Goal: Information Seeking & Learning: Learn about a topic

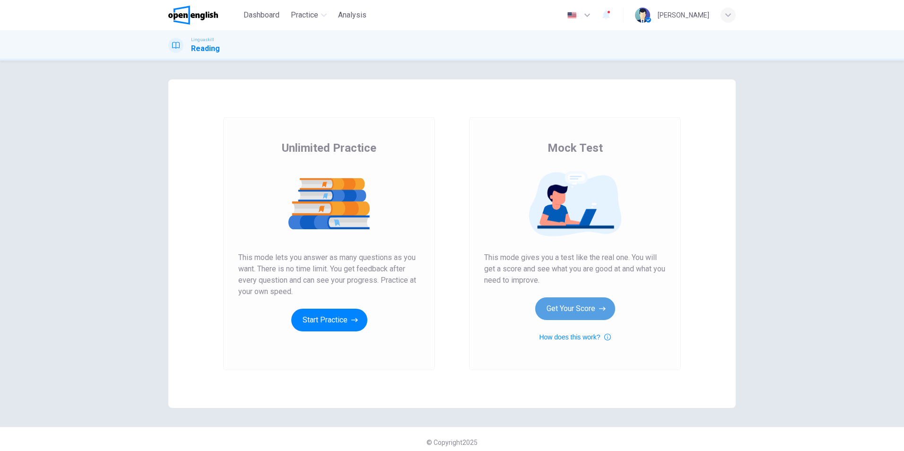
click at [572, 305] on button "Get Your Score" at bounding box center [575, 308] width 80 height 23
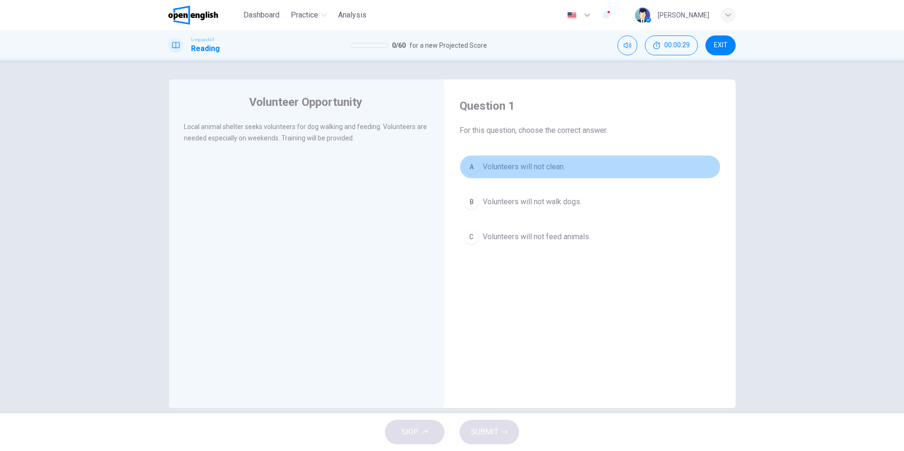
click at [469, 165] on div "A" at bounding box center [471, 166] width 15 height 15
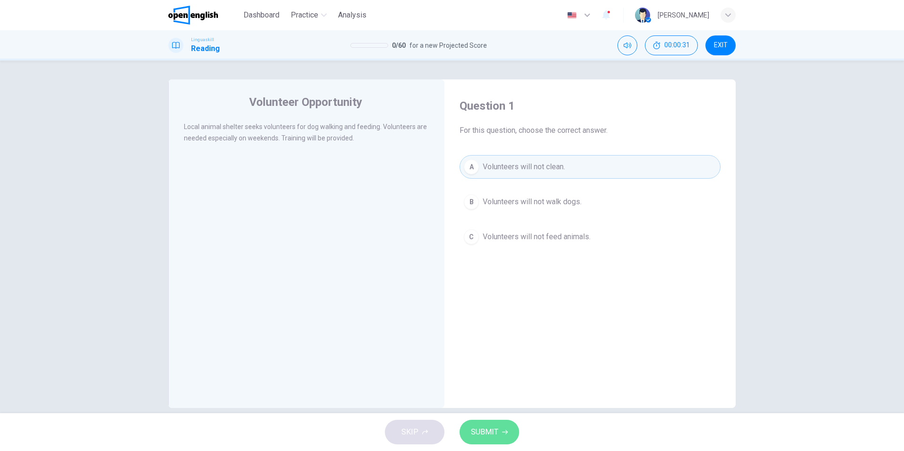
click at [496, 441] on button "SUBMIT" at bounding box center [490, 432] width 60 height 25
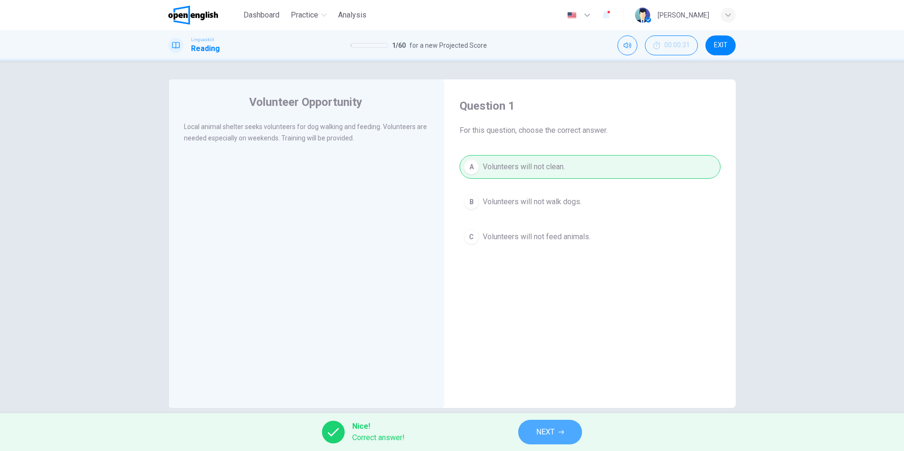
click at [549, 425] on button "NEXT" at bounding box center [550, 432] width 64 height 25
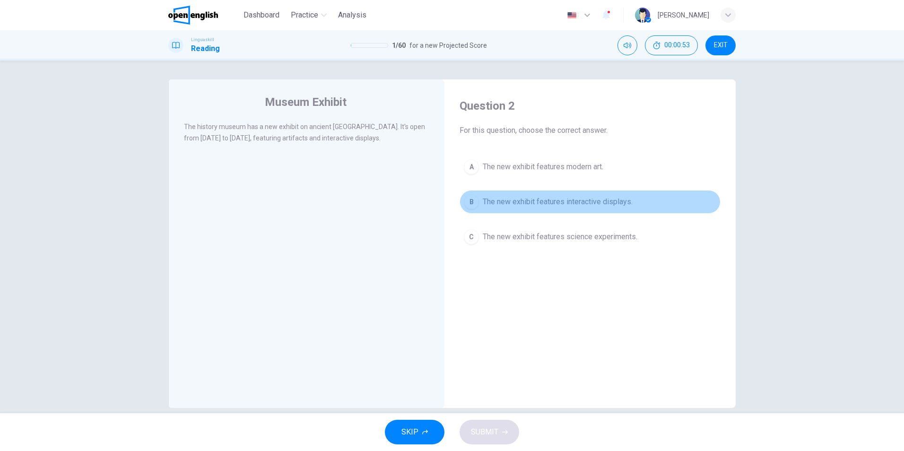
click at [520, 204] on span "The new exhibit features interactive displays." at bounding box center [558, 201] width 150 height 11
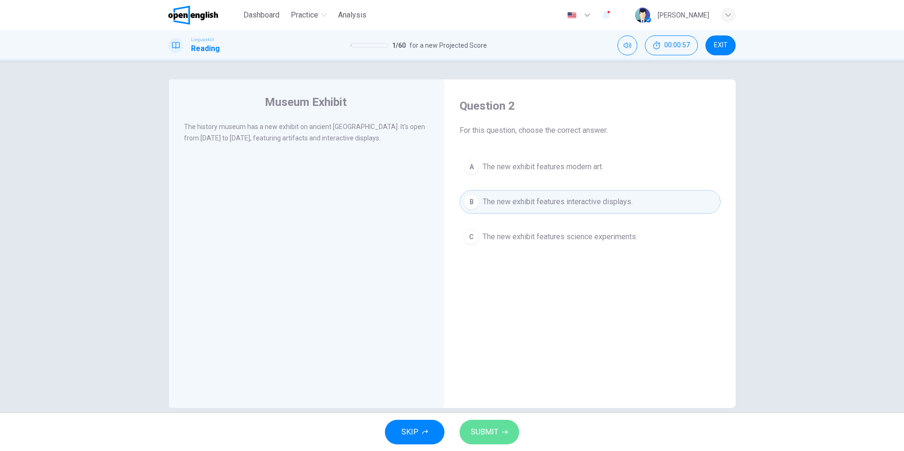
click at [492, 436] on span "SUBMIT" at bounding box center [484, 431] width 27 height 13
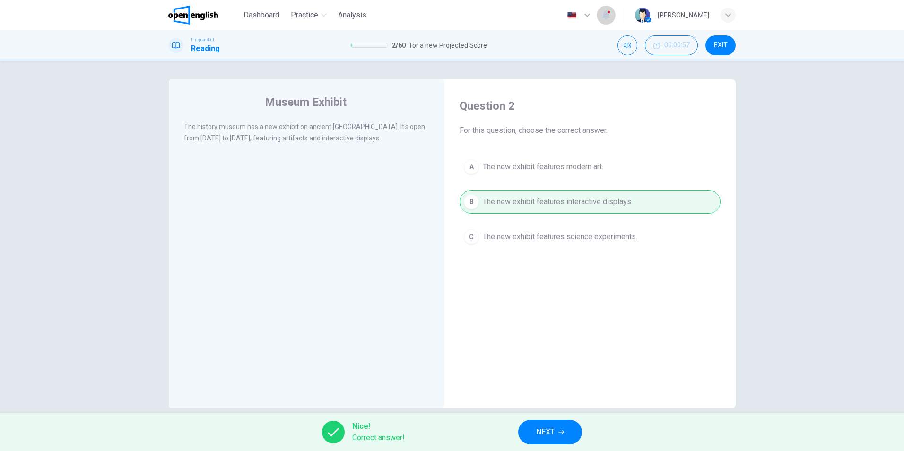
click at [616, 14] on button "button" at bounding box center [606, 15] width 19 height 20
click at [545, 436] on div at bounding box center [452, 225] width 904 height 451
click at [564, 435] on button "NEXT" at bounding box center [550, 432] width 64 height 25
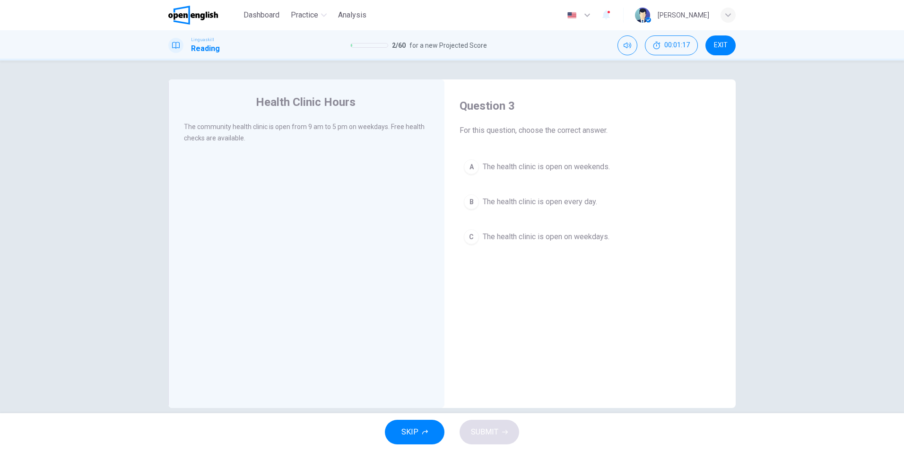
click at [470, 242] on div "C" at bounding box center [471, 236] width 15 height 15
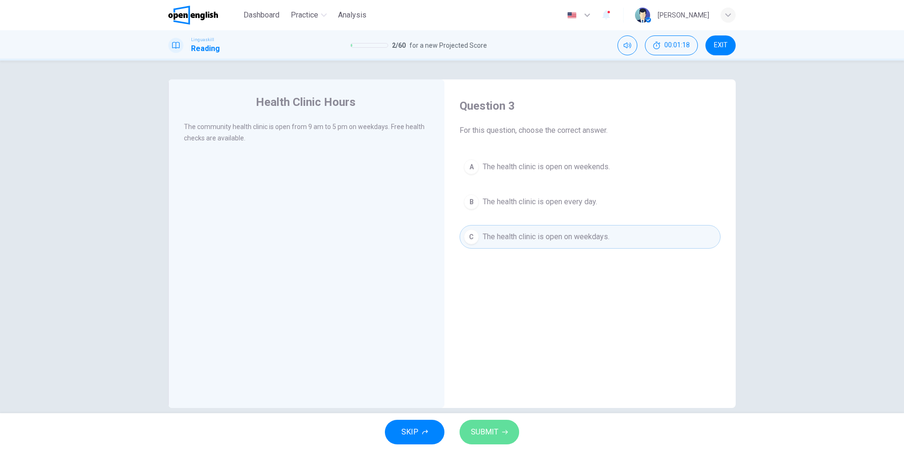
click at [503, 425] on button "SUBMIT" at bounding box center [490, 432] width 60 height 25
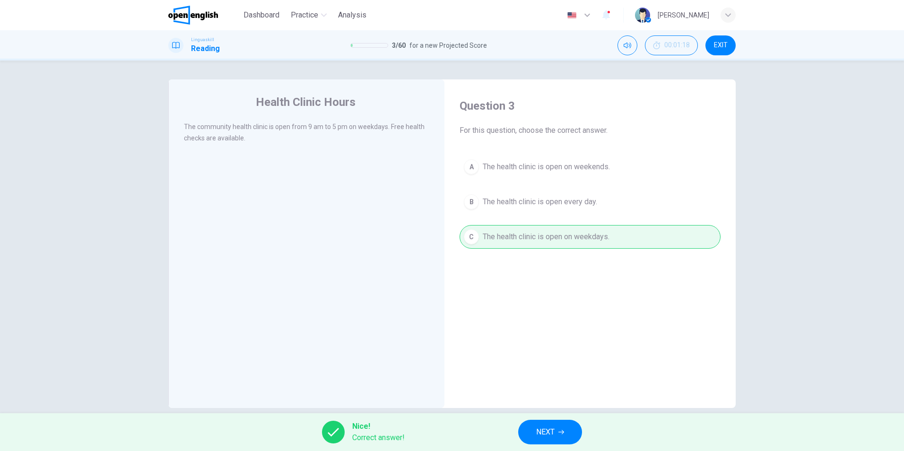
click at [561, 422] on button "NEXT" at bounding box center [550, 432] width 64 height 25
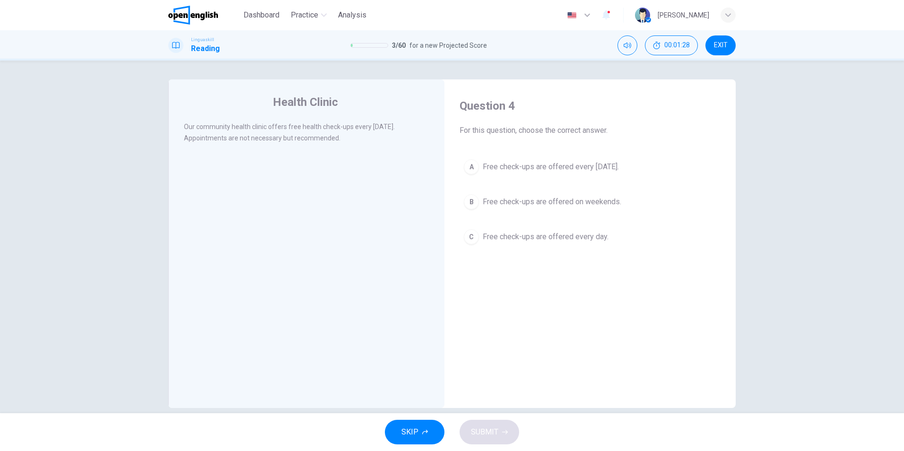
click at [489, 172] on span "Free check-ups are offered every [DATE]." at bounding box center [551, 166] width 136 height 11
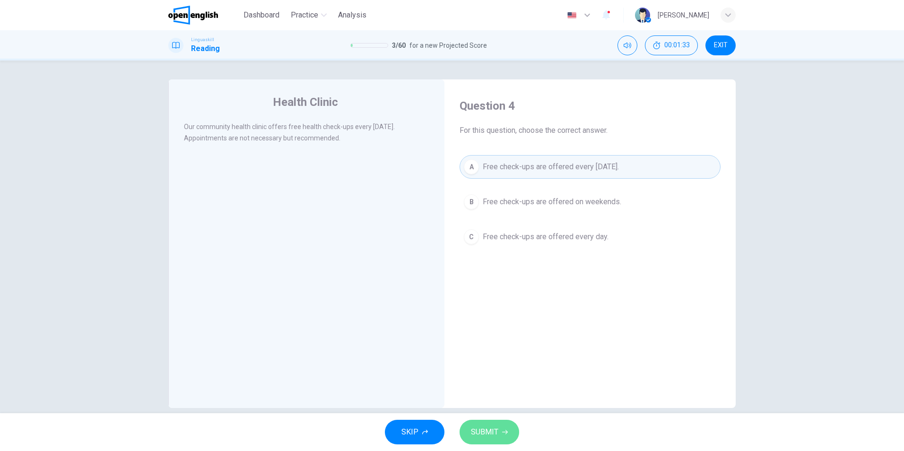
click at [497, 435] on span "SUBMIT" at bounding box center [484, 431] width 27 height 13
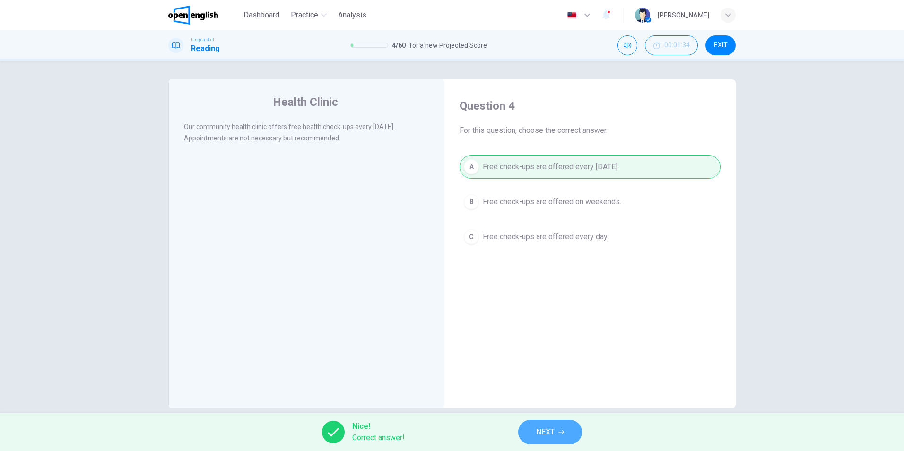
click at [556, 427] on button "NEXT" at bounding box center [550, 432] width 64 height 25
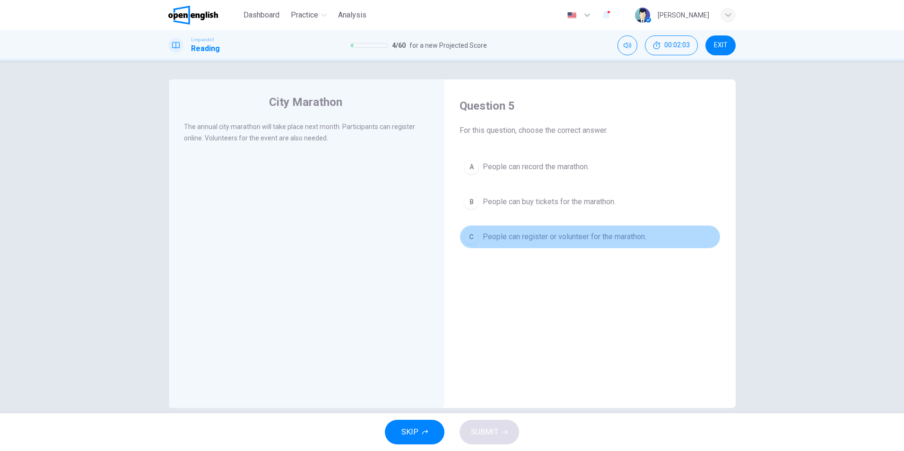
click at [475, 242] on button "C People can register or volunteer for the marathon." at bounding box center [590, 237] width 261 height 24
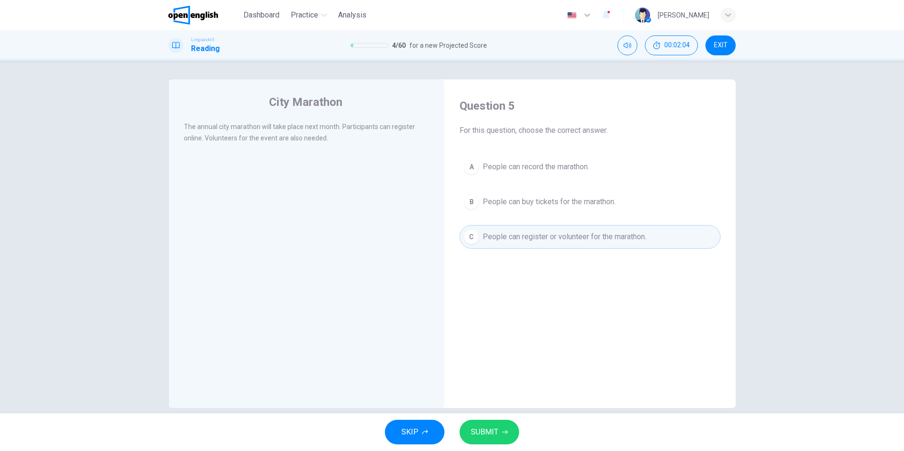
click at [478, 420] on button "SUBMIT" at bounding box center [490, 432] width 60 height 25
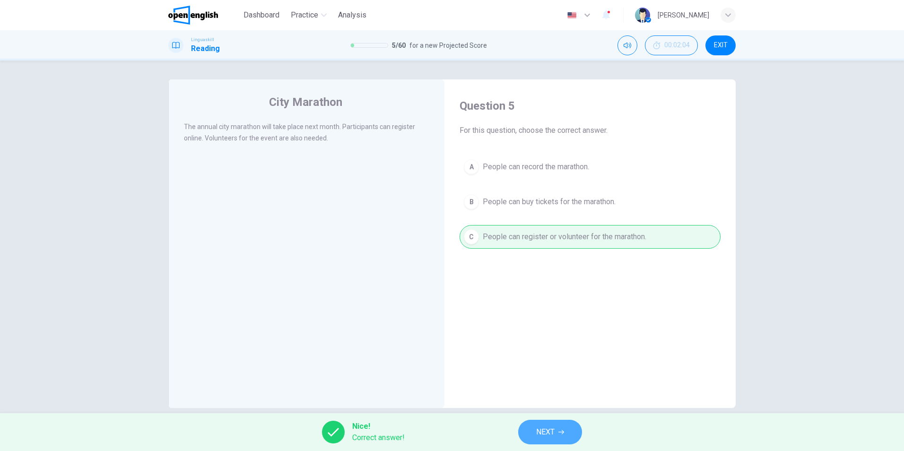
click at [551, 429] on span "NEXT" at bounding box center [545, 431] width 18 height 13
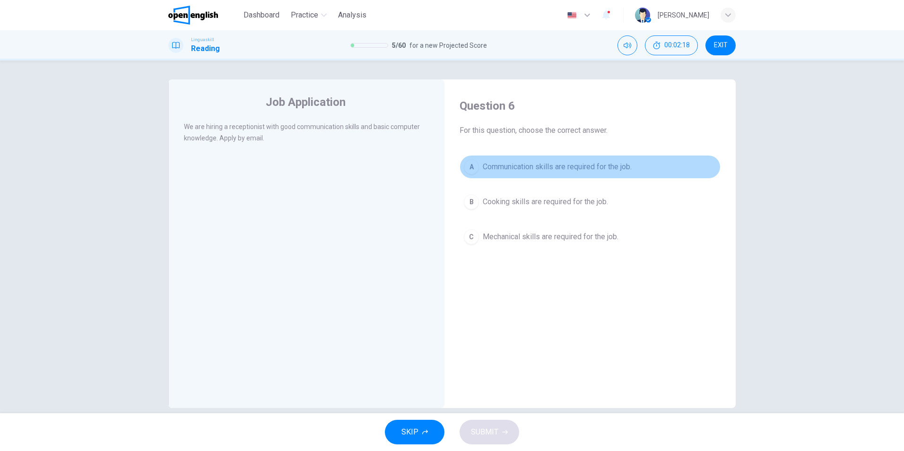
click at [469, 169] on div "A" at bounding box center [471, 166] width 15 height 15
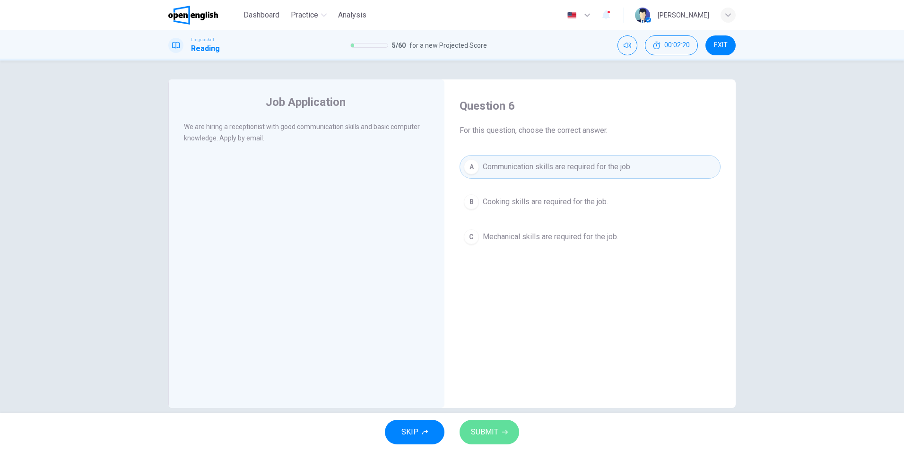
click at [485, 437] on span "SUBMIT" at bounding box center [484, 431] width 27 height 13
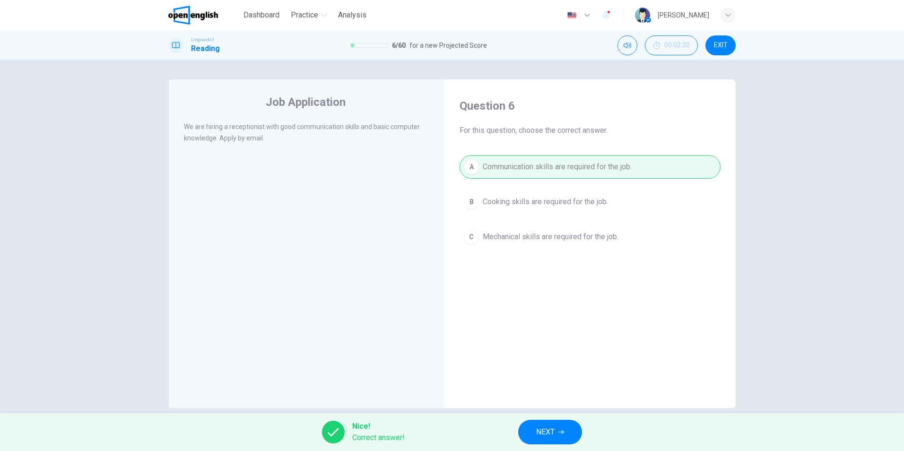
click at [536, 434] on span "NEXT" at bounding box center [545, 431] width 18 height 13
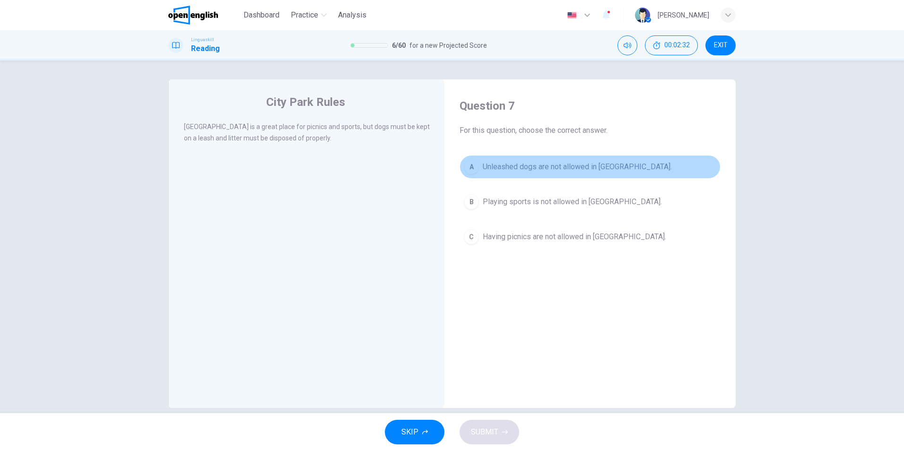
click at [501, 167] on span "Unleashed dogs are not allowed in [GEOGRAPHIC_DATA]." at bounding box center [577, 166] width 189 height 11
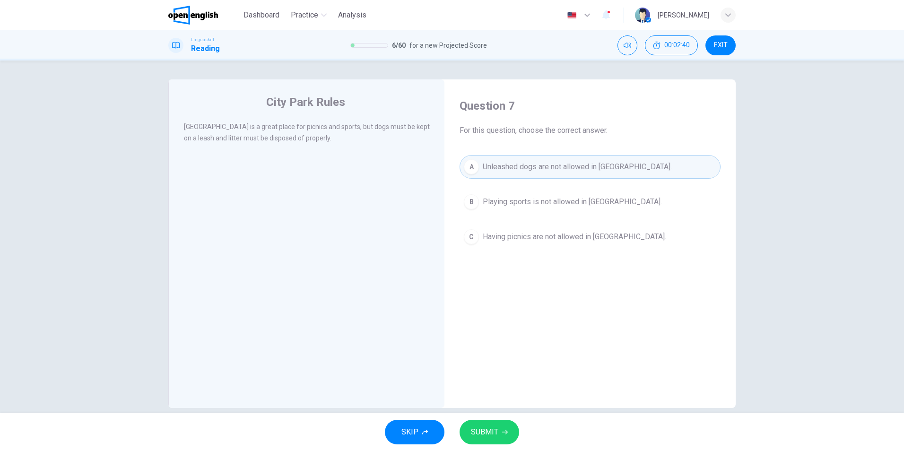
click at [484, 434] on span "SUBMIT" at bounding box center [484, 431] width 27 height 13
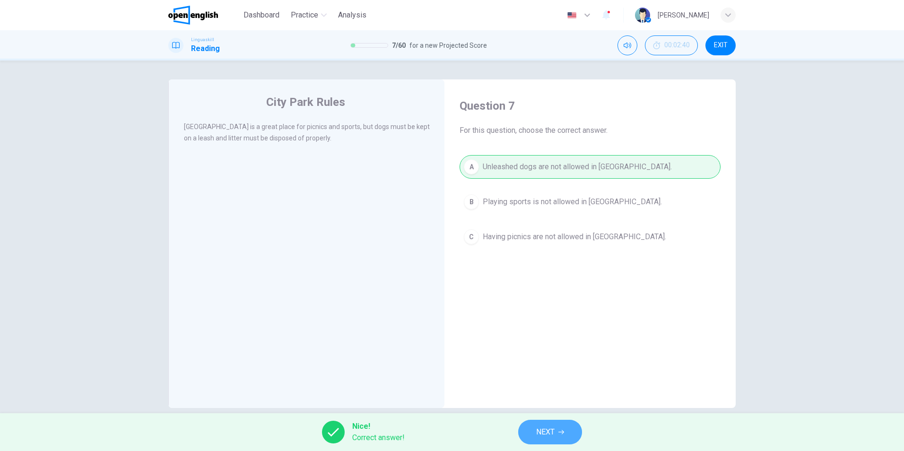
click at [570, 434] on button "NEXT" at bounding box center [550, 432] width 64 height 25
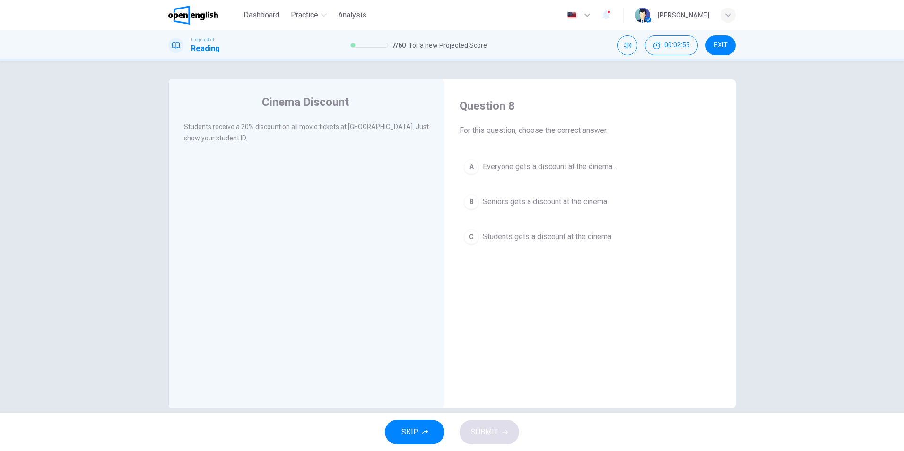
click at [483, 237] on span "Students gets a discount at the cinema." at bounding box center [548, 236] width 130 height 11
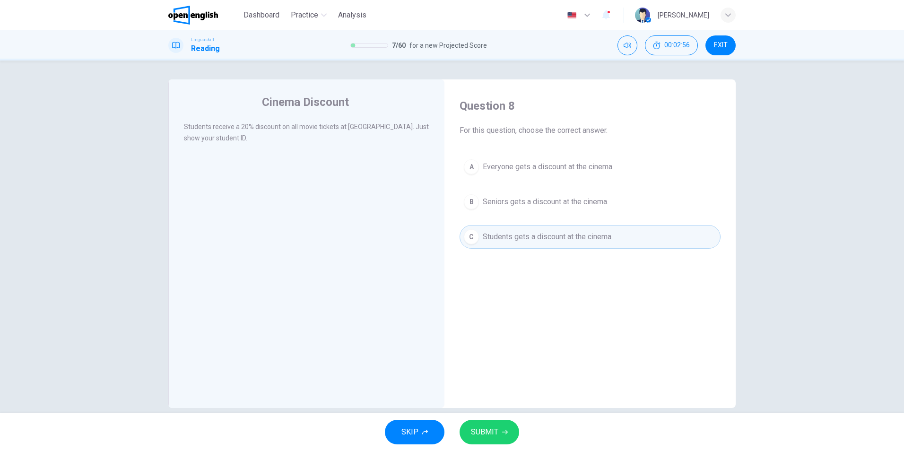
click at [504, 431] on icon "button" at bounding box center [505, 432] width 6 height 6
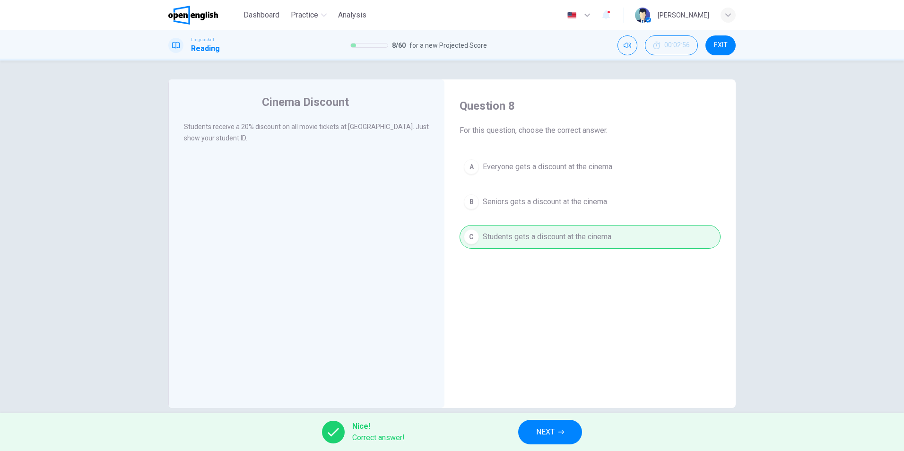
click at [543, 432] on span "NEXT" at bounding box center [545, 431] width 18 height 13
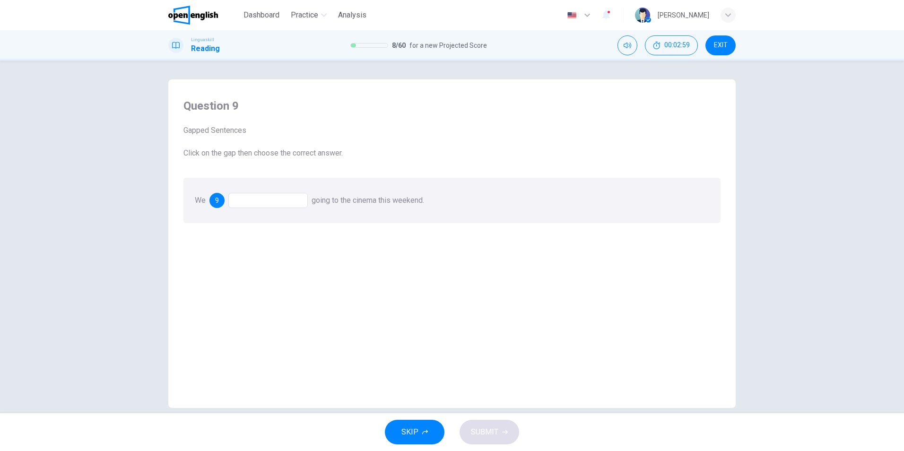
click at [249, 202] on div at bounding box center [267, 200] width 79 height 15
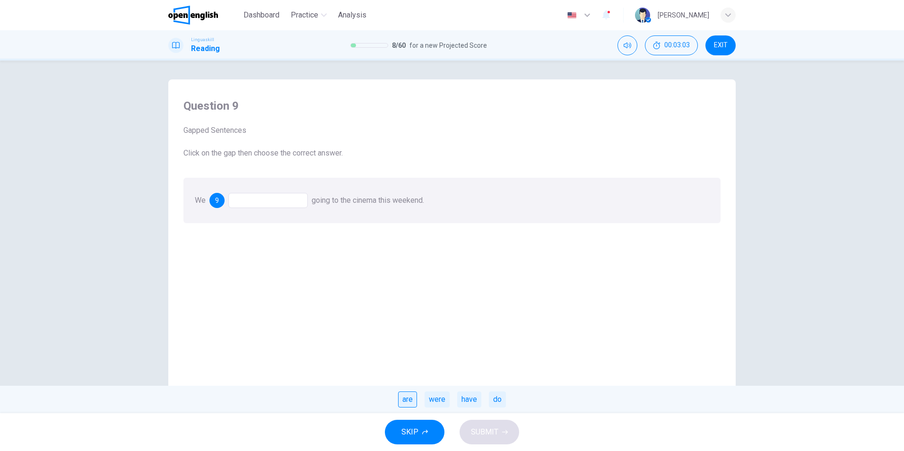
click at [408, 400] on div "are" at bounding box center [407, 399] width 19 height 16
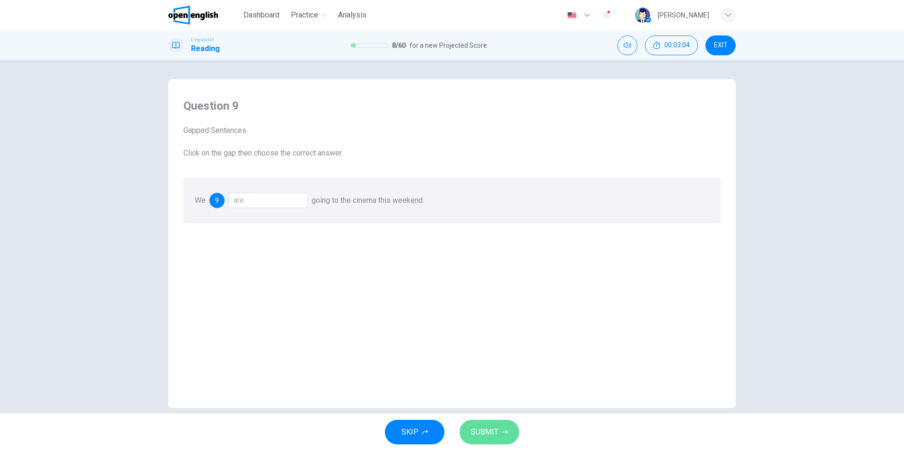
click at [495, 422] on button "SUBMIT" at bounding box center [490, 432] width 60 height 25
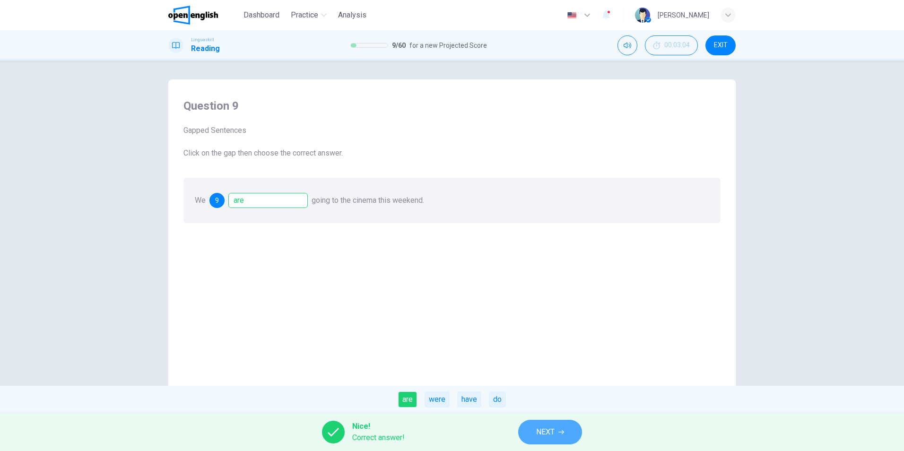
click at [532, 433] on button "NEXT" at bounding box center [550, 432] width 64 height 25
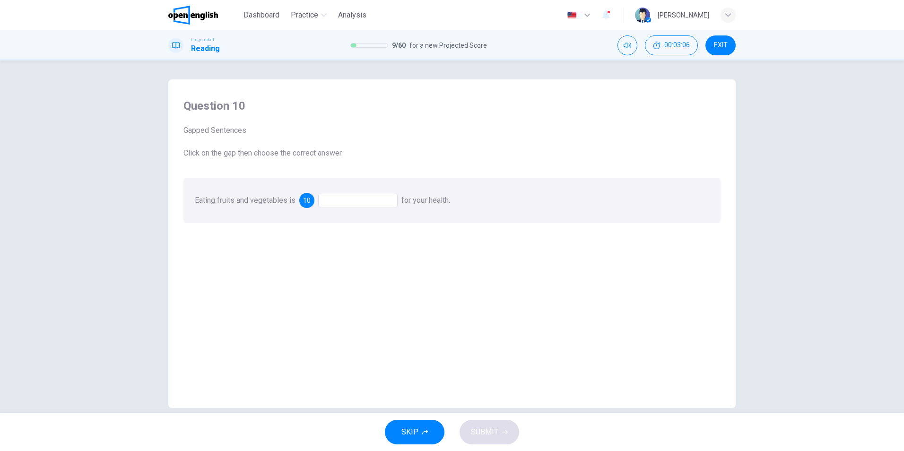
click at [358, 202] on div at bounding box center [357, 200] width 79 height 15
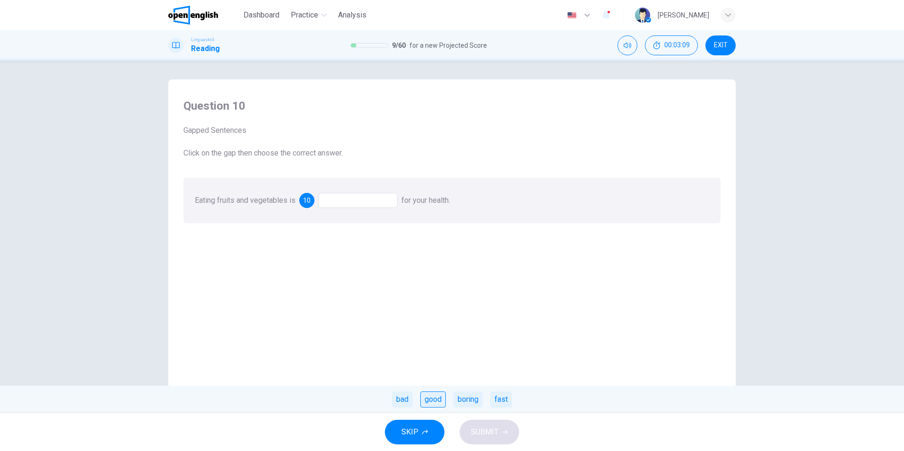
click at [434, 399] on div "good" at bounding box center [433, 399] width 26 height 16
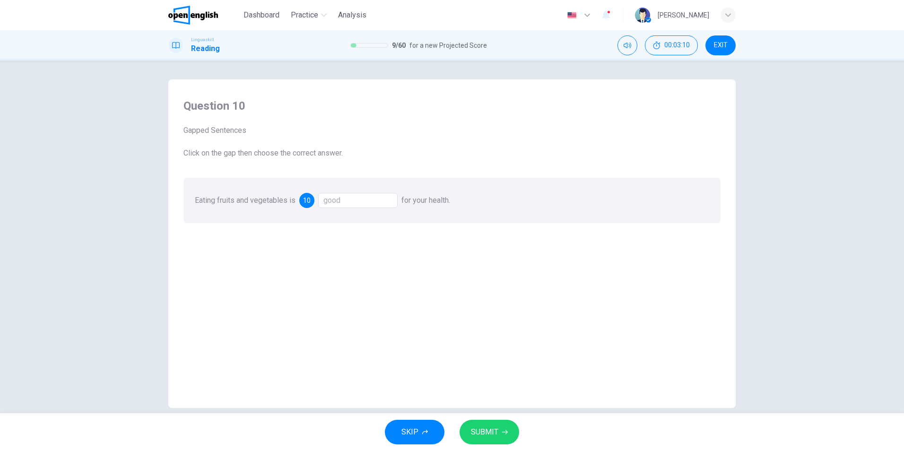
click at [508, 437] on button "SUBMIT" at bounding box center [490, 432] width 60 height 25
click at [503, 434] on span "Processing your response..." at bounding box center [467, 431] width 92 height 11
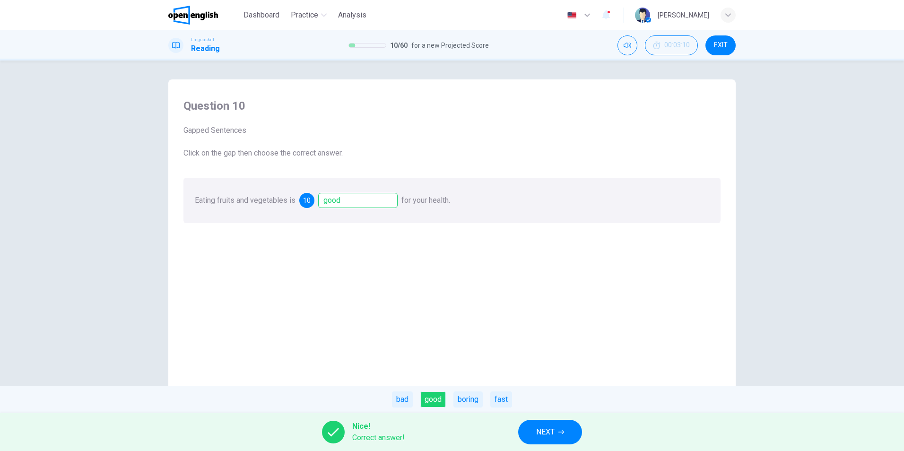
click at [560, 436] on button "NEXT" at bounding box center [550, 432] width 64 height 25
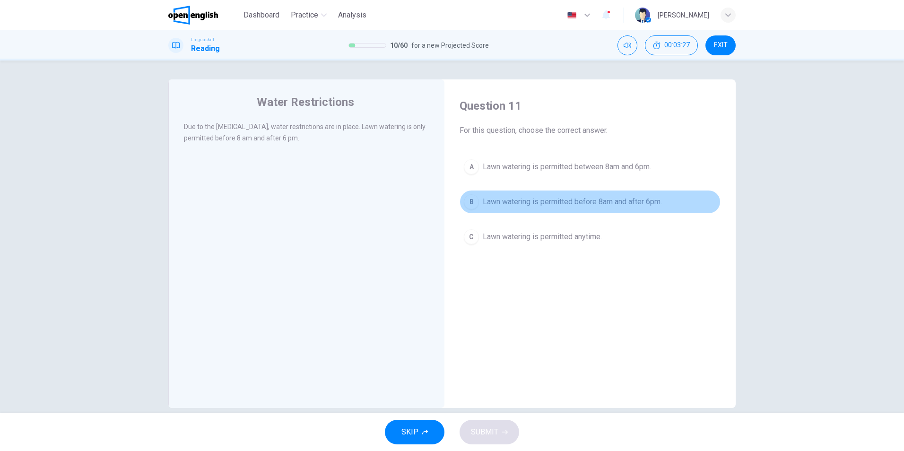
click at [498, 202] on span "Lawn watering is permitted before 8am and after 6pm." at bounding box center [572, 201] width 179 height 11
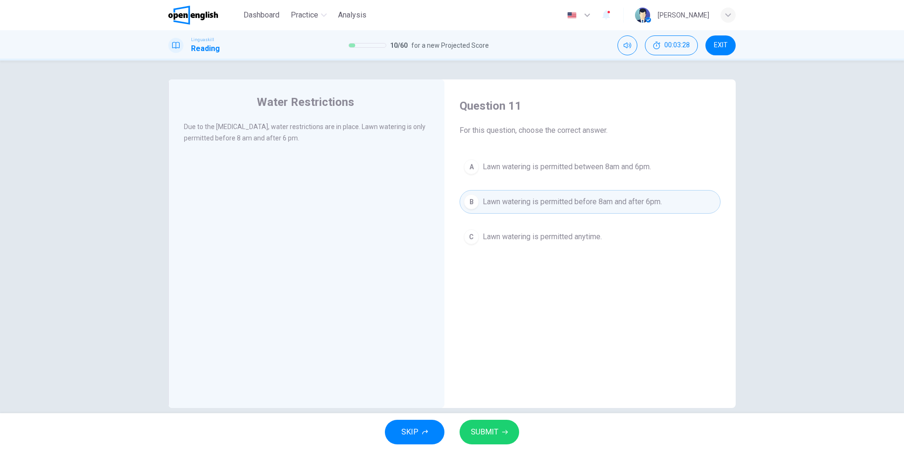
click at [497, 429] on span "SUBMIT" at bounding box center [484, 431] width 27 height 13
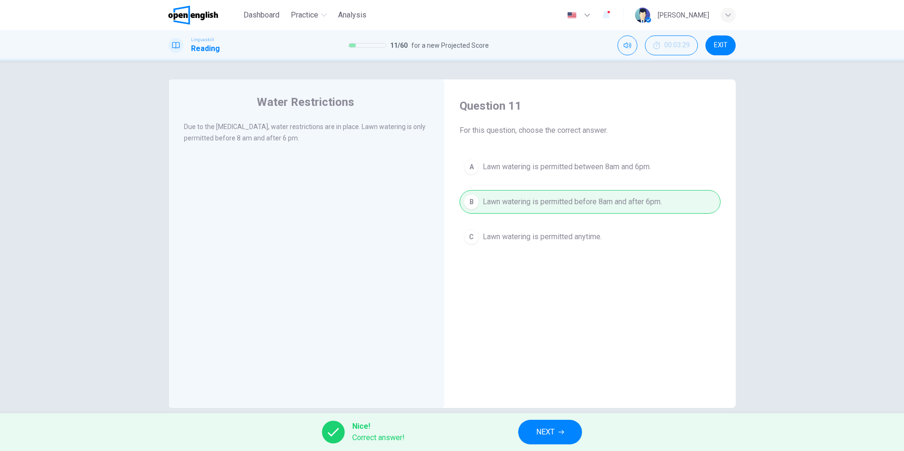
click at [564, 432] on icon "button" at bounding box center [561, 432] width 6 height 6
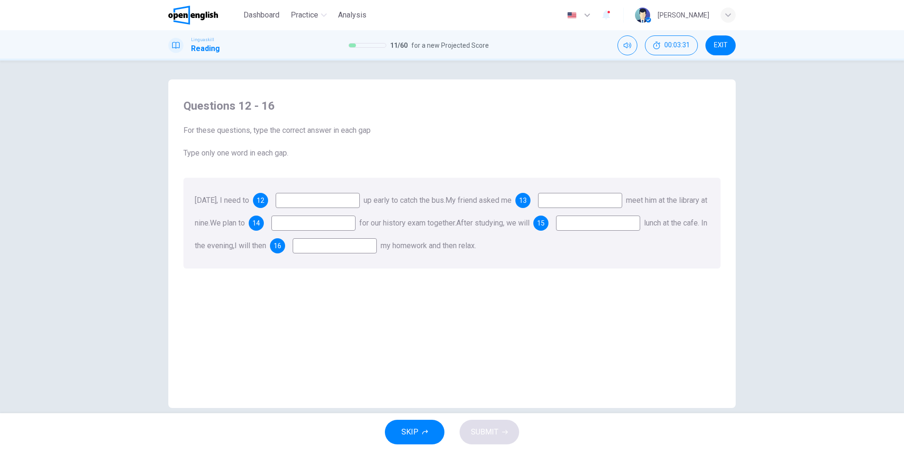
click at [310, 202] on input at bounding box center [318, 200] width 84 height 15
click at [268, 197] on div "12" at bounding box center [260, 200] width 15 height 15
drag, startPoint x: 325, startPoint y: 191, endPoint x: 333, endPoint y: 198, distance: 10.7
click at [326, 192] on div "[DATE], I need to 12 up early to catch the bus. My friend asked me 13 meet him …" at bounding box center [451, 223] width 537 height 91
click at [334, 199] on input at bounding box center [318, 200] width 84 height 15
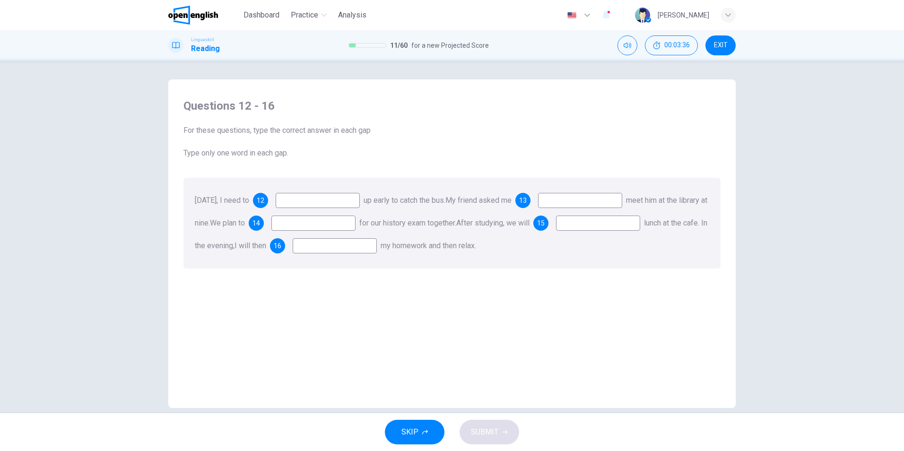
click at [609, 207] on input at bounding box center [580, 200] width 84 height 15
click at [315, 198] on input at bounding box center [318, 200] width 84 height 15
type input "***"
type input "**"
type input "*****"
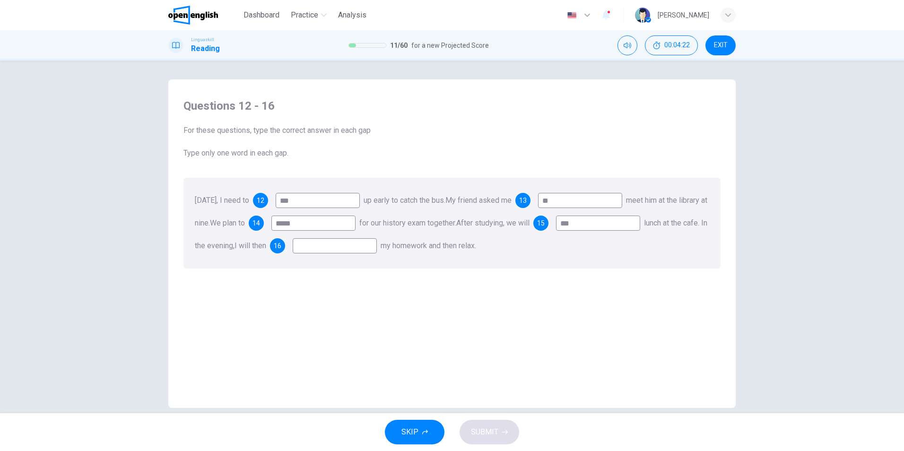
type input "***"
type input "*"
type input "**"
click at [482, 431] on span "SUBMIT" at bounding box center [484, 431] width 27 height 13
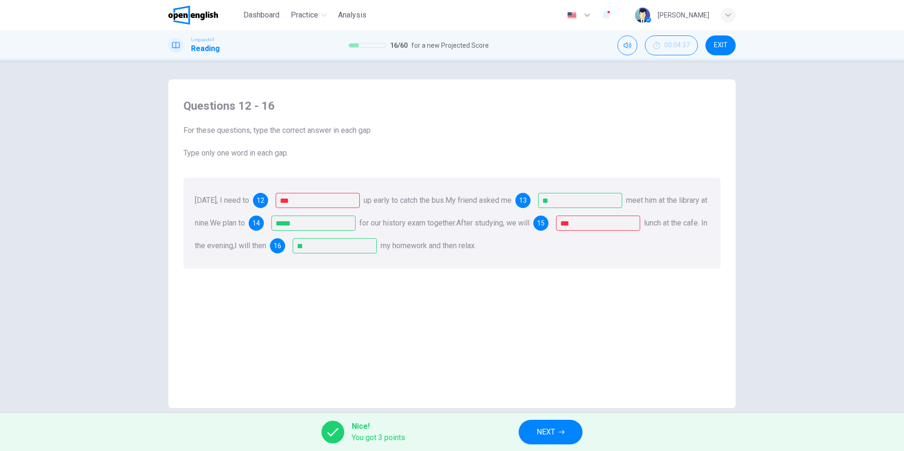
scroll to position [14, 0]
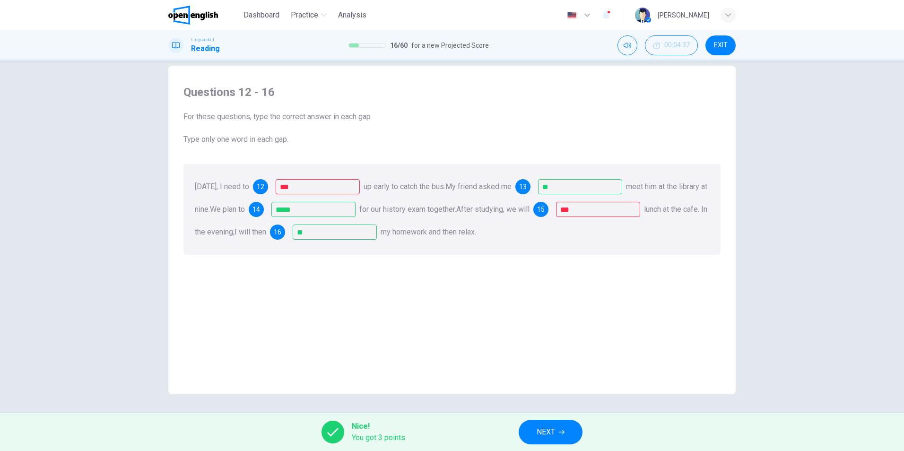
click at [564, 428] on button "NEXT" at bounding box center [551, 432] width 64 height 25
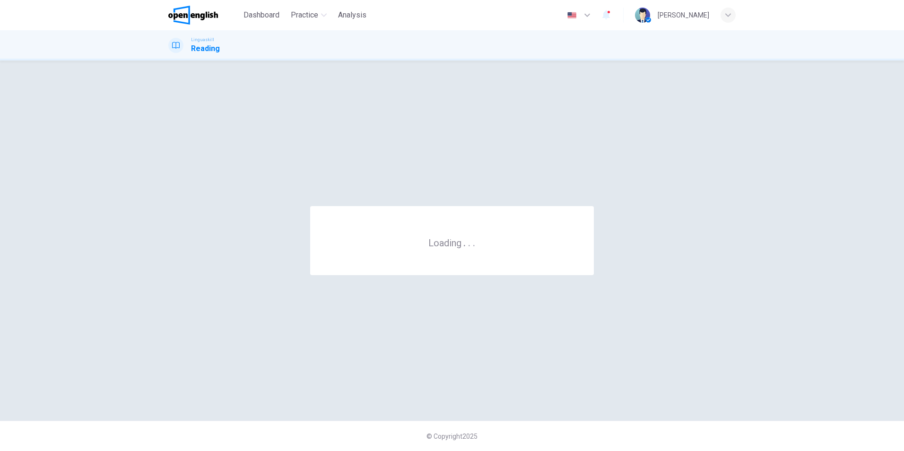
scroll to position [0, 0]
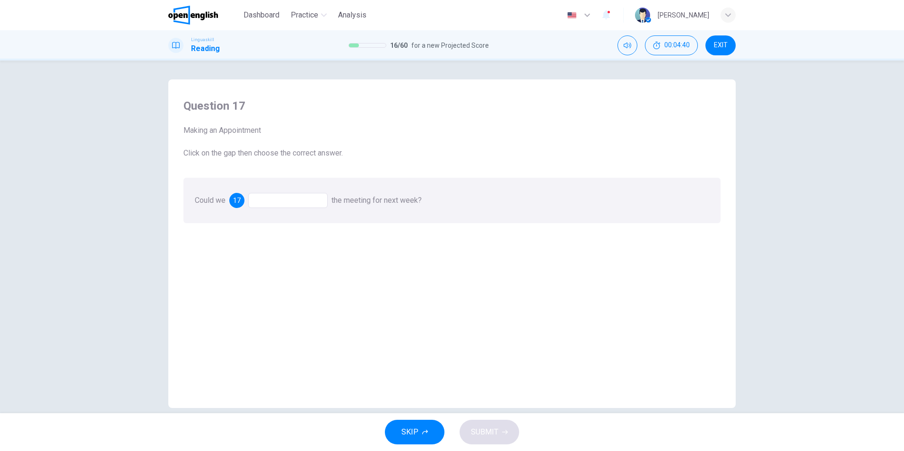
click at [279, 203] on div at bounding box center [287, 200] width 79 height 15
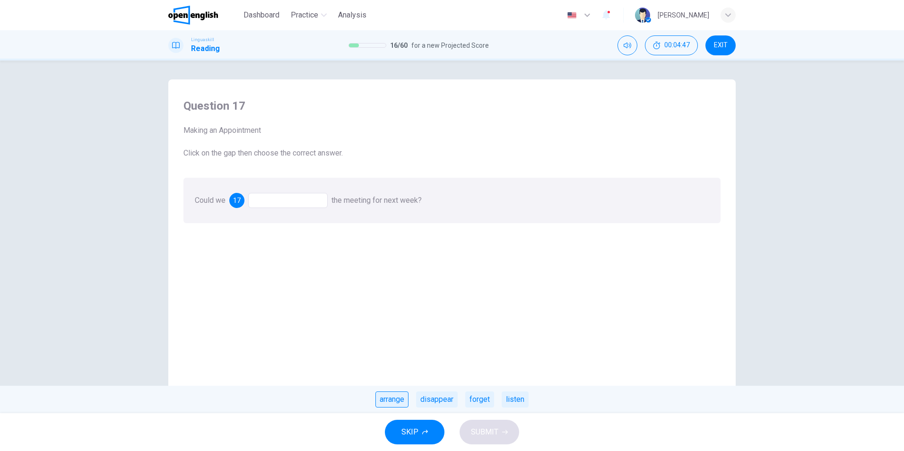
click at [386, 399] on div "arrange" at bounding box center [391, 399] width 33 height 16
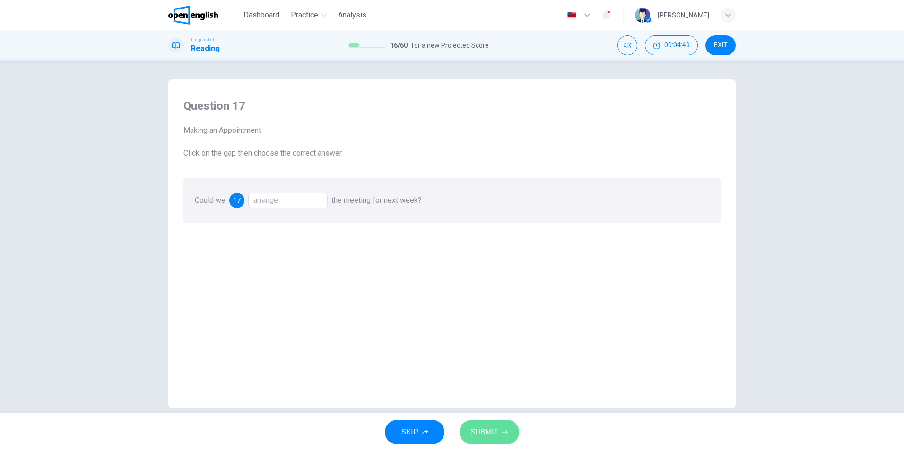
click at [491, 429] on span "SUBMIT" at bounding box center [484, 431] width 27 height 13
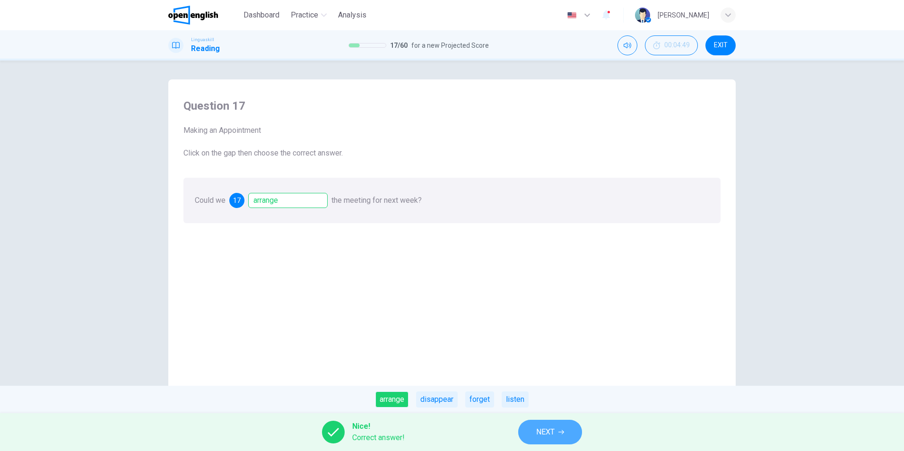
click at [553, 431] on span "NEXT" at bounding box center [545, 431] width 18 height 13
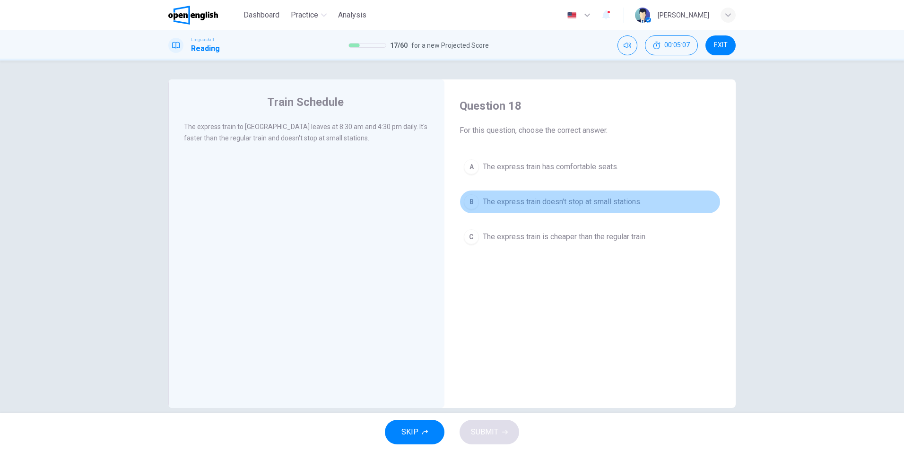
click at [635, 202] on span "The express train doesn't stop at small stations." at bounding box center [562, 201] width 159 height 11
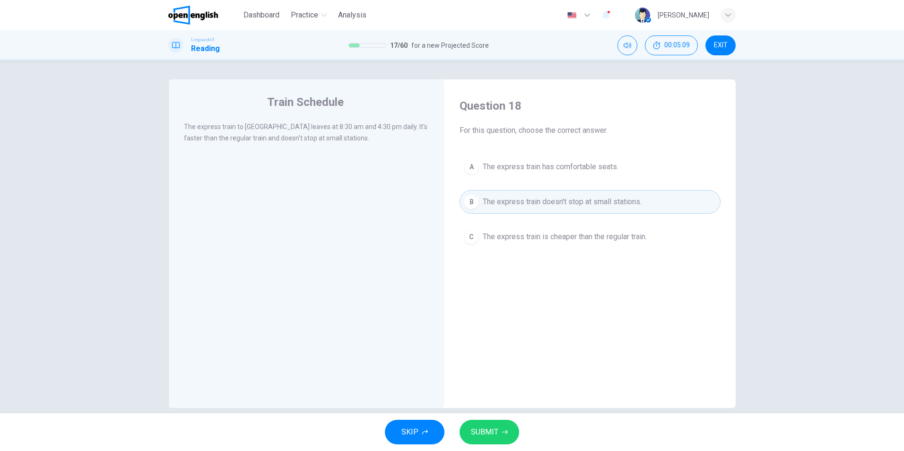
click at [498, 431] on button "SUBMIT" at bounding box center [490, 432] width 60 height 25
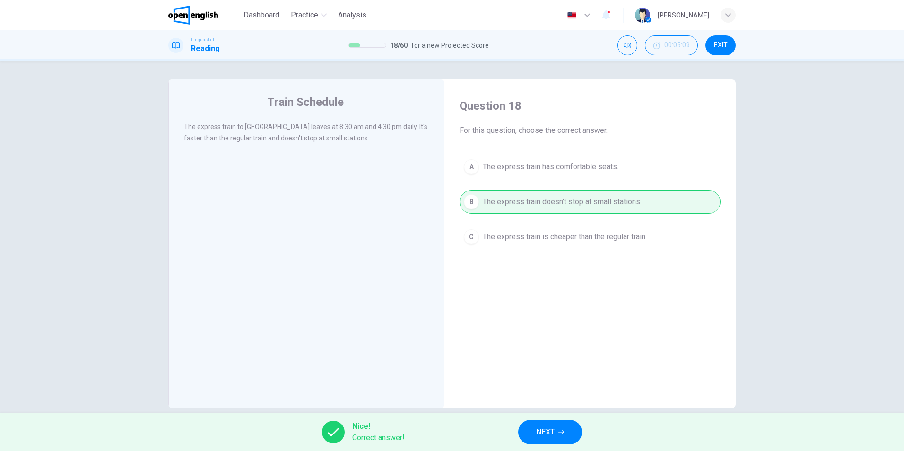
click at [498, 431] on div "Nice! Correct answer! NEXT" at bounding box center [452, 432] width 904 height 38
click at [541, 425] on button "NEXT" at bounding box center [550, 432] width 64 height 25
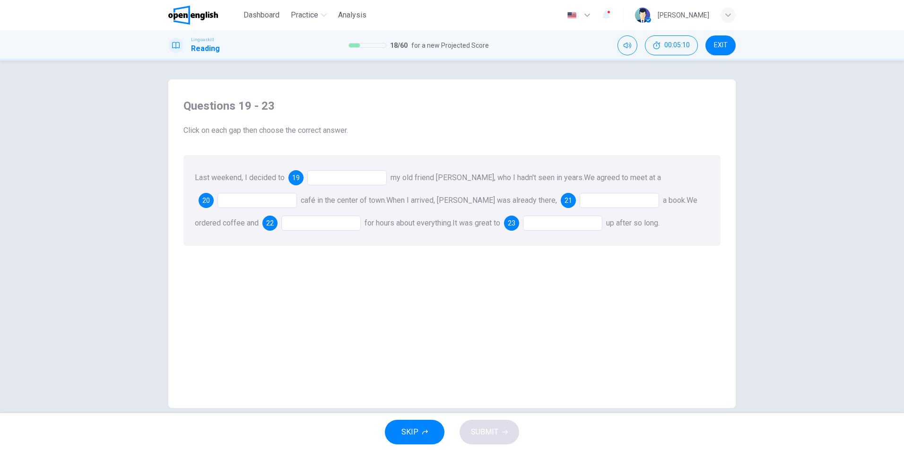
click at [325, 181] on div at bounding box center [346, 177] width 79 height 15
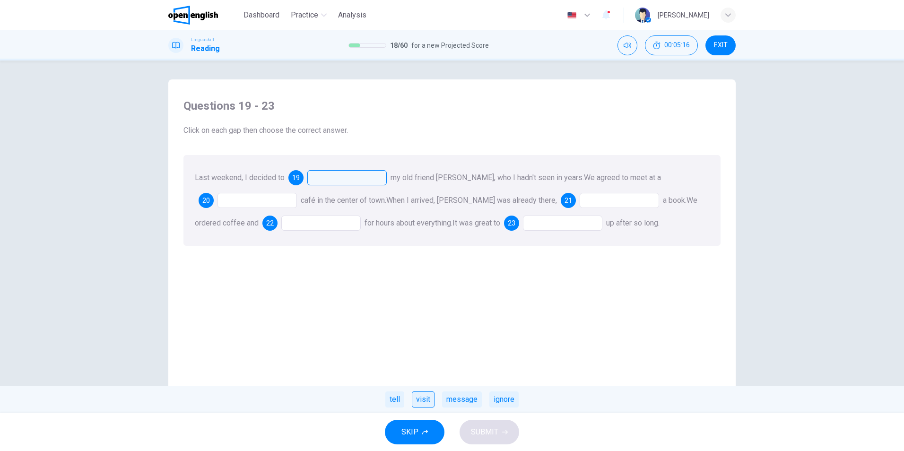
click at [422, 397] on div "visit" at bounding box center [423, 399] width 23 height 16
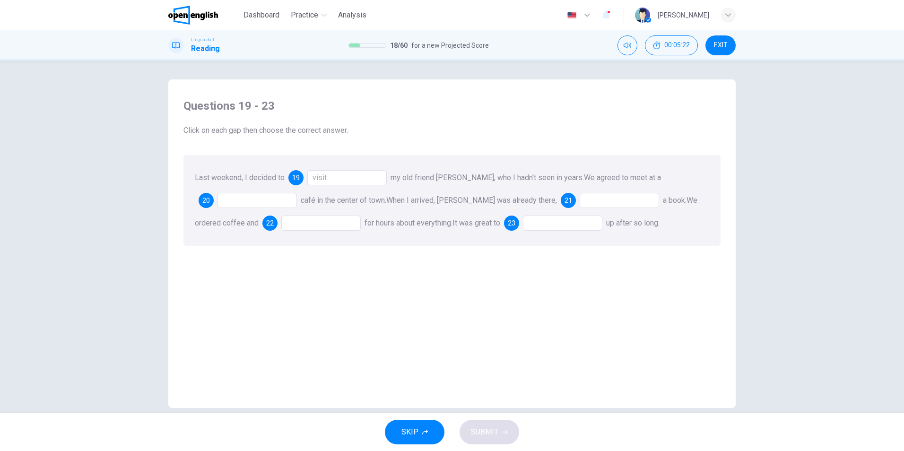
click at [254, 200] on div at bounding box center [256, 200] width 79 height 15
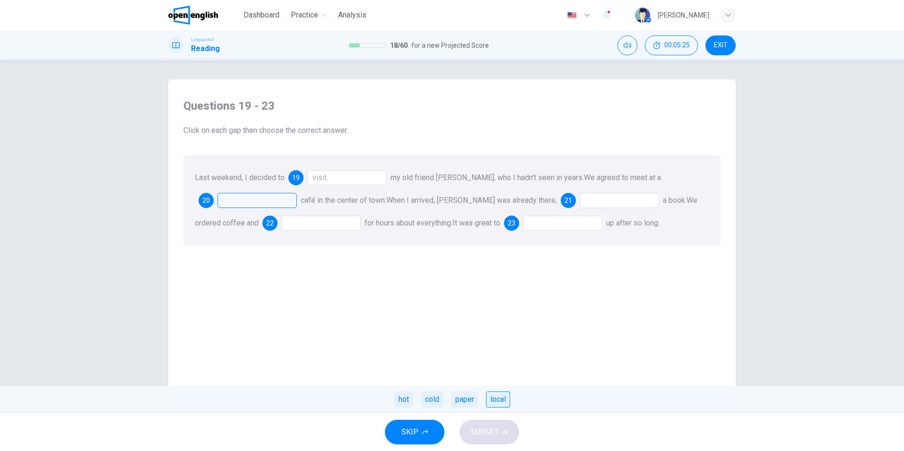
click at [498, 401] on div "local" at bounding box center [498, 399] width 24 height 16
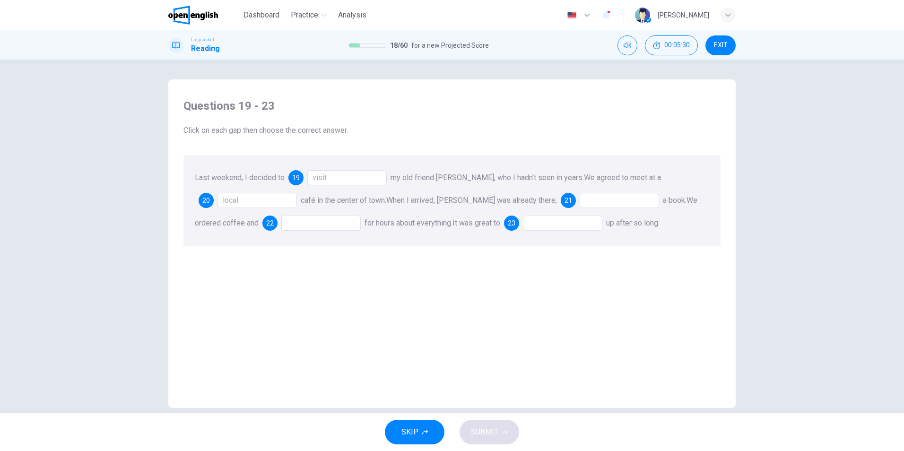
click at [580, 201] on div at bounding box center [619, 200] width 79 height 15
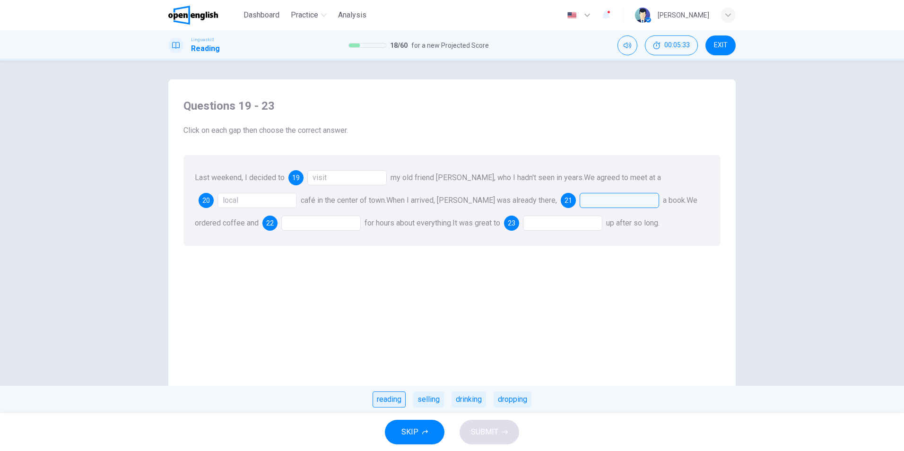
click at [393, 398] on div "reading" at bounding box center [389, 399] width 33 height 16
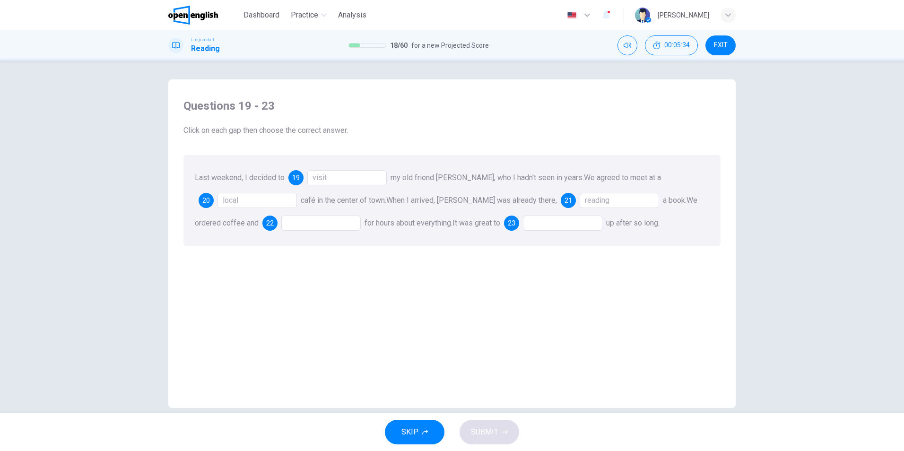
click at [293, 227] on div at bounding box center [320, 223] width 79 height 15
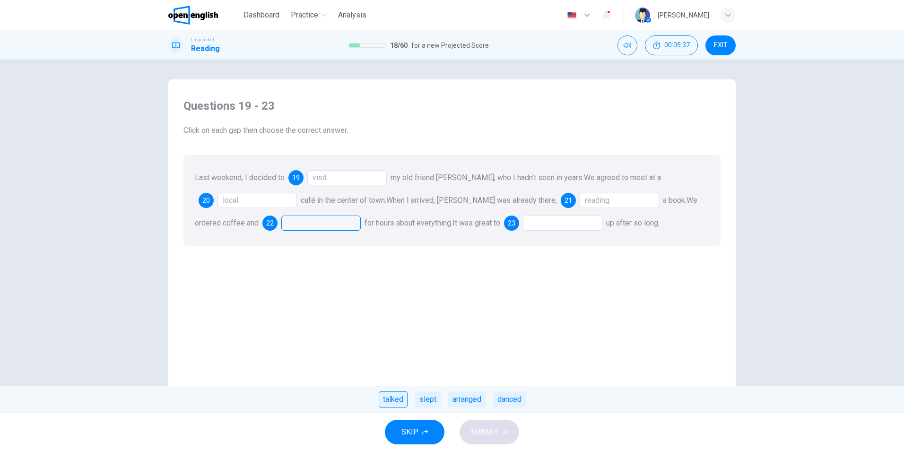
click at [400, 400] on div "talked" at bounding box center [393, 399] width 29 height 16
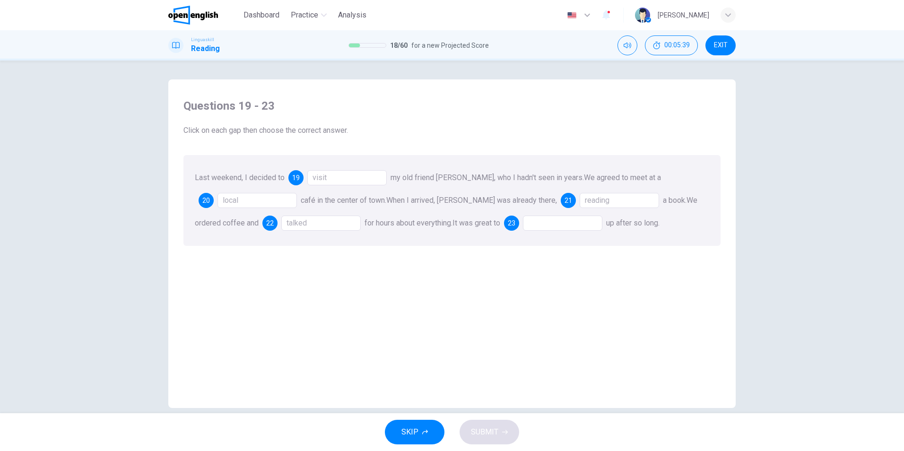
click at [523, 228] on div at bounding box center [562, 223] width 79 height 15
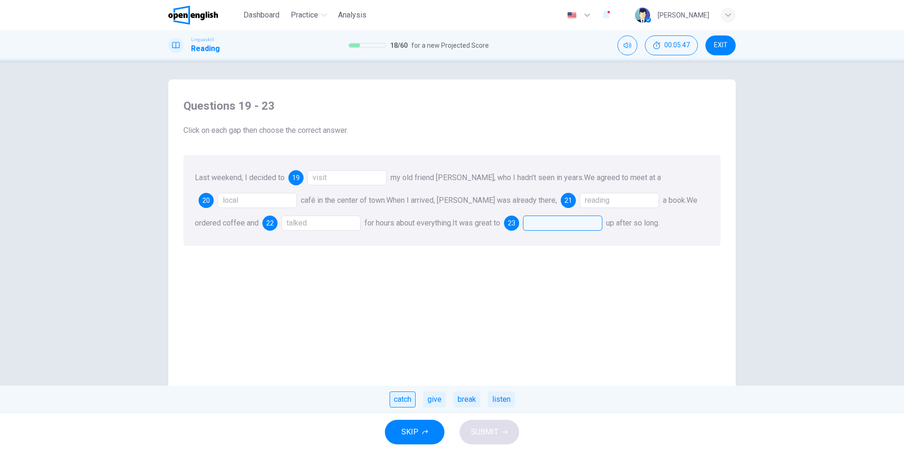
click at [396, 398] on div "catch" at bounding box center [403, 399] width 26 height 16
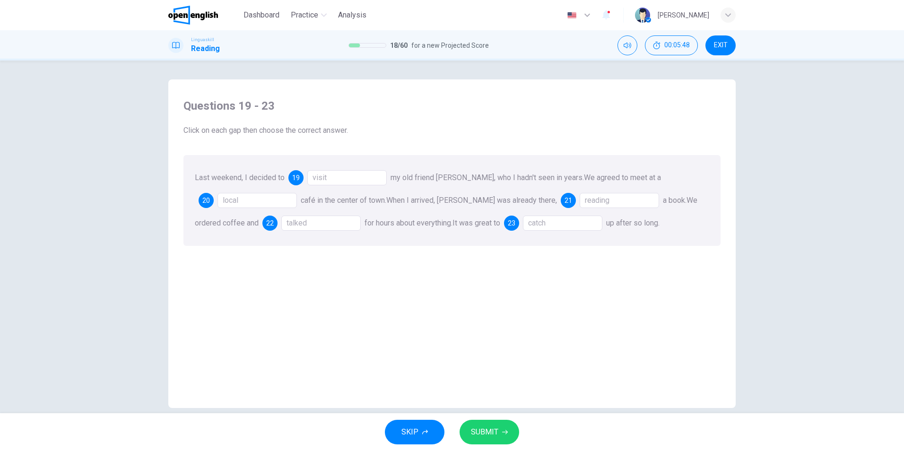
click at [499, 429] on button "SUBMIT" at bounding box center [490, 432] width 60 height 25
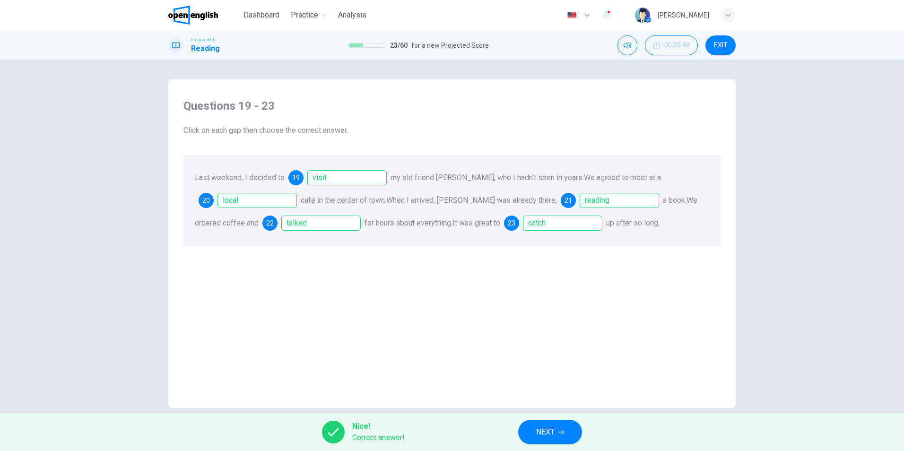
click at [547, 425] on button "NEXT" at bounding box center [550, 432] width 64 height 25
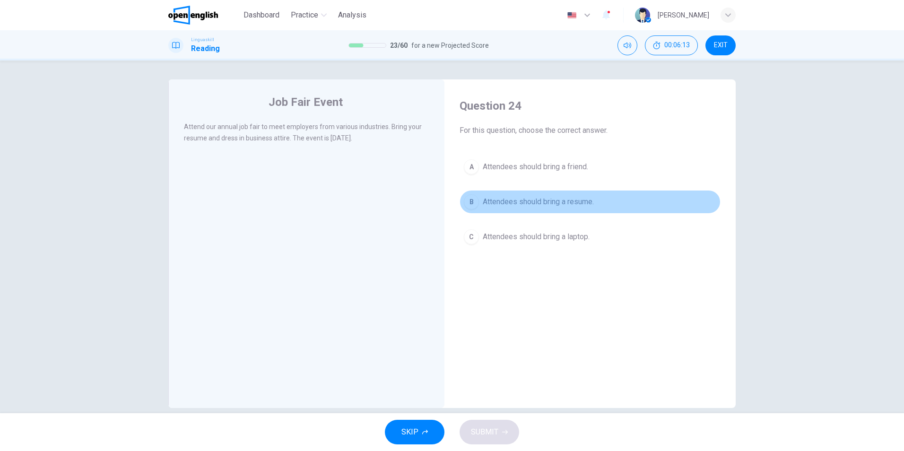
click at [498, 205] on span "Attendees should bring a resume." at bounding box center [538, 201] width 111 height 11
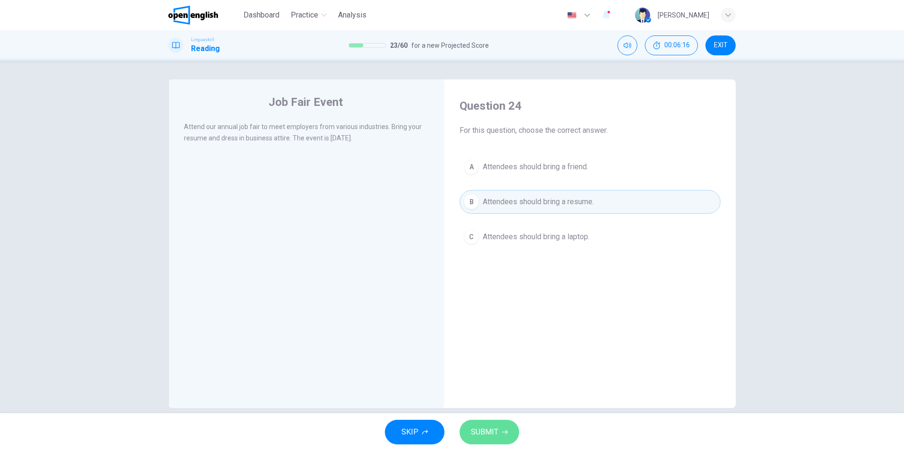
click at [503, 434] on icon "button" at bounding box center [505, 432] width 6 height 6
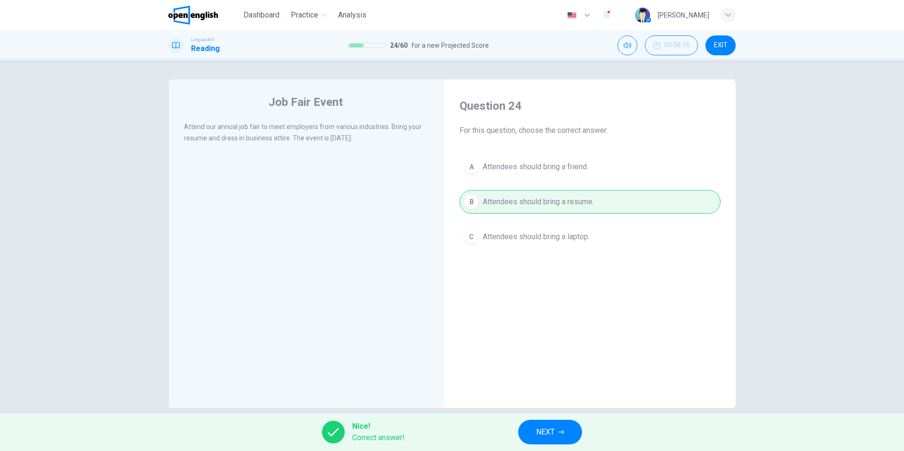
click at [536, 433] on span "NEXT" at bounding box center [545, 431] width 18 height 13
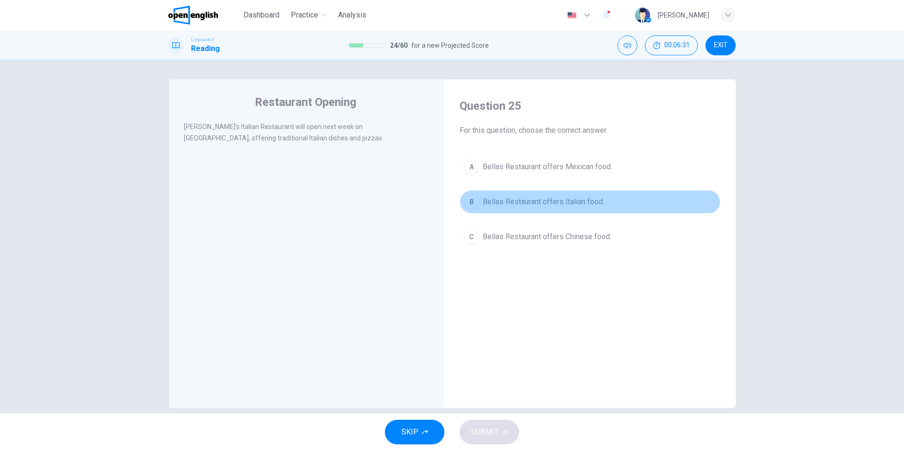
click at [493, 201] on span "Bellas Restaurant offers Italian food." at bounding box center [543, 201] width 121 height 11
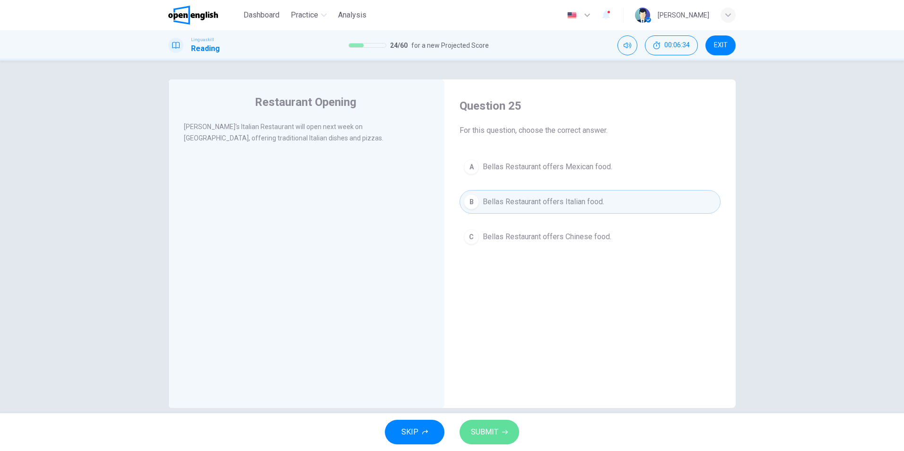
click at [501, 425] on button "SUBMIT" at bounding box center [490, 432] width 60 height 25
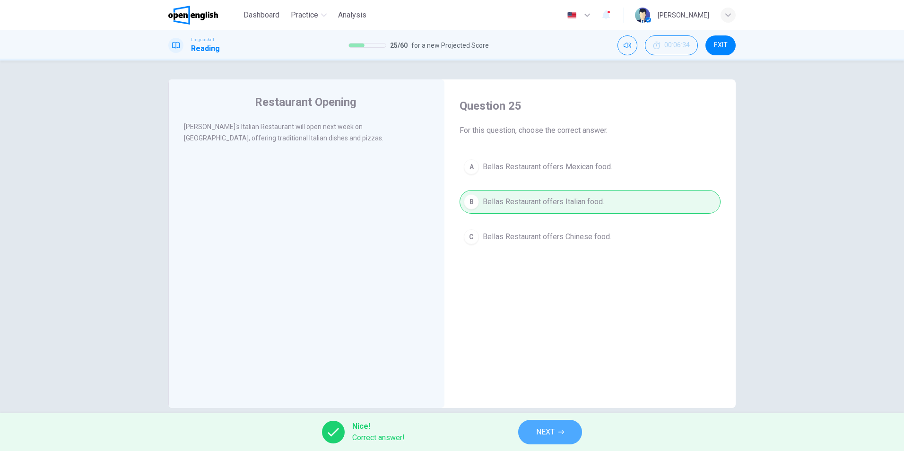
click at [566, 431] on button "NEXT" at bounding box center [550, 432] width 64 height 25
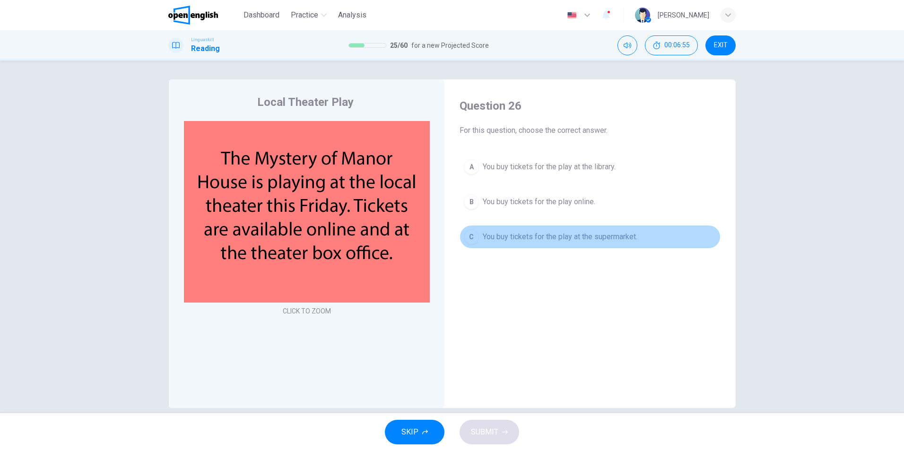
click at [545, 240] on span "You buy tickets for the play at the supermarket." at bounding box center [560, 236] width 155 height 11
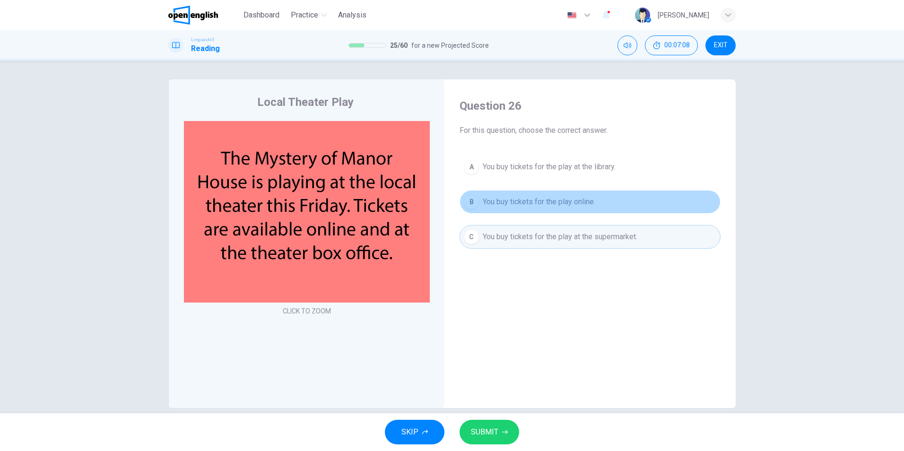
click at [500, 202] on span "You buy tickets for the play online." at bounding box center [539, 201] width 113 height 11
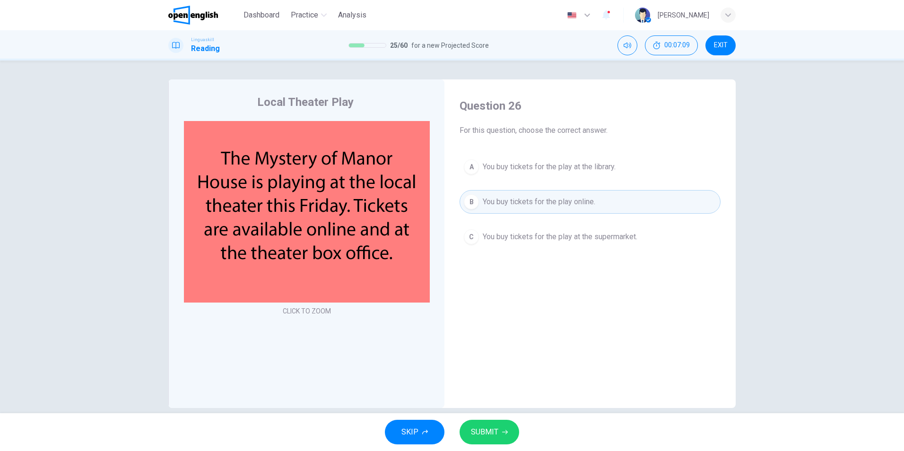
click at [499, 425] on button "SUBMIT" at bounding box center [490, 432] width 60 height 25
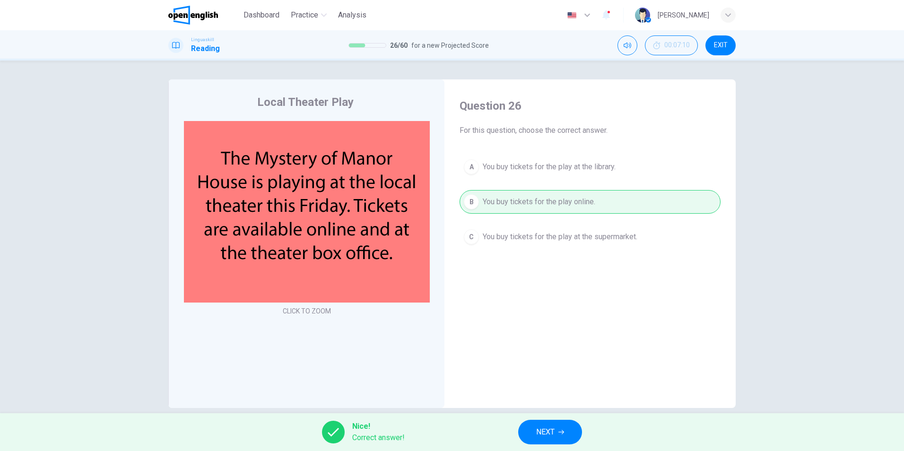
click at [560, 417] on div "Nice! Correct answer! NEXT" at bounding box center [452, 432] width 904 height 38
click at [557, 433] on button "NEXT" at bounding box center [550, 432] width 64 height 25
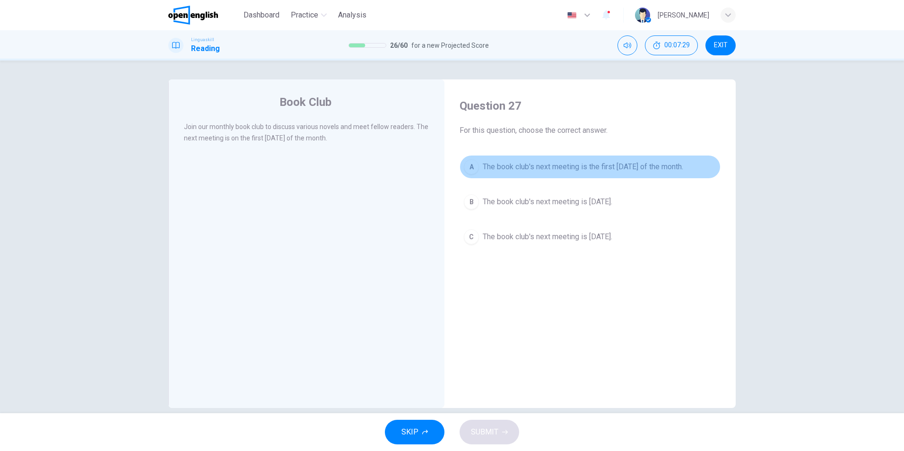
click at [539, 168] on span "The book club's next meeting is the first [DATE] of the month." at bounding box center [583, 166] width 200 height 11
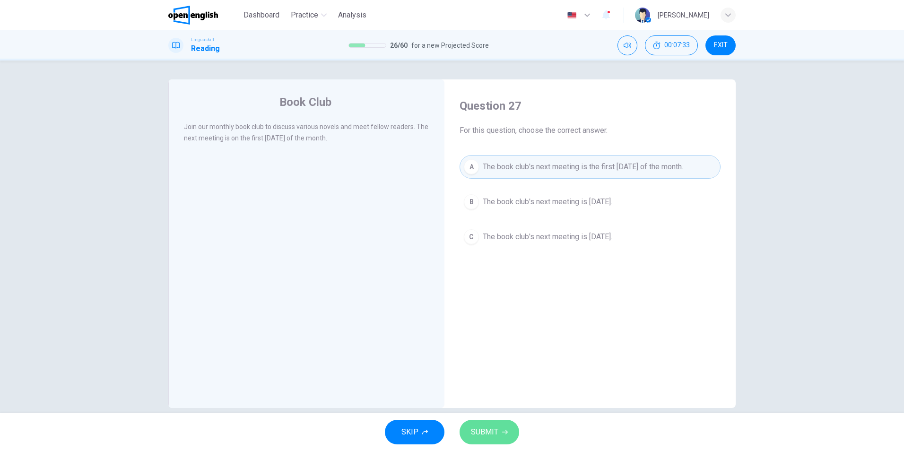
click at [477, 429] on span "SUBMIT" at bounding box center [484, 431] width 27 height 13
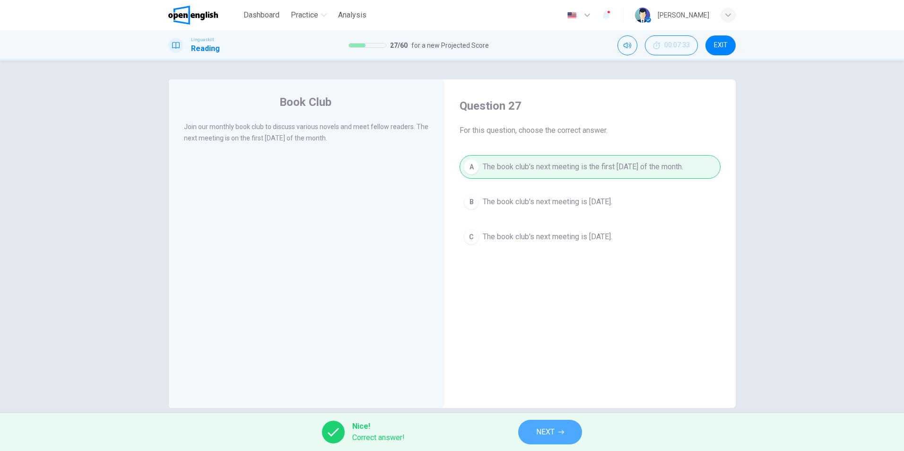
click at [563, 441] on button "NEXT" at bounding box center [550, 432] width 64 height 25
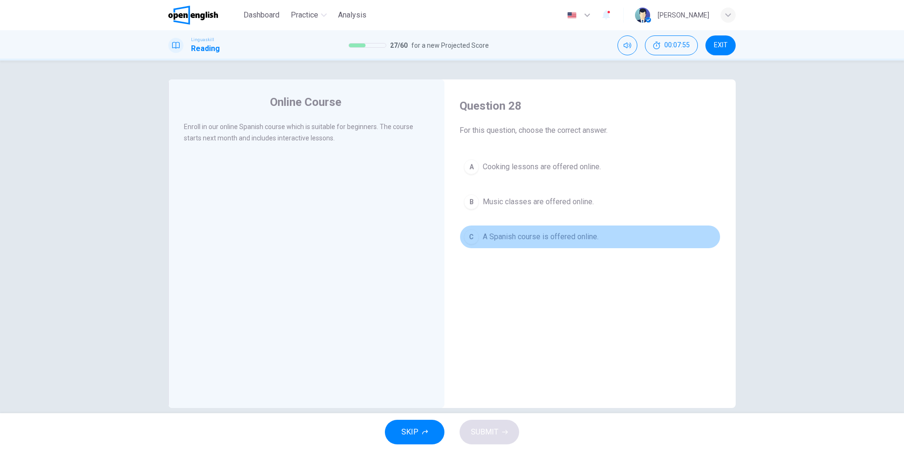
click at [548, 239] on span "A Spanish course is offered online." at bounding box center [541, 236] width 116 height 11
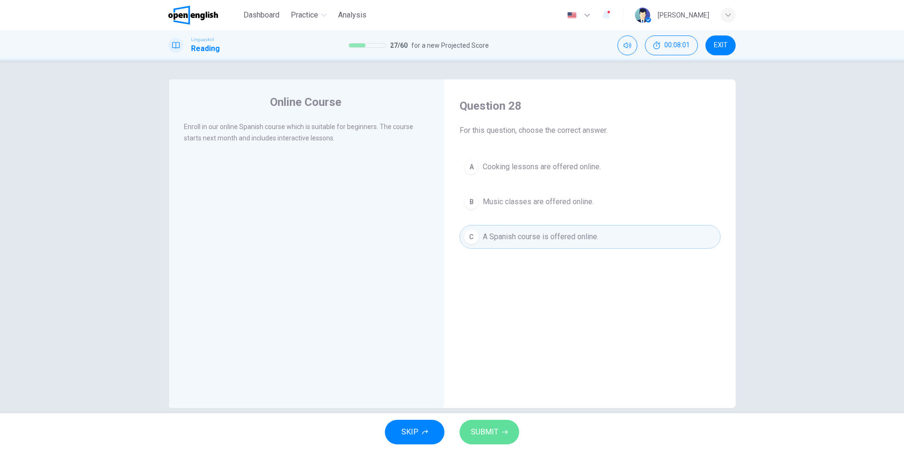
click at [495, 434] on span "SUBMIT" at bounding box center [484, 431] width 27 height 13
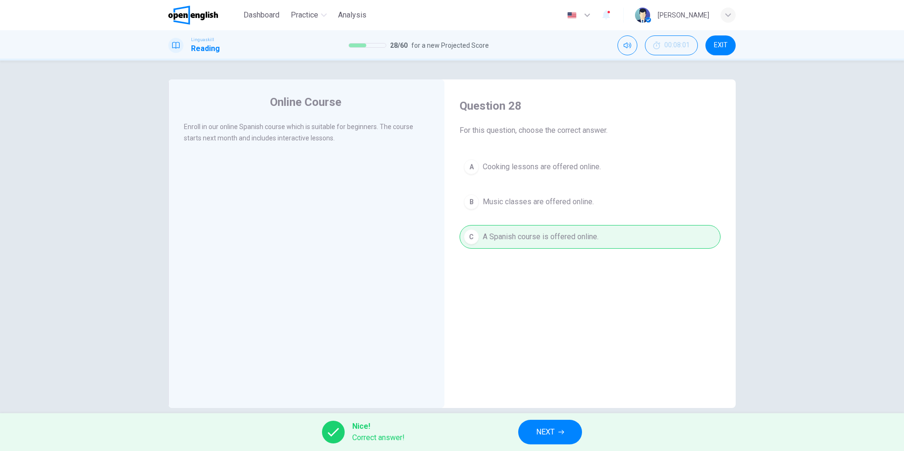
click at [577, 434] on button "NEXT" at bounding box center [550, 432] width 64 height 25
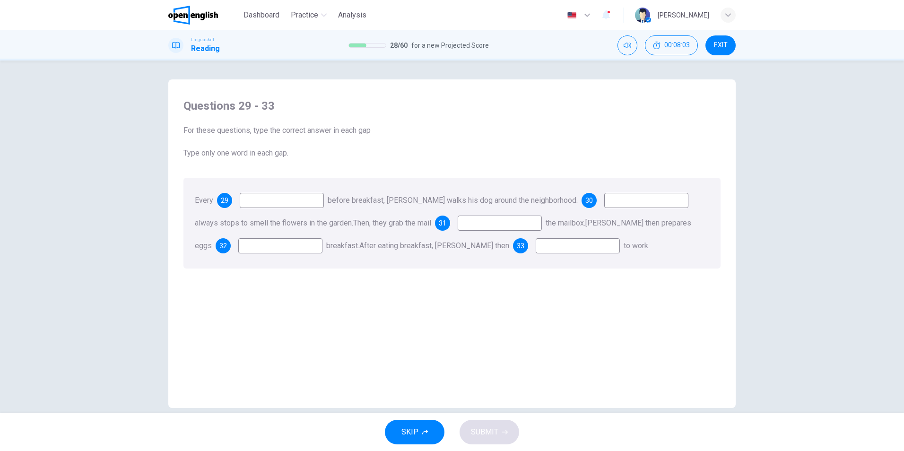
click at [300, 205] on input at bounding box center [282, 200] width 84 height 15
type input "*******"
type input "**"
click at [484, 227] on input at bounding box center [500, 223] width 84 height 15
type input "****"
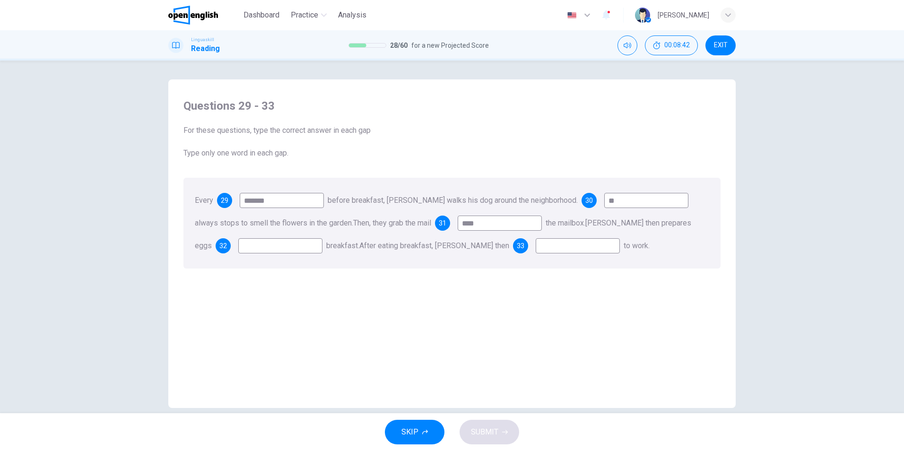
click at [255, 248] on input at bounding box center [280, 245] width 84 height 15
type input "***"
type input "**"
click at [502, 434] on icon "button" at bounding box center [505, 432] width 6 height 6
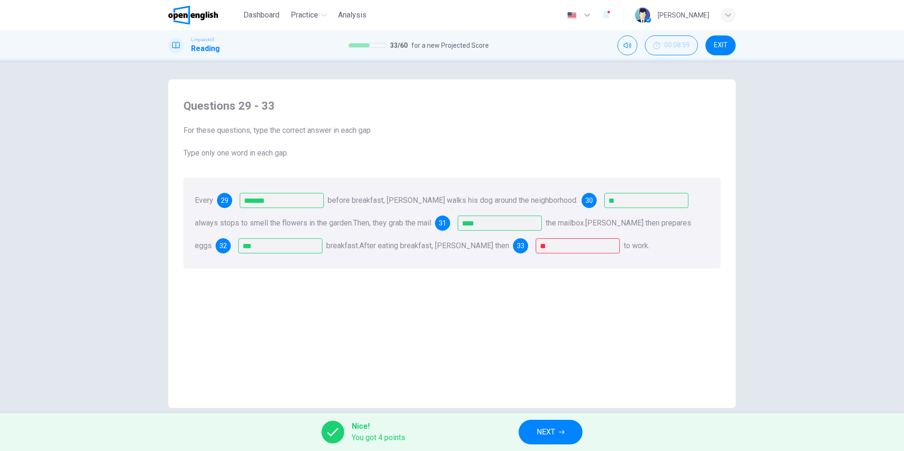
click at [551, 430] on span "NEXT" at bounding box center [546, 431] width 18 height 13
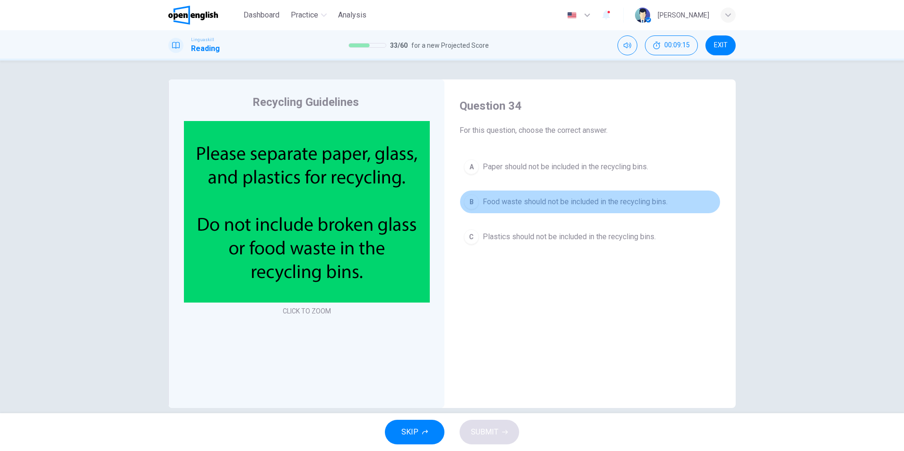
click at [486, 200] on span "Food waste should not be included in the recycling bins." at bounding box center [575, 201] width 185 height 11
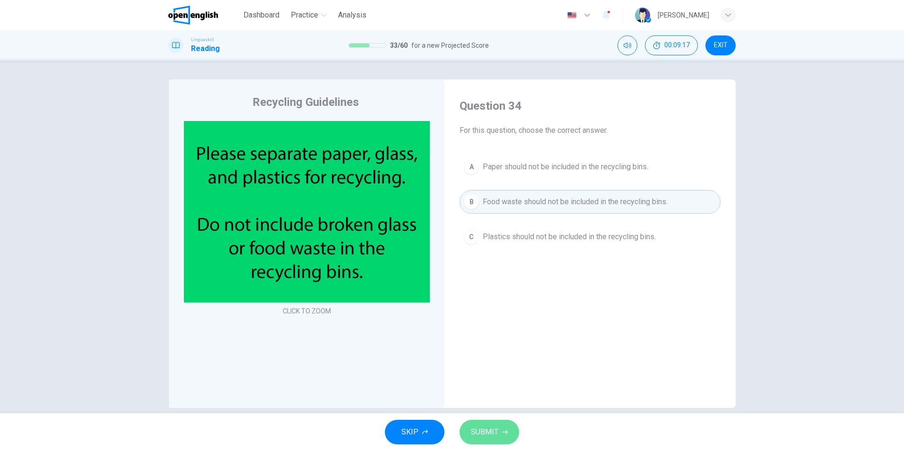
click at [499, 442] on button "SUBMIT" at bounding box center [490, 432] width 60 height 25
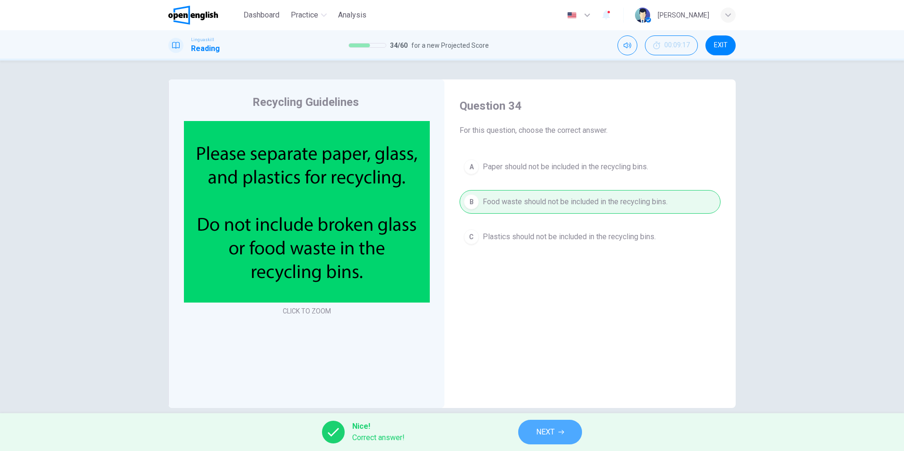
click at [530, 427] on button "NEXT" at bounding box center [550, 432] width 64 height 25
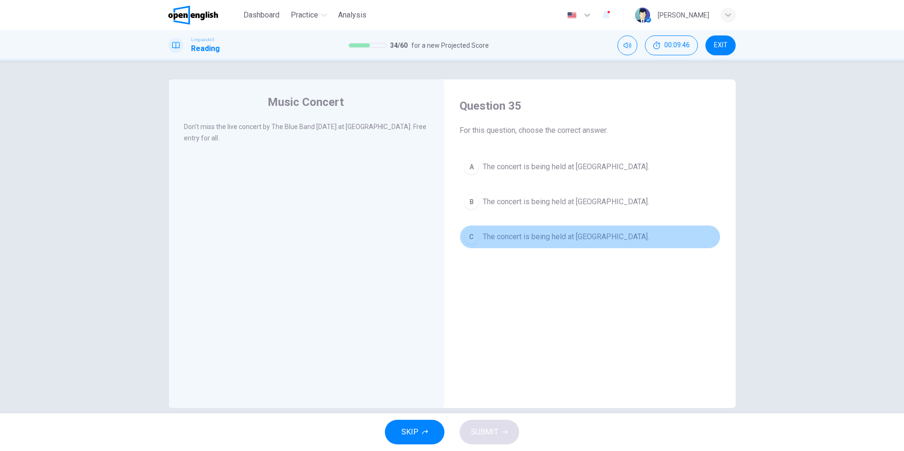
click at [508, 237] on span "The concert is being held at [GEOGRAPHIC_DATA]." at bounding box center [566, 236] width 166 height 11
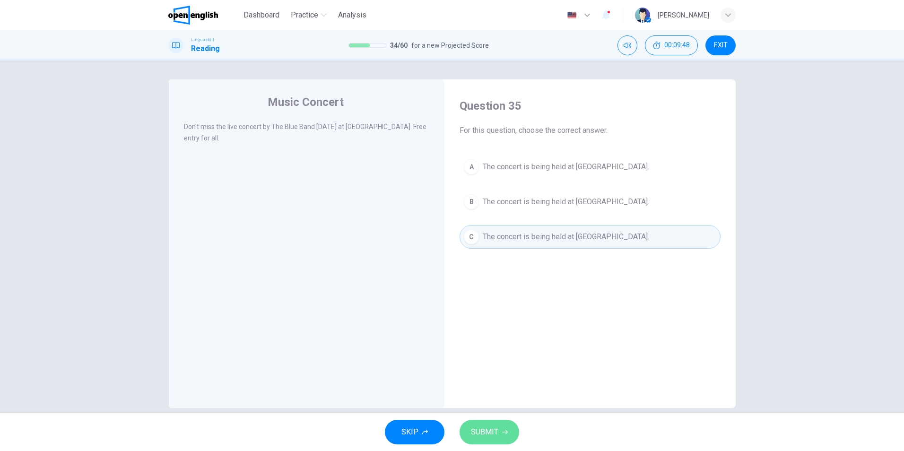
click at [473, 428] on span "SUBMIT" at bounding box center [484, 431] width 27 height 13
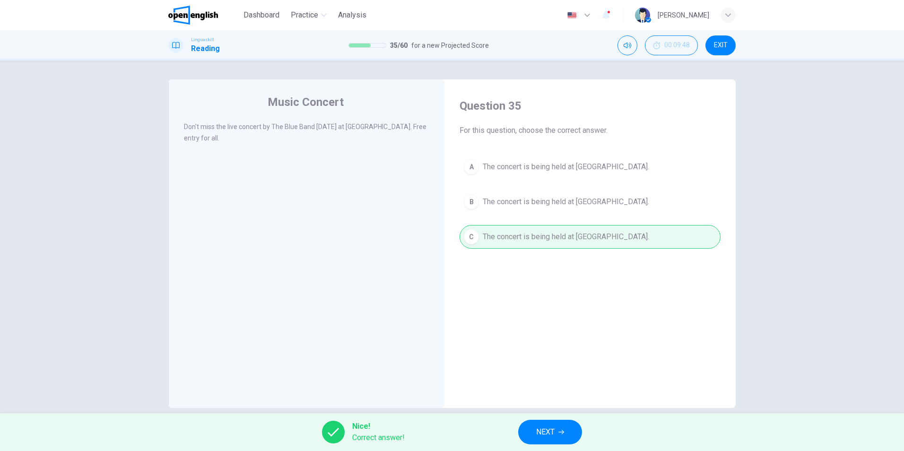
click at [554, 430] on span "NEXT" at bounding box center [545, 431] width 18 height 13
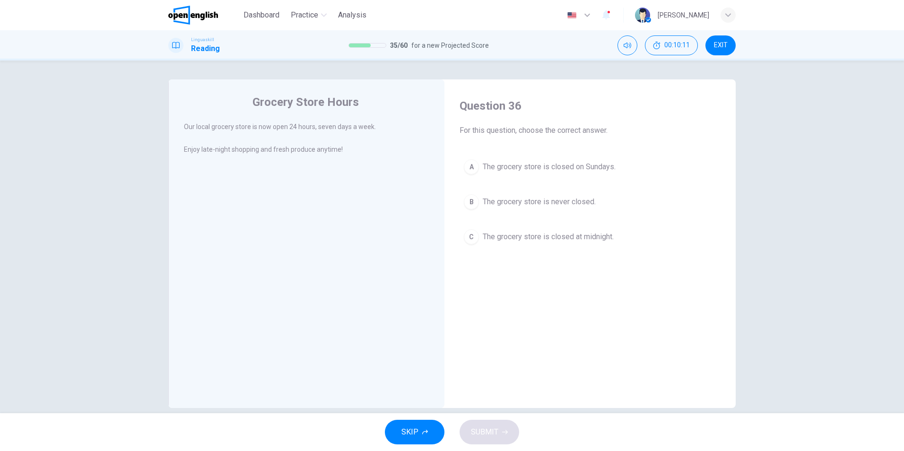
click at [553, 206] on span "The grocery store is never closed." at bounding box center [539, 201] width 113 height 11
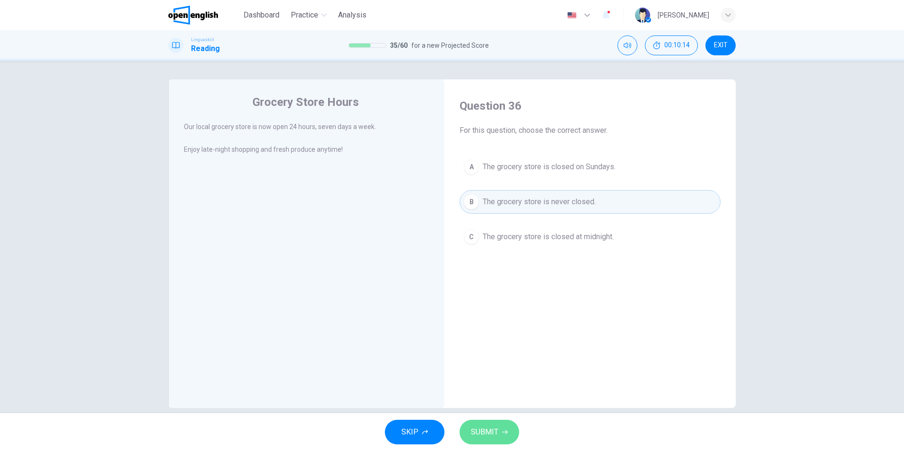
click at [494, 431] on span "SUBMIT" at bounding box center [484, 431] width 27 height 13
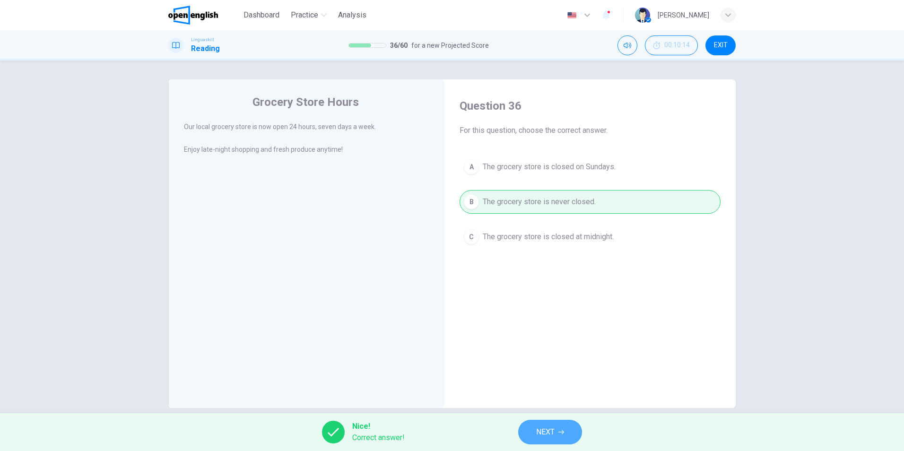
click at [548, 434] on span "NEXT" at bounding box center [545, 431] width 18 height 13
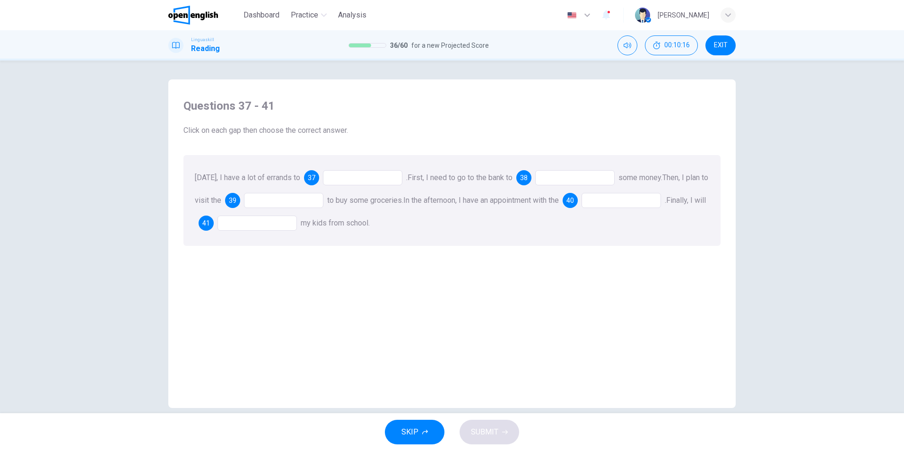
click at [340, 177] on div at bounding box center [362, 177] width 79 height 15
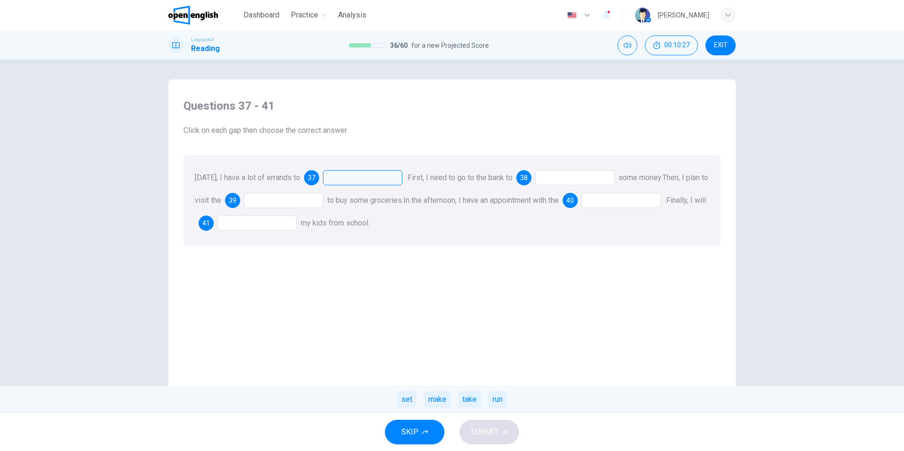
click at [554, 178] on div at bounding box center [574, 177] width 79 height 15
click at [407, 401] on div "deposit" at bounding box center [405, 399] width 34 height 16
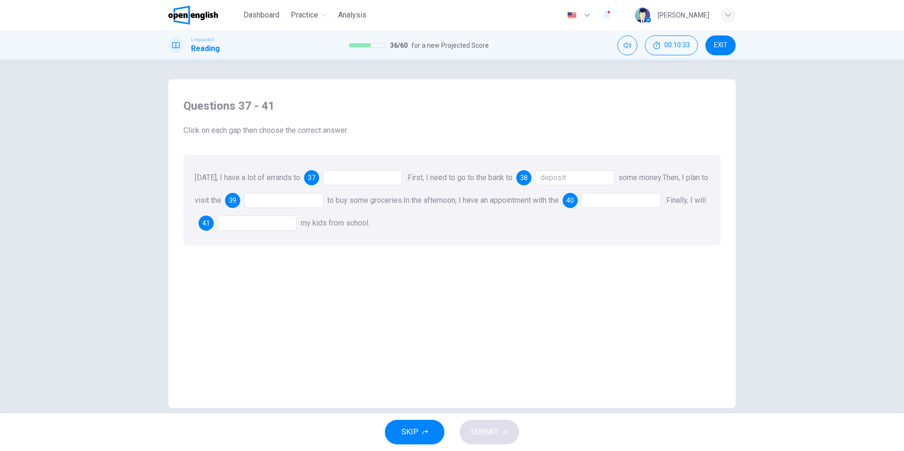
click at [288, 202] on div at bounding box center [283, 200] width 79 height 15
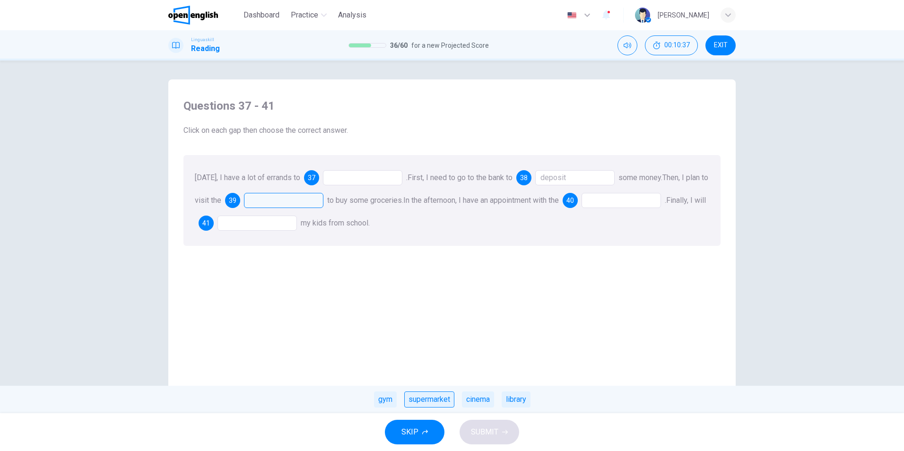
click at [431, 398] on div "supermarket" at bounding box center [429, 399] width 50 height 16
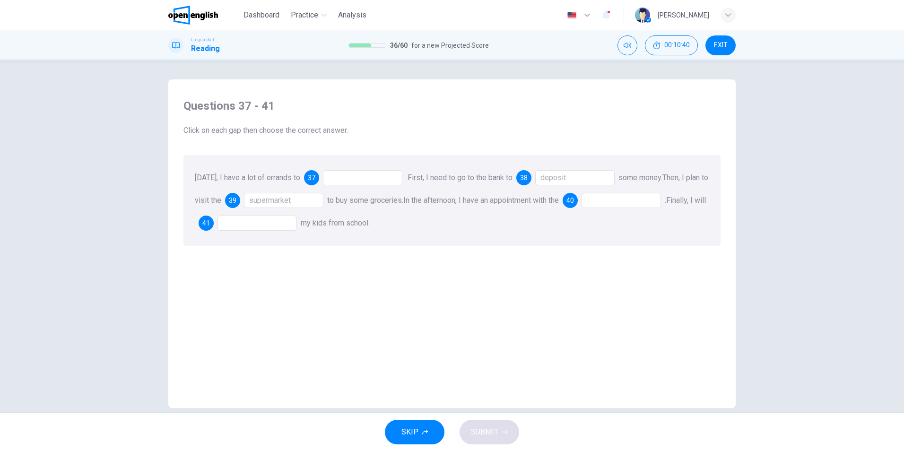
click at [648, 205] on div at bounding box center [620, 200] width 79 height 15
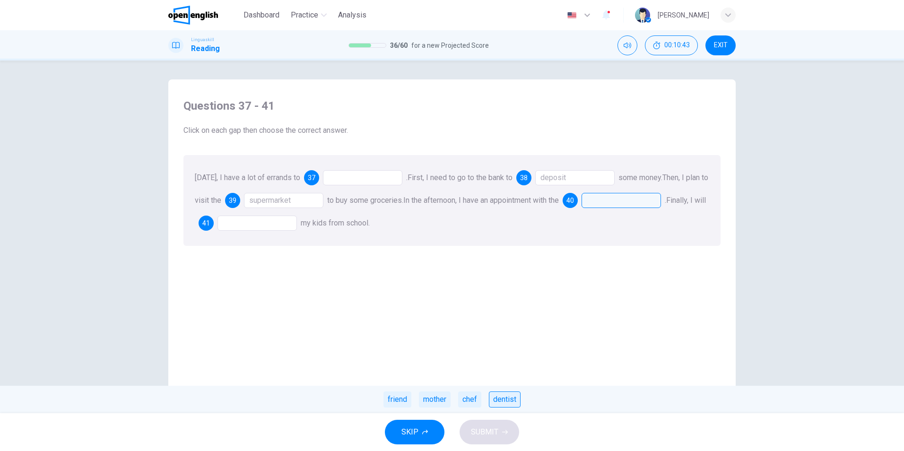
click at [509, 401] on div "dentist" at bounding box center [505, 399] width 32 height 16
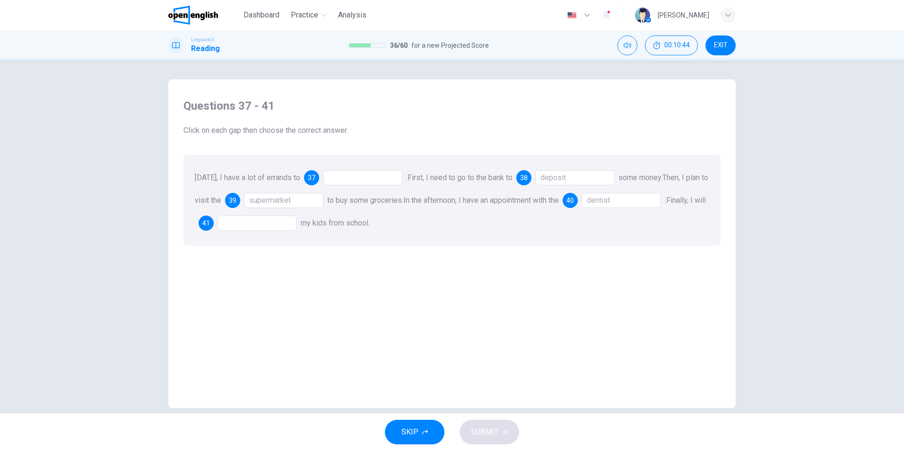
click at [270, 226] on div at bounding box center [256, 223] width 79 height 15
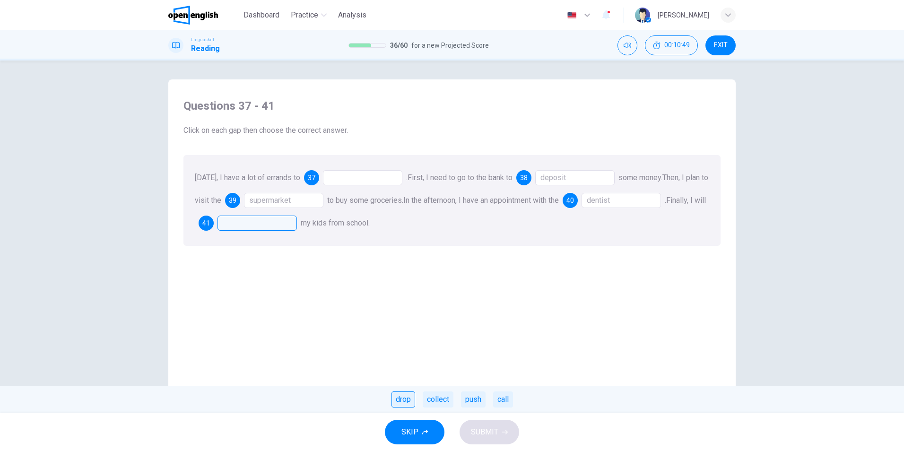
click at [400, 400] on div "drop" at bounding box center [403, 399] width 24 height 16
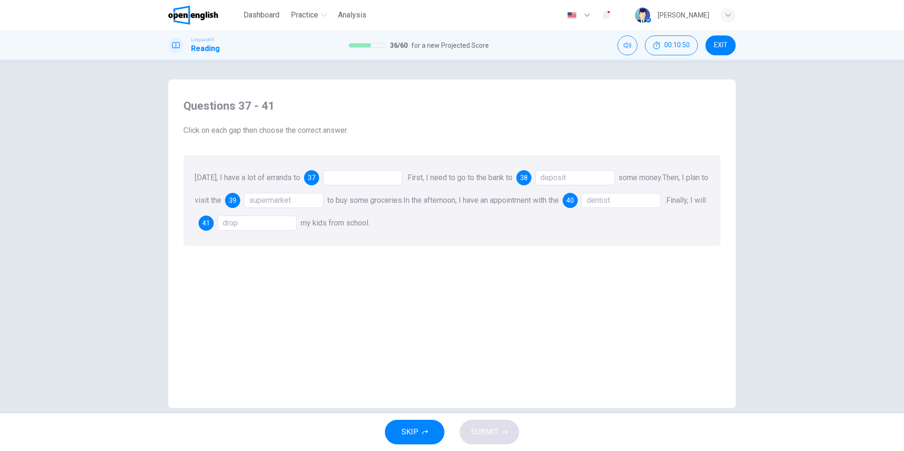
click at [368, 175] on div at bounding box center [362, 177] width 79 height 15
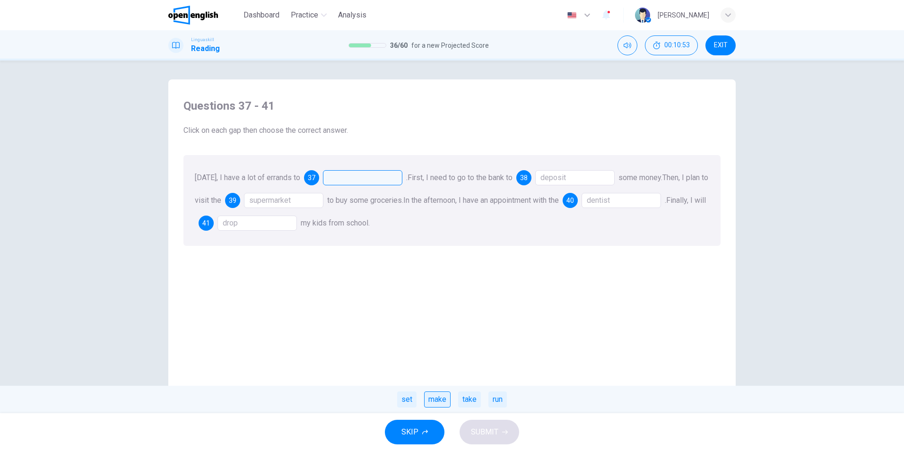
click at [439, 393] on div "make" at bounding box center [437, 399] width 26 height 16
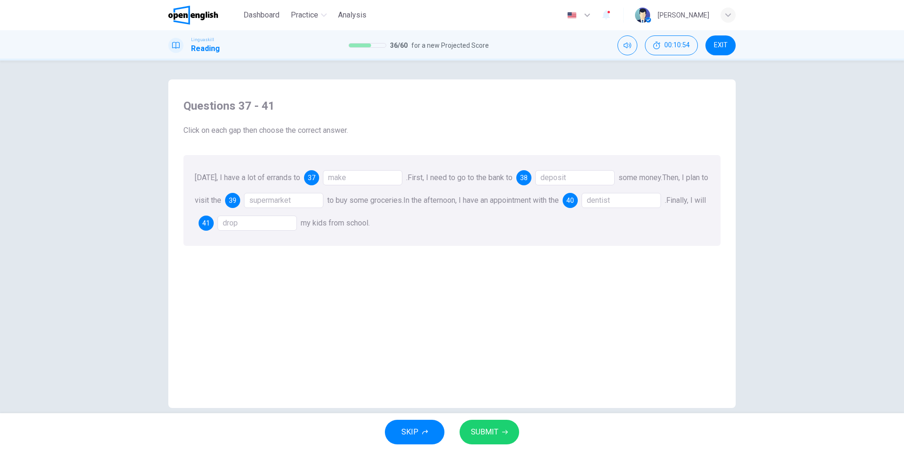
click at [494, 436] on span "SUBMIT" at bounding box center [484, 431] width 27 height 13
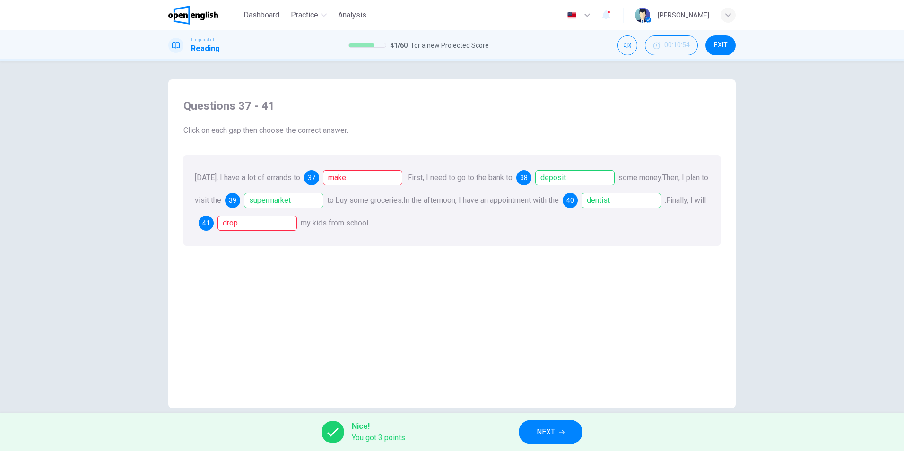
click at [559, 438] on button "NEXT" at bounding box center [551, 432] width 64 height 25
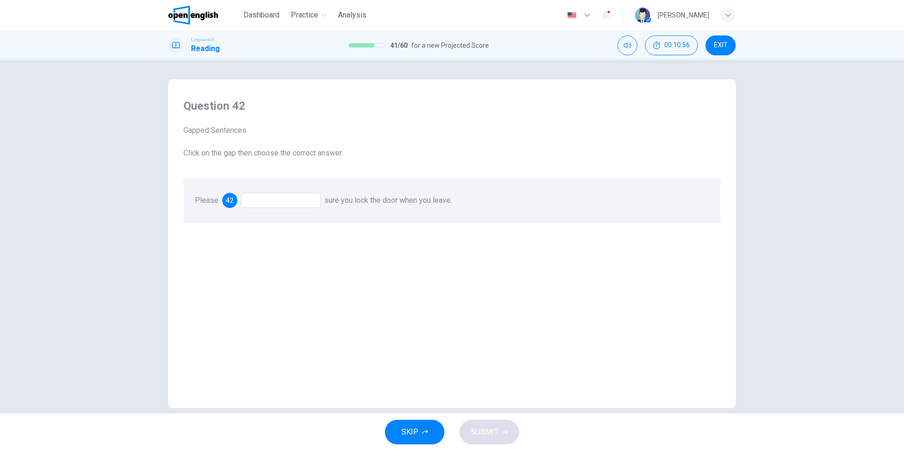
click at [272, 202] on div at bounding box center [280, 200] width 79 height 15
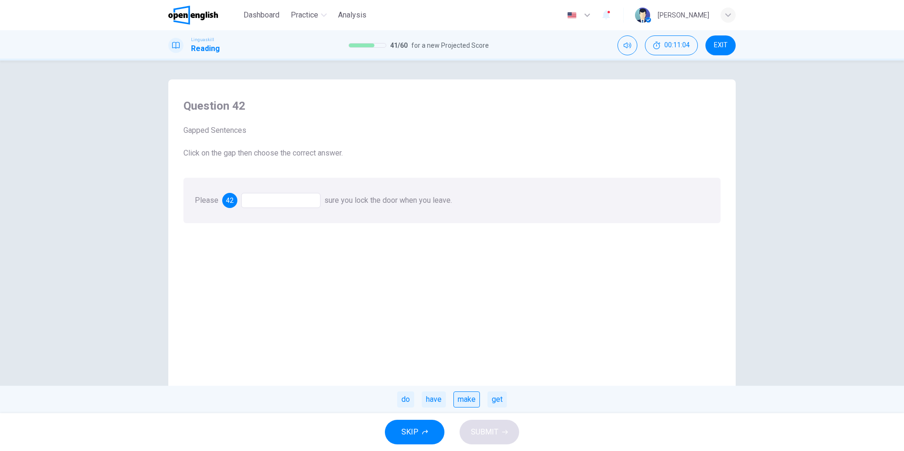
click at [460, 402] on div "make" at bounding box center [466, 399] width 26 height 16
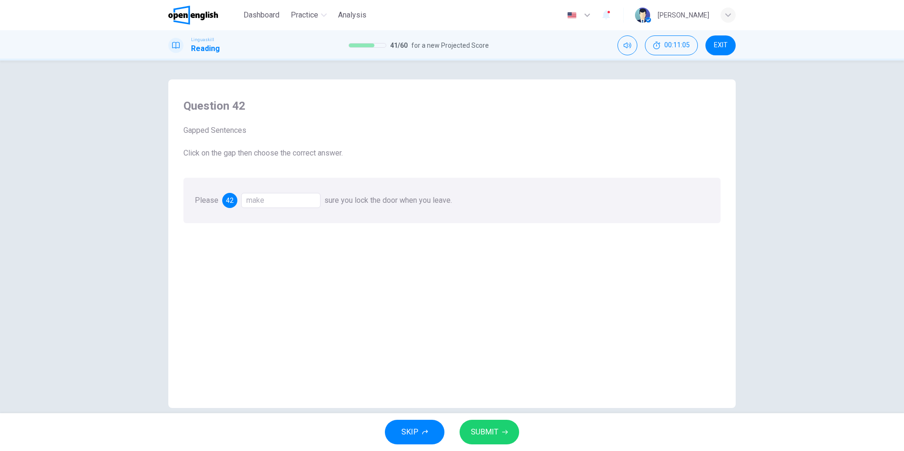
click at [506, 440] on button "SUBMIT" at bounding box center [490, 432] width 60 height 25
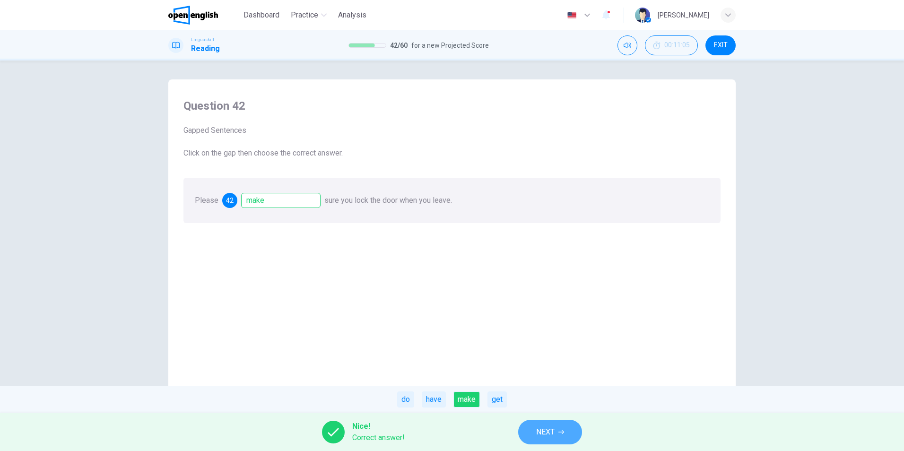
click at [542, 425] on span "NEXT" at bounding box center [545, 431] width 18 height 13
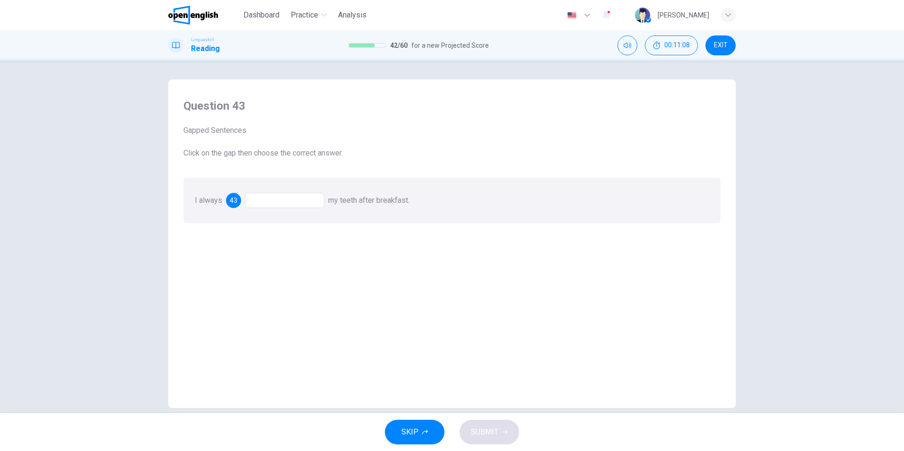
click at [267, 205] on div at bounding box center [284, 200] width 79 height 15
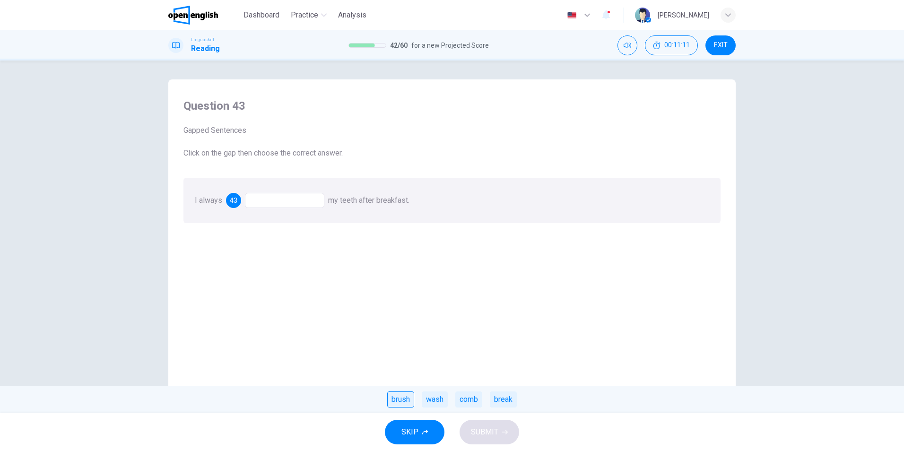
click at [393, 394] on div "brush" at bounding box center [400, 399] width 27 height 16
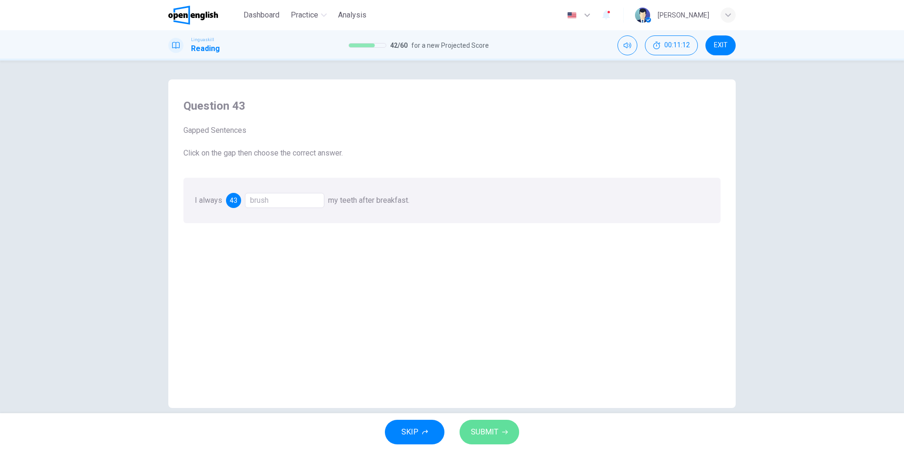
click at [496, 431] on span "SUBMIT" at bounding box center [484, 431] width 27 height 13
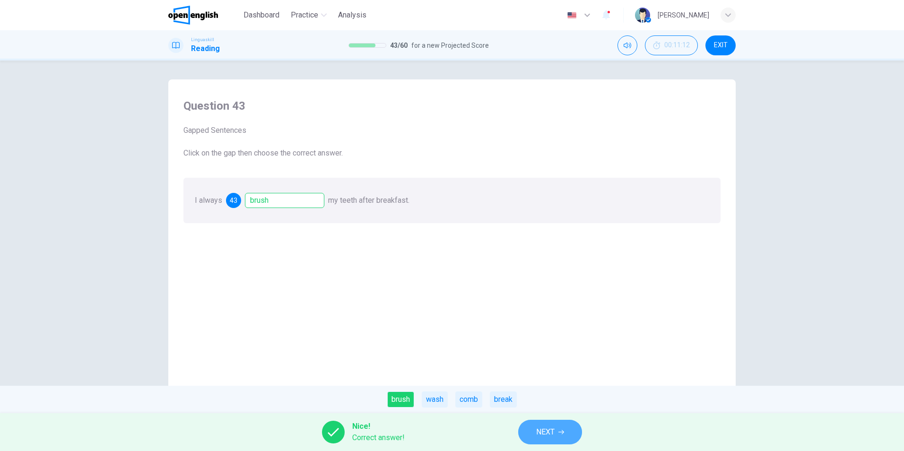
click at [546, 431] on span "NEXT" at bounding box center [545, 431] width 18 height 13
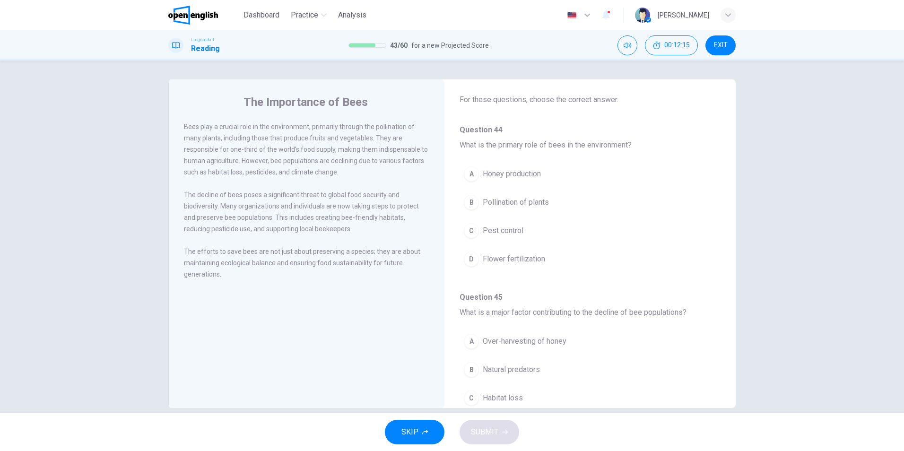
scroll to position [47, 0]
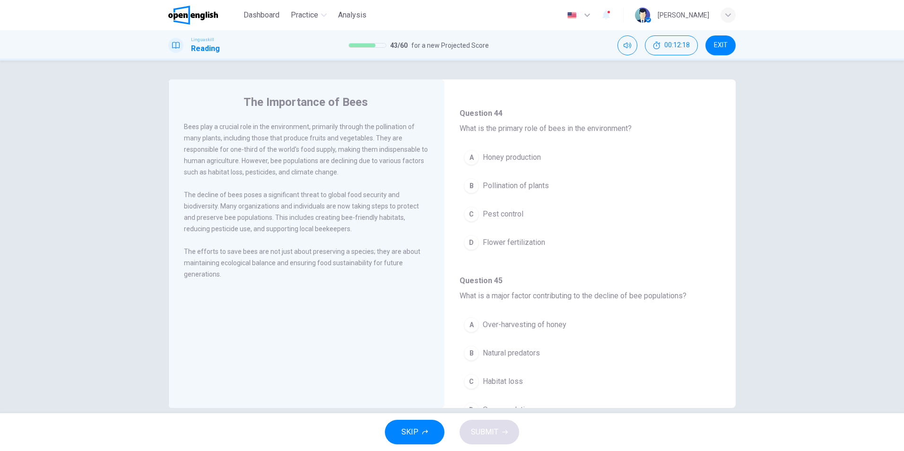
click at [466, 187] on div "B" at bounding box center [471, 185] width 15 height 15
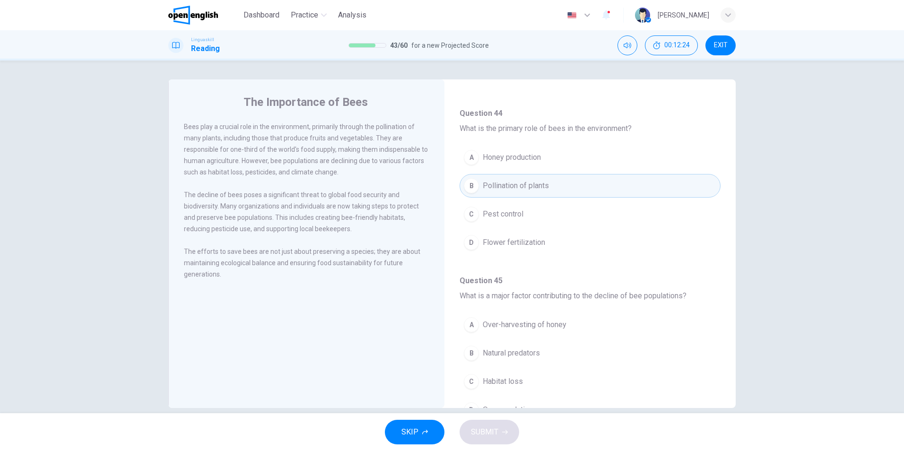
drag, startPoint x: 299, startPoint y: 126, endPoint x: 429, endPoint y: 132, distance: 130.2
click at [429, 132] on div "Bees play a crucial role in the environment, primarily through the pollination …" at bounding box center [313, 206] width 258 height 170
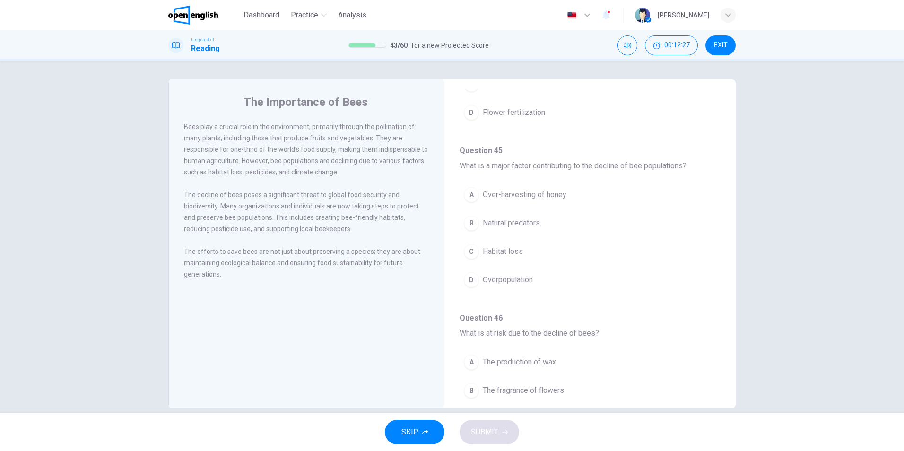
scroll to position [189, 0]
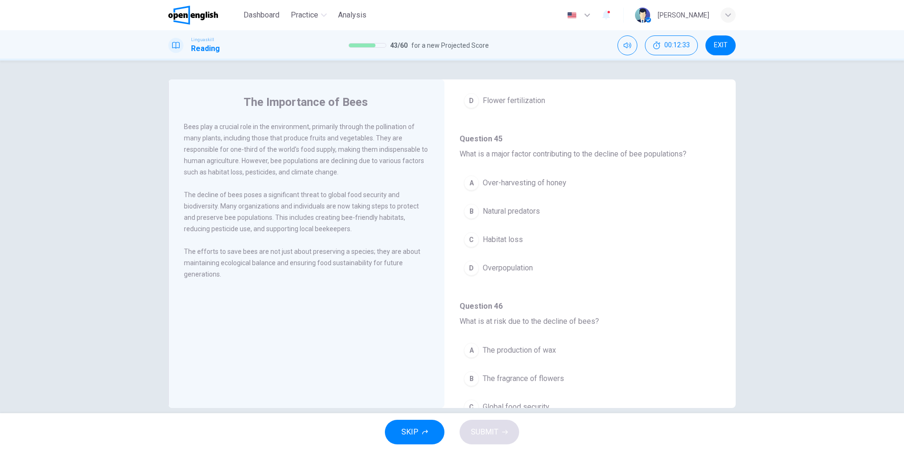
drag, startPoint x: 210, startPoint y: 197, endPoint x: 327, endPoint y: 191, distance: 116.9
click at [327, 191] on div "Bees play a crucial role in the environment, primarily through the pollination …" at bounding box center [313, 206] width 258 height 170
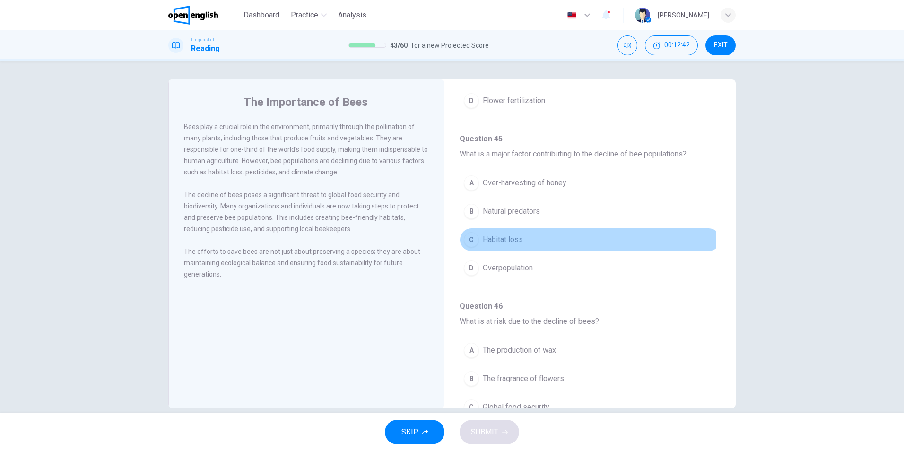
click at [506, 238] on span "Habitat loss" at bounding box center [503, 239] width 40 height 11
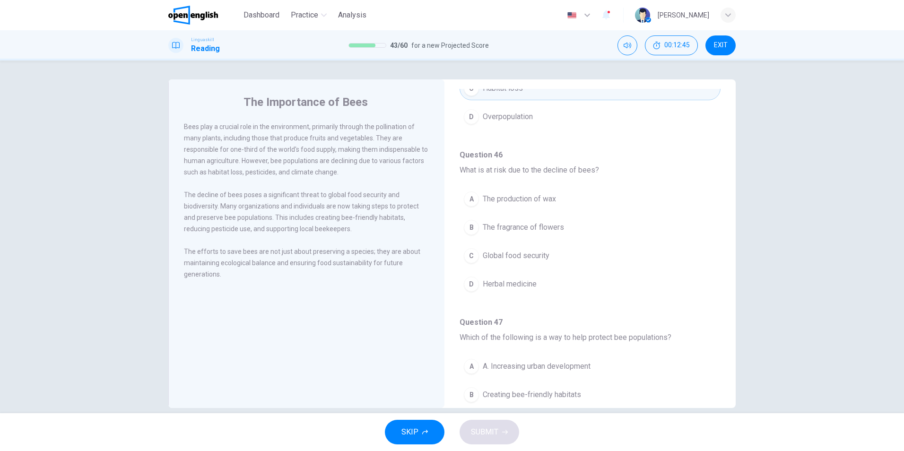
scroll to position [378, 0]
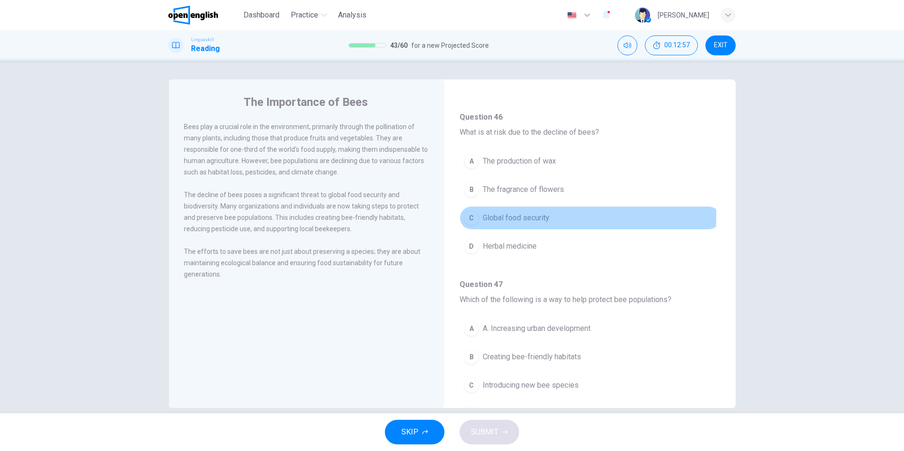
click at [469, 216] on div "C" at bounding box center [471, 217] width 15 height 15
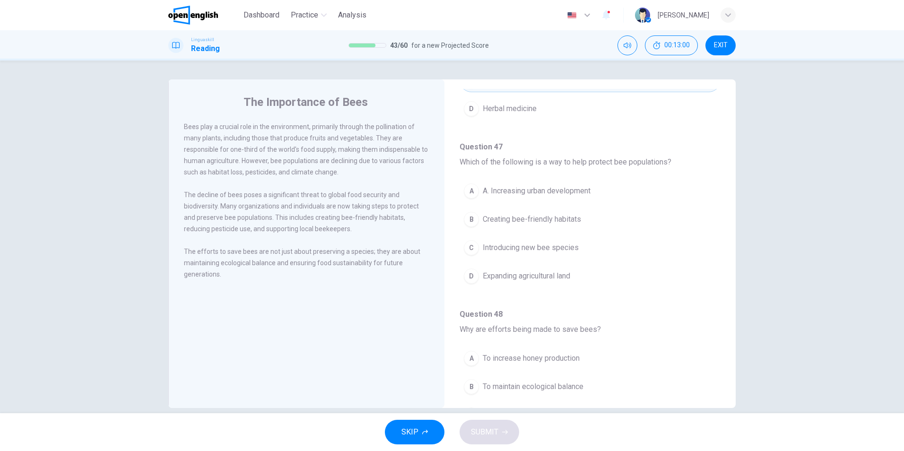
scroll to position [520, 0]
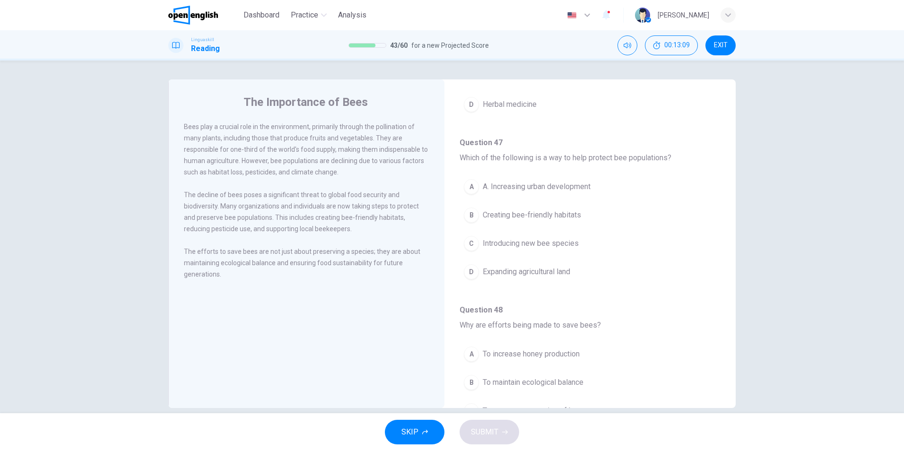
click at [469, 215] on div "B" at bounding box center [471, 215] width 15 height 15
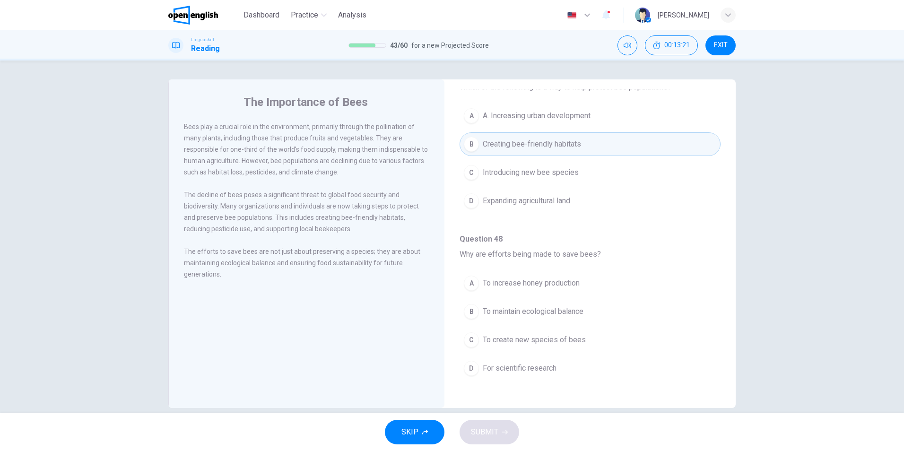
scroll to position [591, 0]
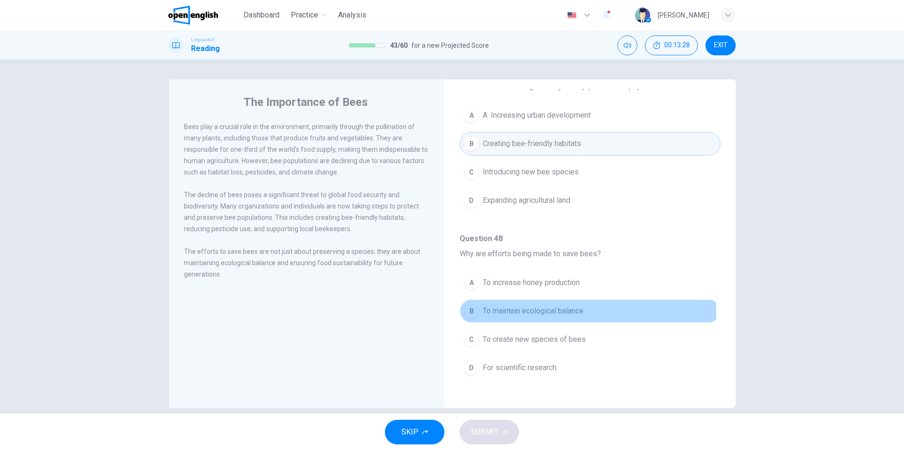
click at [504, 313] on span "To maintain ecological balance" at bounding box center [533, 310] width 101 height 11
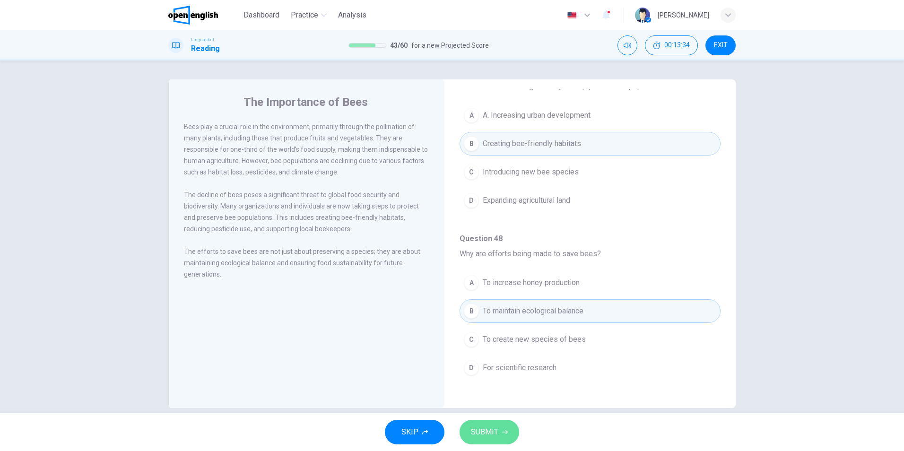
click at [504, 435] on button "SUBMIT" at bounding box center [490, 432] width 60 height 25
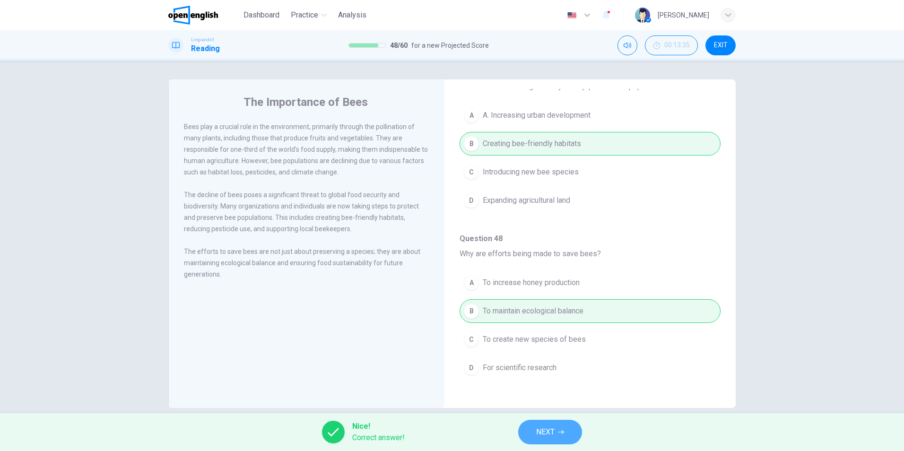
click at [560, 435] on button "NEXT" at bounding box center [550, 432] width 64 height 25
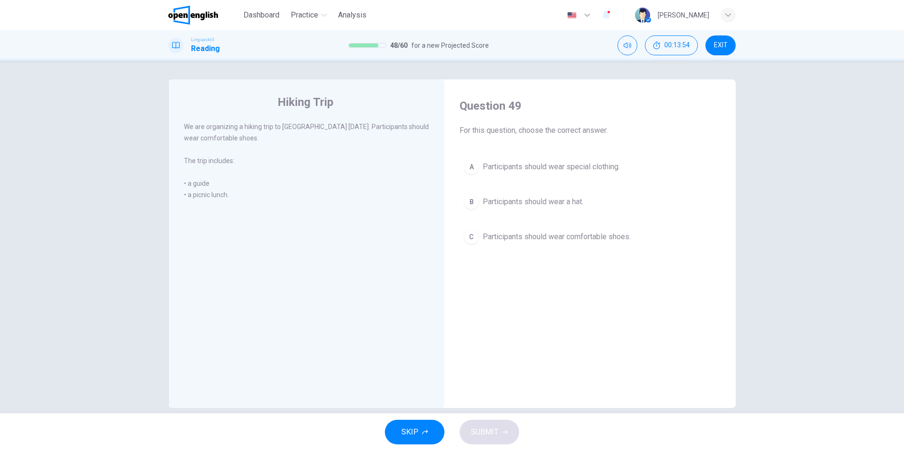
click at [483, 239] on span "Participants should wear comfortable shoes." at bounding box center [557, 236] width 148 height 11
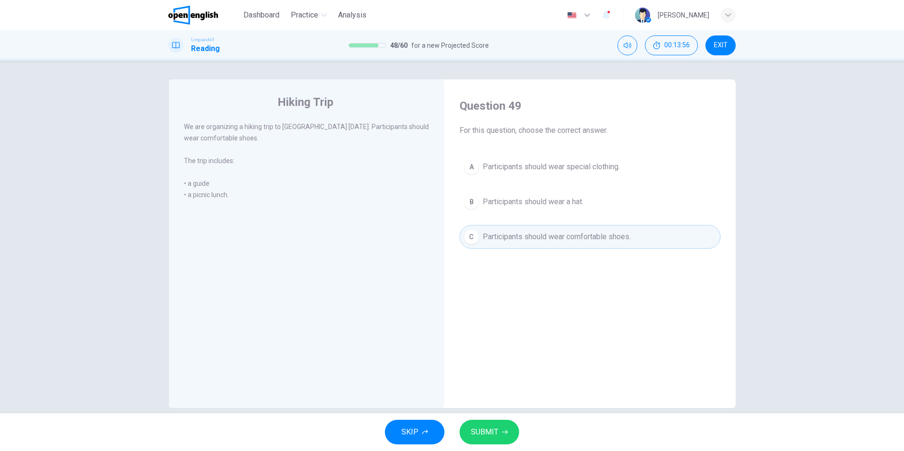
click at [502, 430] on icon "button" at bounding box center [505, 432] width 6 height 6
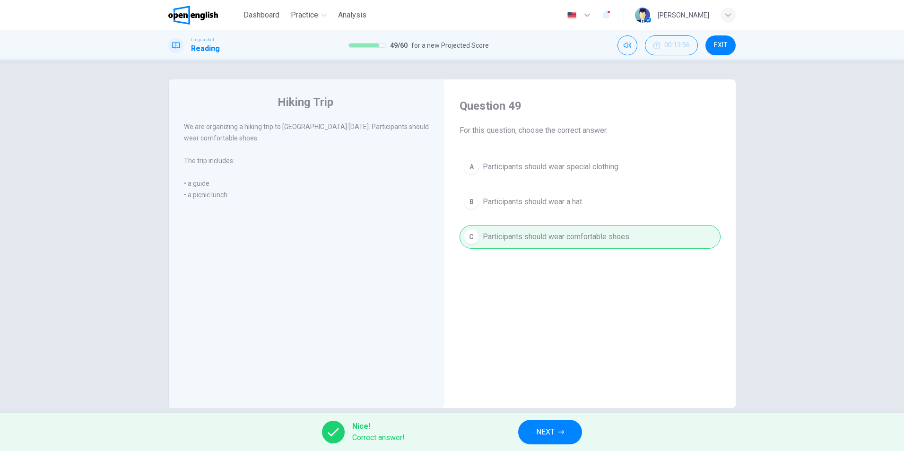
click at [554, 428] on span "NEXT" at bounding box center [545, 431] width 18 height 13
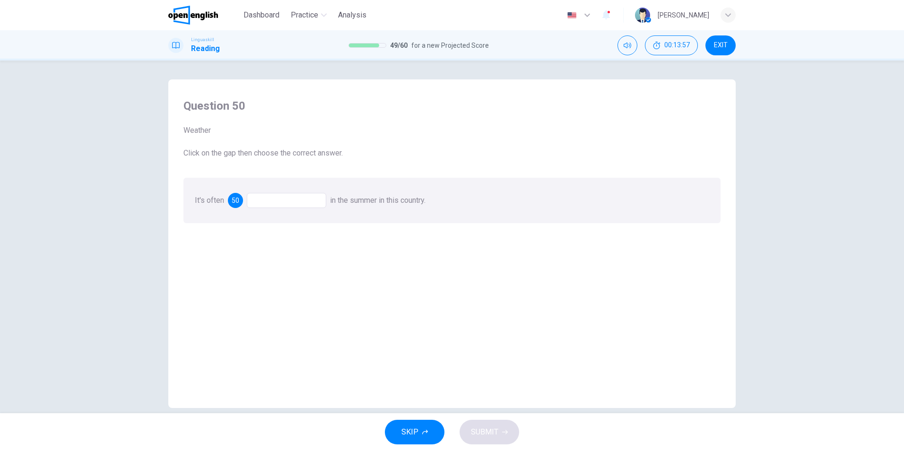
click at [292, 200] on div at bounding box center [286, 200] width 79 height 15
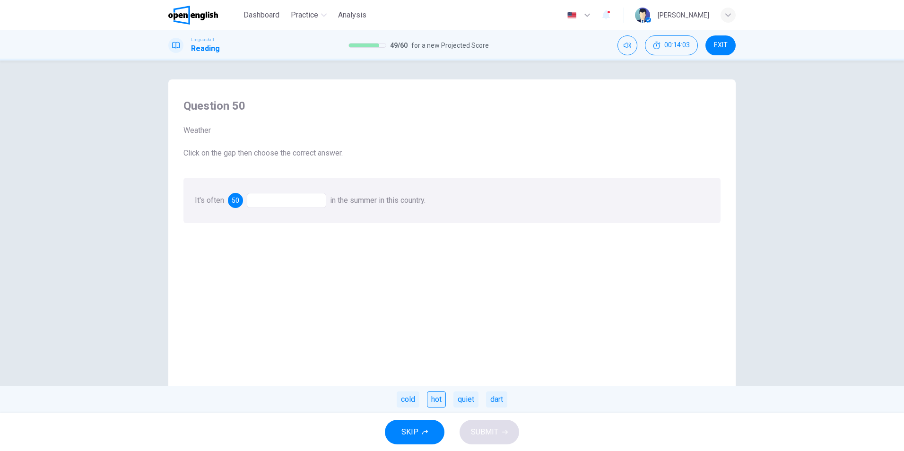
click at [437, 400] on div "hot" at bounding box center [436, 399] width 19 height 16
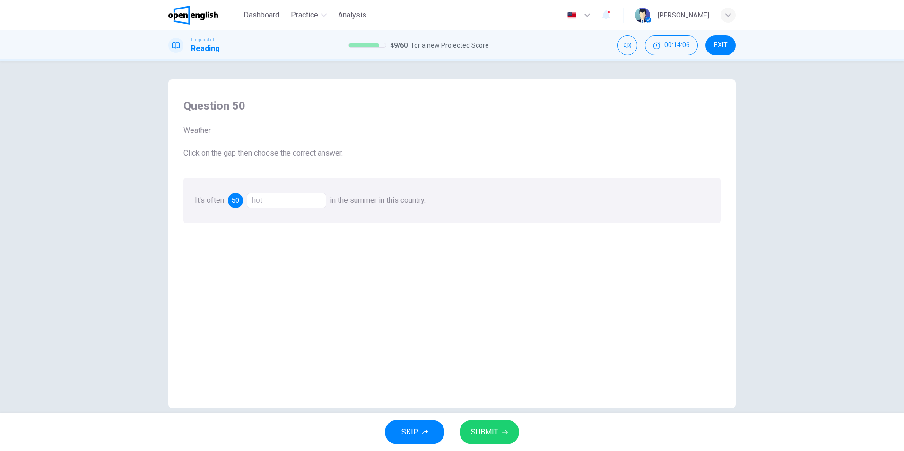
click at [288, 200] on div "hot" at bounding box center [286, 200] width 79 height 15
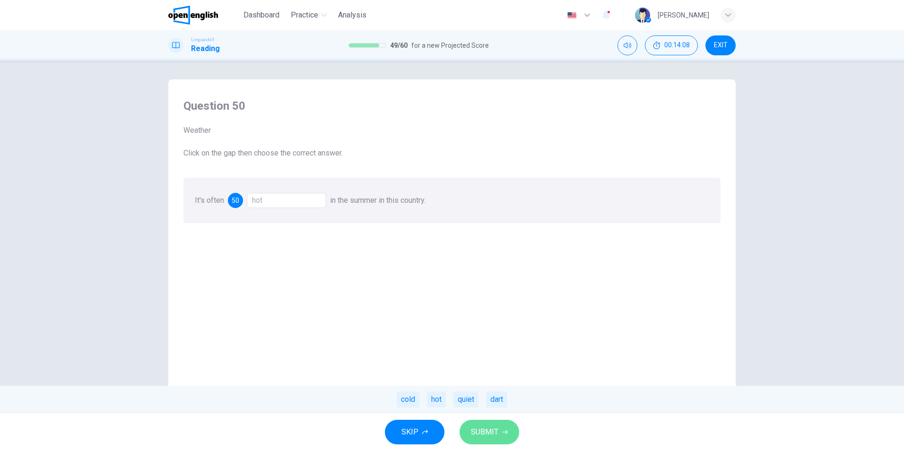
click at [484, 434] on span "SUBMIT" at bounding box center [484, 431] width 27 height 13
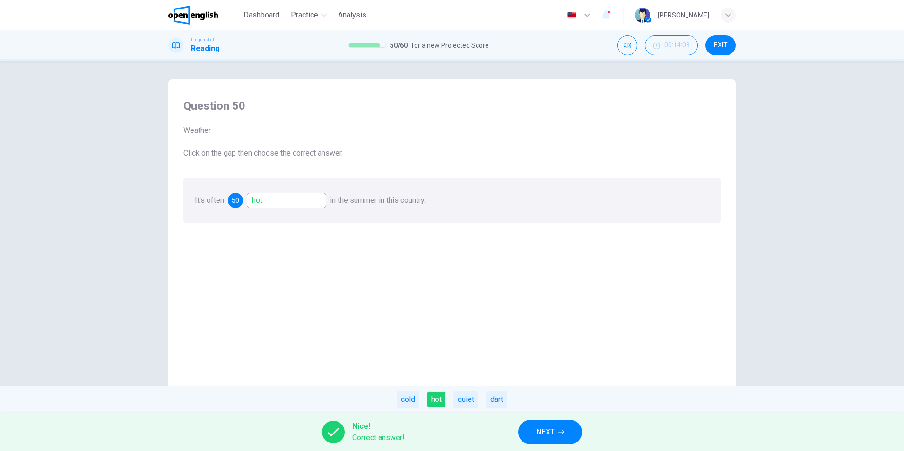
click at [555, 426] on button "NEXT" at bounding box center [550, 432] width 64 height 25
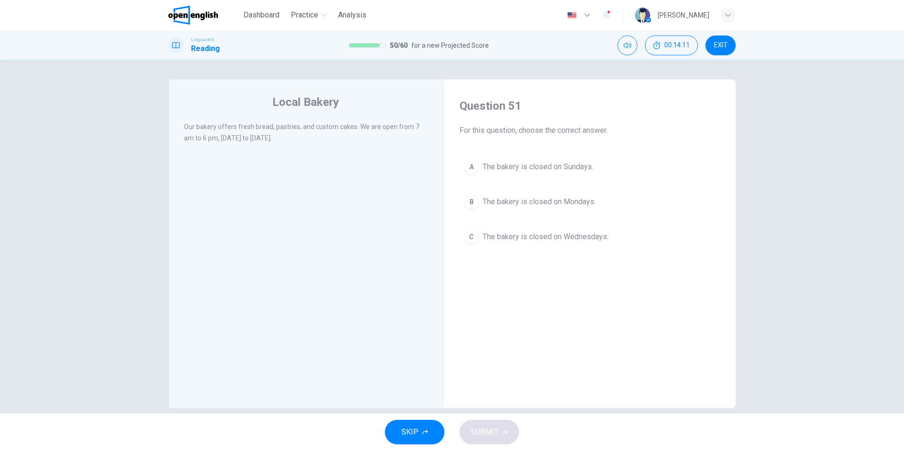
drag, startPoint x: 225, startPoint y: 123, endPoint x: 288, endPoint y: 130, distance: 63.3
click at [288, 130] on span "Our bakery offers fresh bread, pastries, and custom cakes. We are open from 7 a…" at bounding box center [301, 132] width 235 height 19
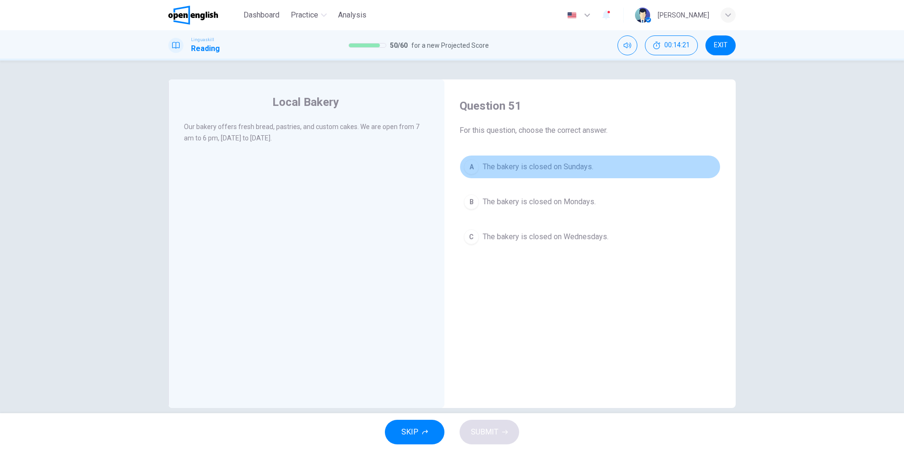
click at [483, 167] on span "The bakery is closed on Sundays." at bounding box center [538, 166] width 111 height 11
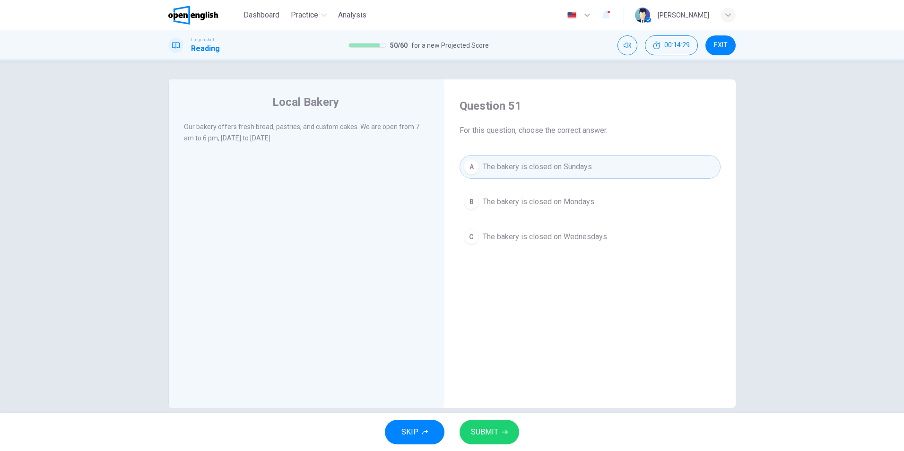
click at [497, 430] on button "SUBMIT" at bounding box center [490, 432] width 60 height 25
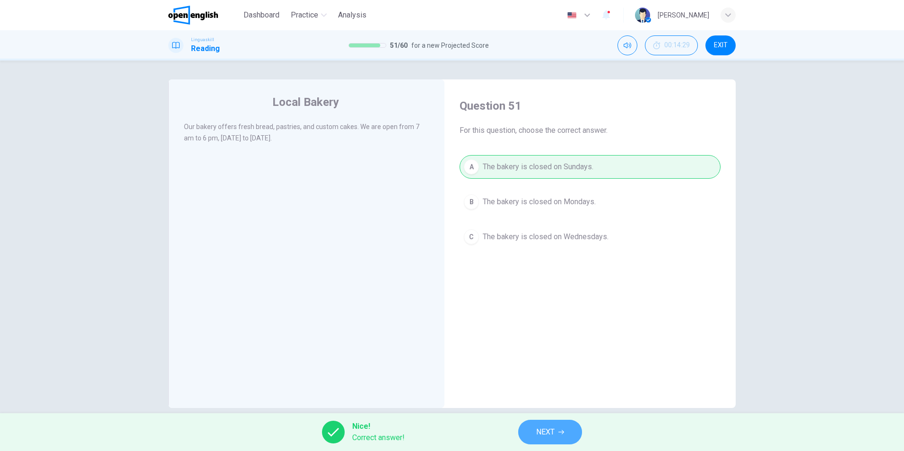
click at [556, 441] on button "NEXT" at bounding box center [550, 432] width 64 height 25
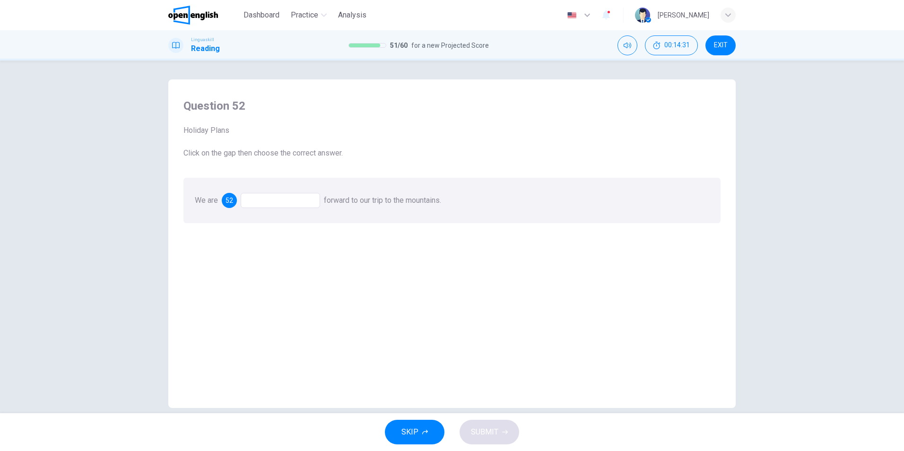
click at [258, 205] on div at bounding box center [280, 200] width 79 height 15
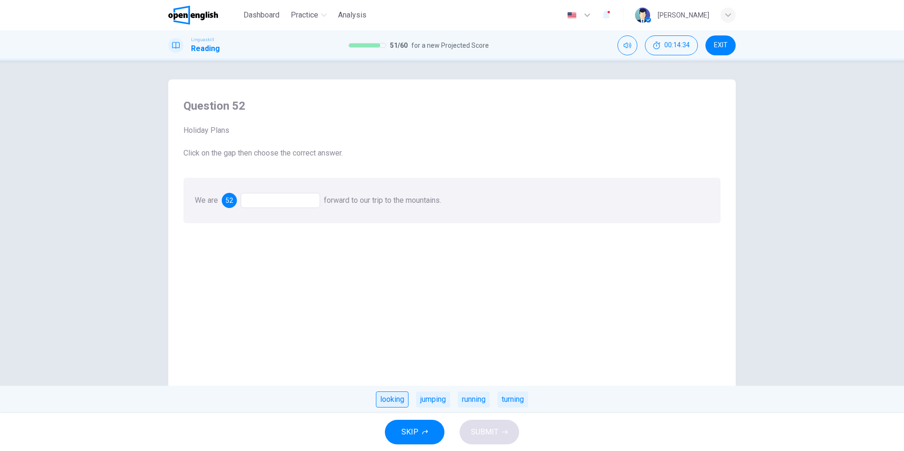
click at [391, 401] on div "looking" at bounding box center [392, 399] width 33 height 16
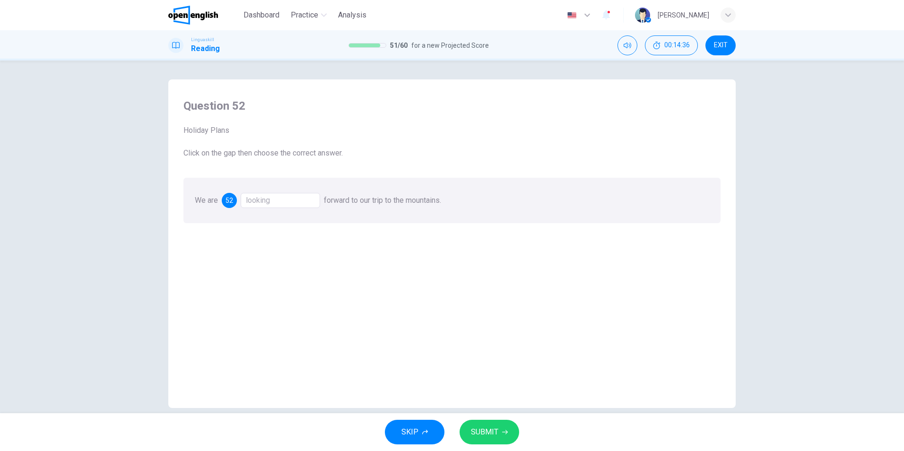
click at [495, 430] on span "SUBMIT" at bounding box center [484, 431] width 27 height 13
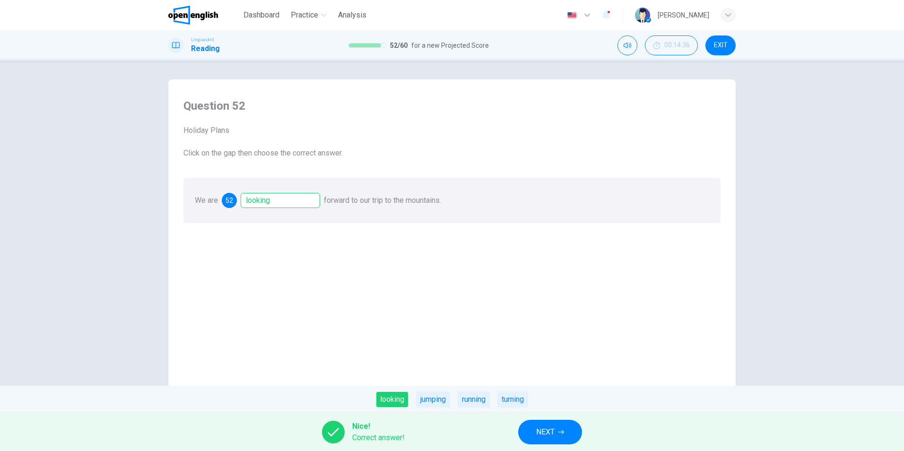
click at [541, 426] on span "NEXT" at bounding box center [545, 431] width 18 height 13
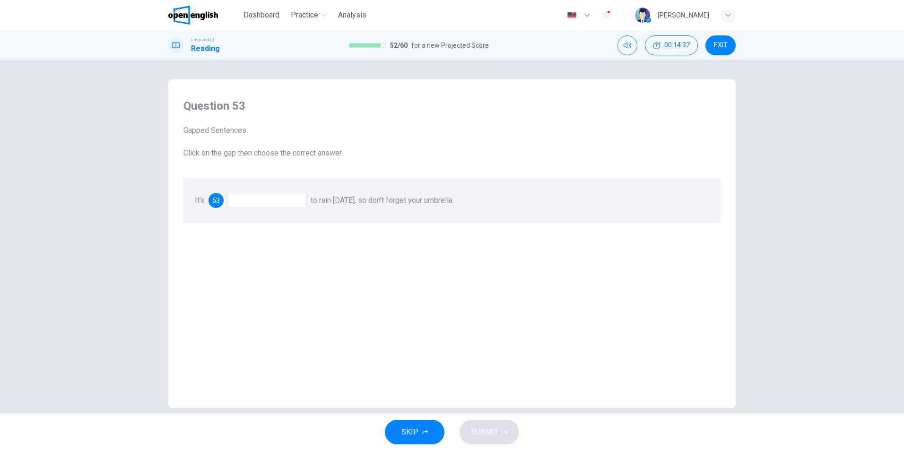
click at [255, 197] on div at bounding box center [266, 200] width 79 height 15
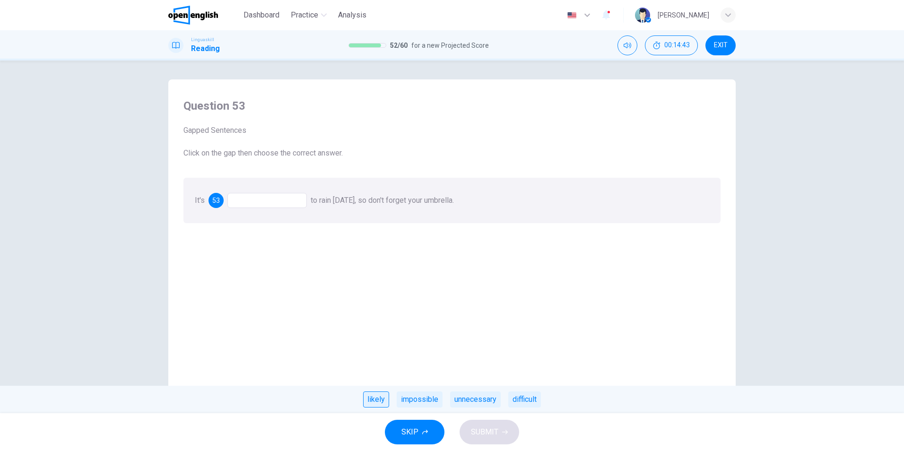
click at [379, 400] on div "likely" at bounding box center [376, 399] width 26 height 16
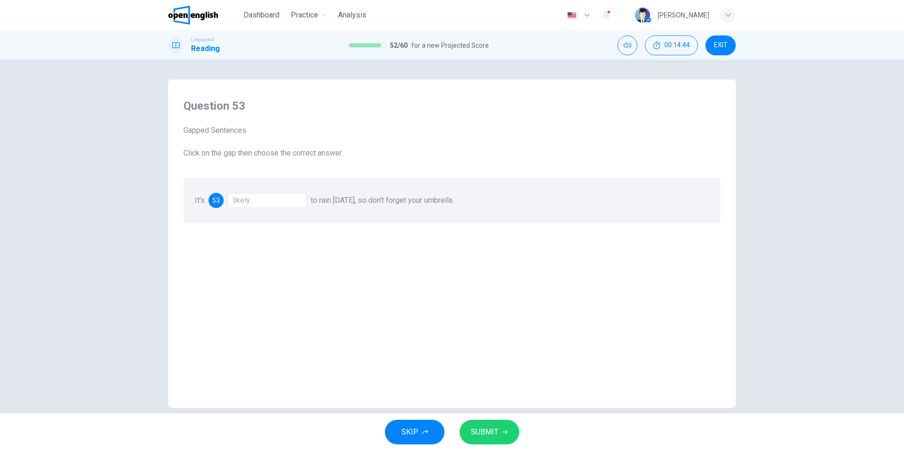
click at [490, 434] on span "SUBMIT" at bounding box center [484, 431] width 27 height 13
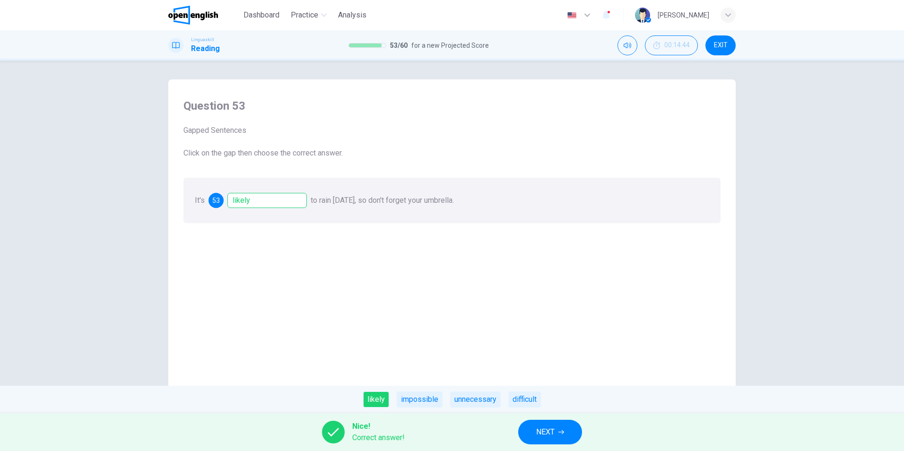
click at [547, 431] on span "NEXT" at bounding box center [545, 431] width 18 height 13
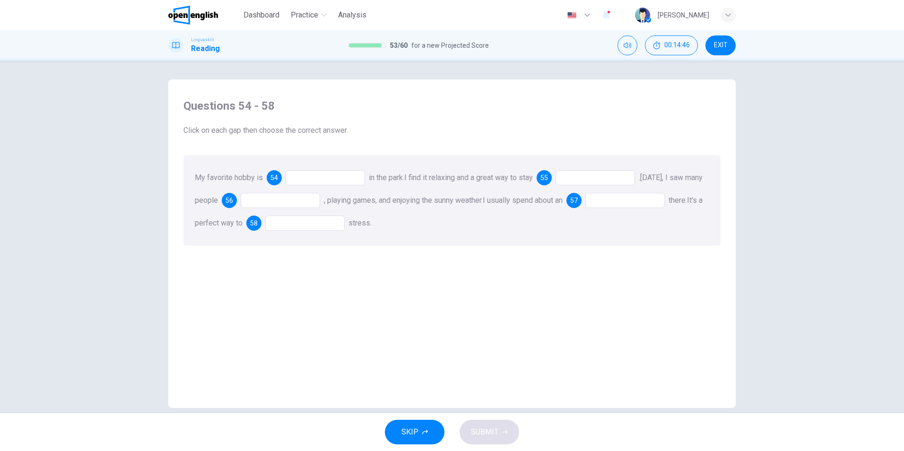
click at [298, 178] on div at bounding box center [325, 177] width 79 height 15
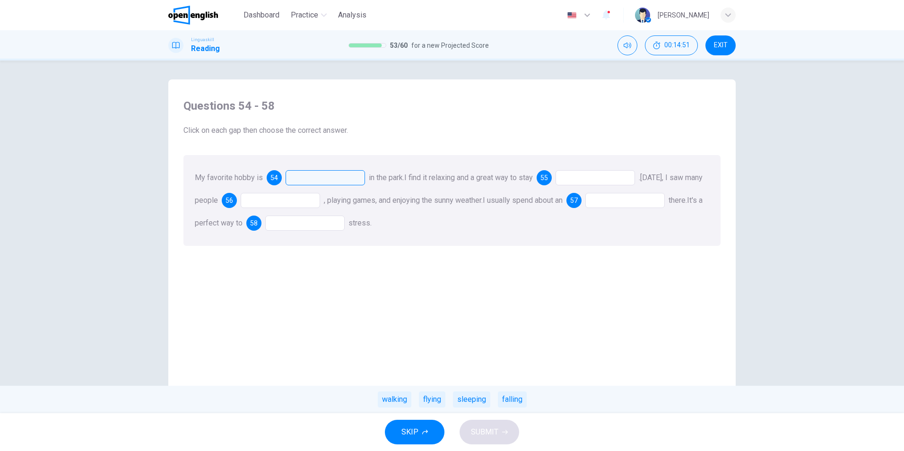
click at [599, 181] on div at bounding box center [594, 177] width 79 height 15
click at [442, 399] on div "fit" at bounding box center [439, 399] width 15 height 16
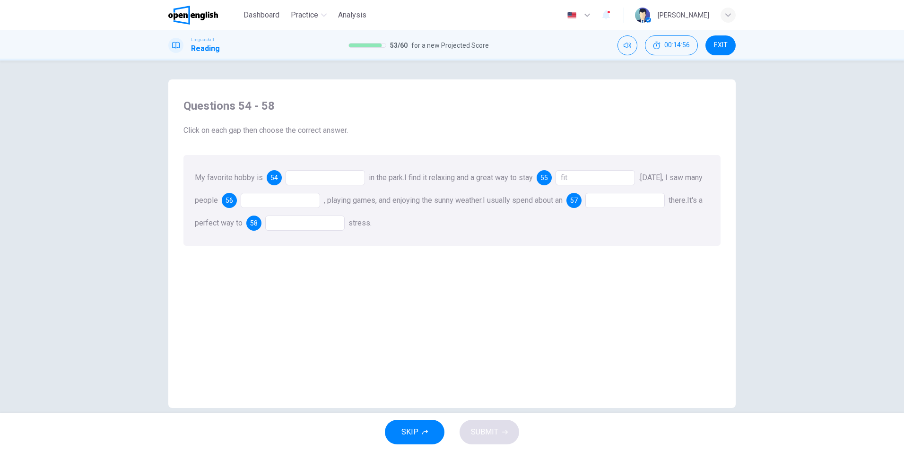
click at [320, 203] on div at bounding box center [280, 200] width 79 height 15
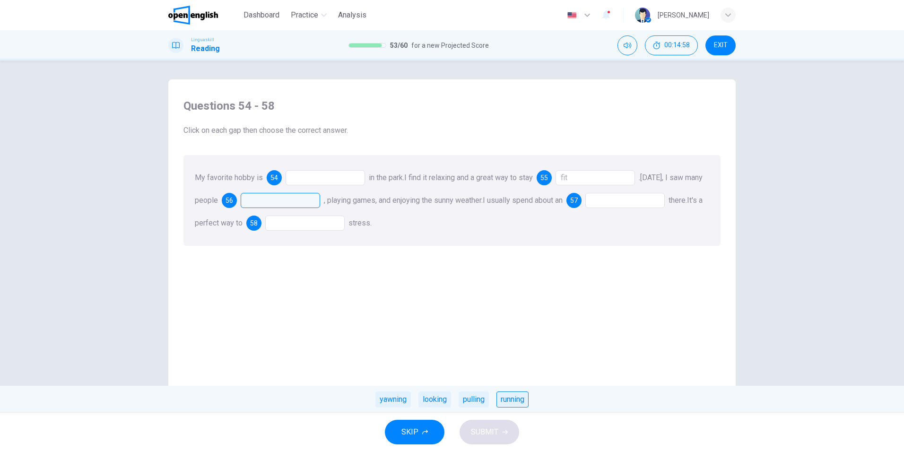
click at [515, 398] on div "running" at bounding box center [512, 399] width 32 height 16
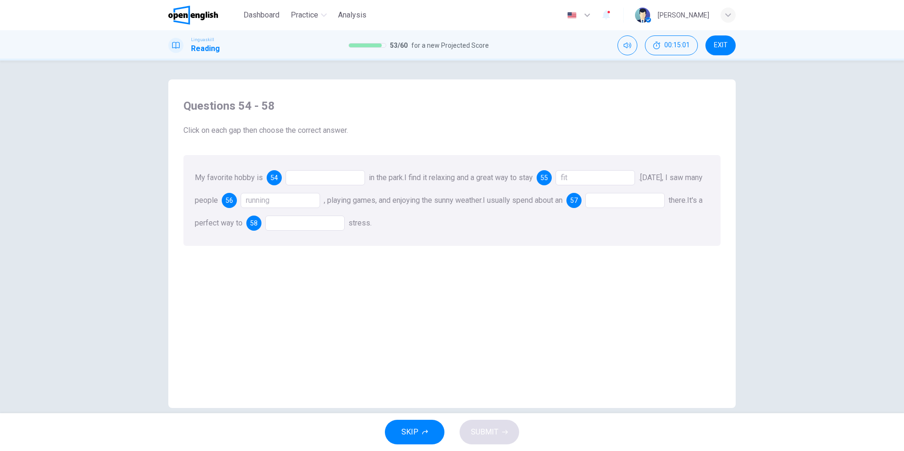
click at [641, 207] on div at bounding box center [624, 200] width 79 height 15
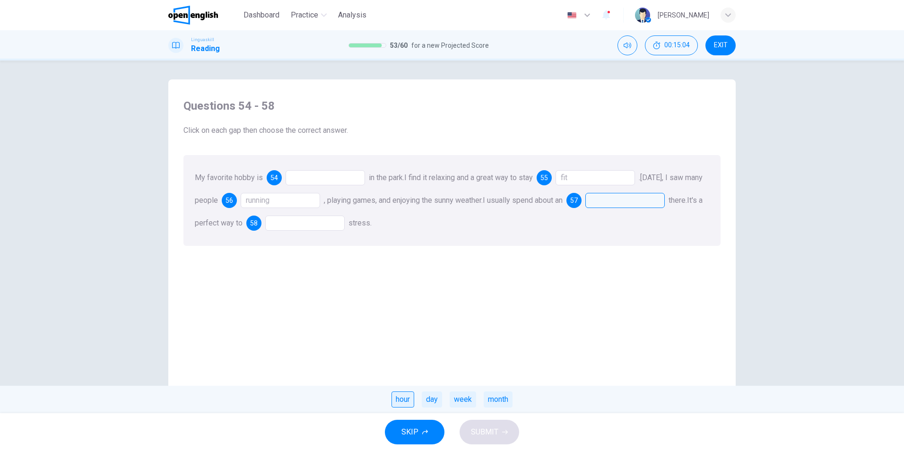
click at [396, 400] on div "hour" at bounding box center [402, 399] width 23 height 16
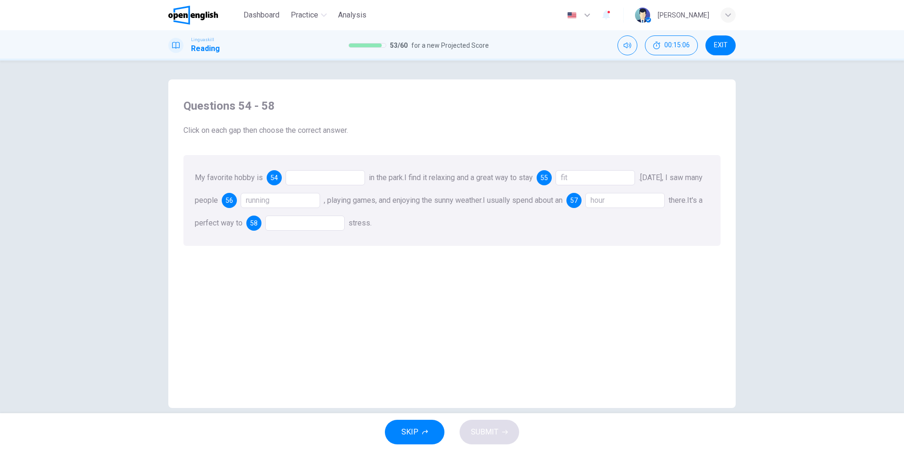
click at [314, 225] on div at bounding box center [304, 223] width 79 height 15
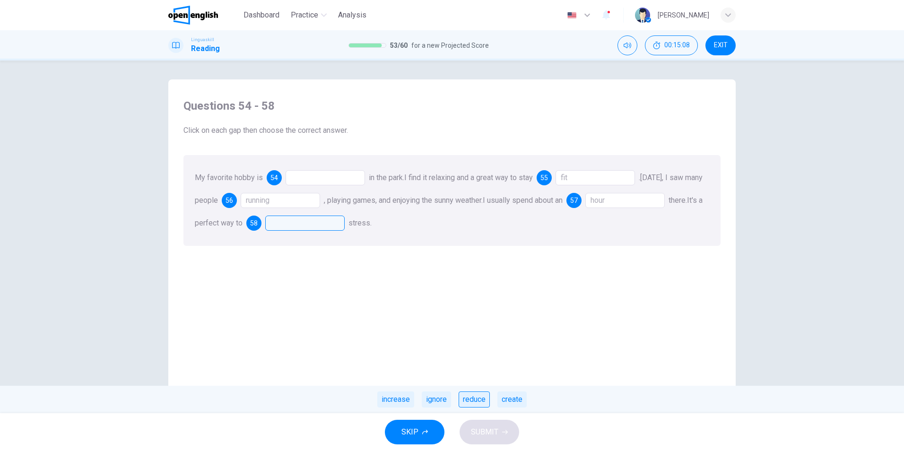
click at [474, 401] on div "reduce" at bounding box center [474, 399] width 31 height 16
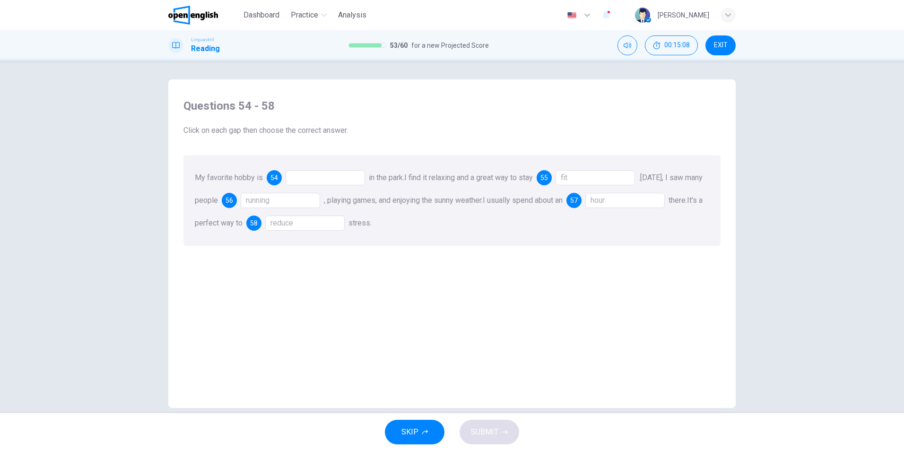
click at [321, 181] on div at bounding box center [325, 177] width 79 height 15
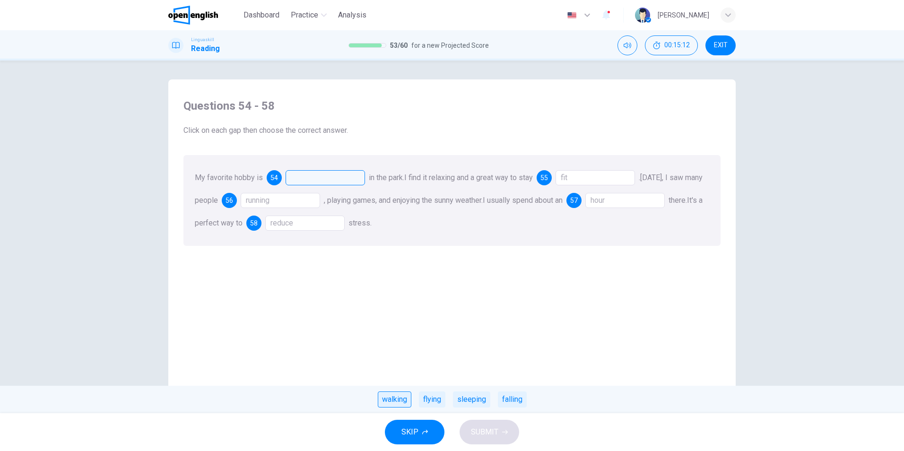
click at [398, 403] on div "walking" at bounding box center [395, 399] width 34 height 16
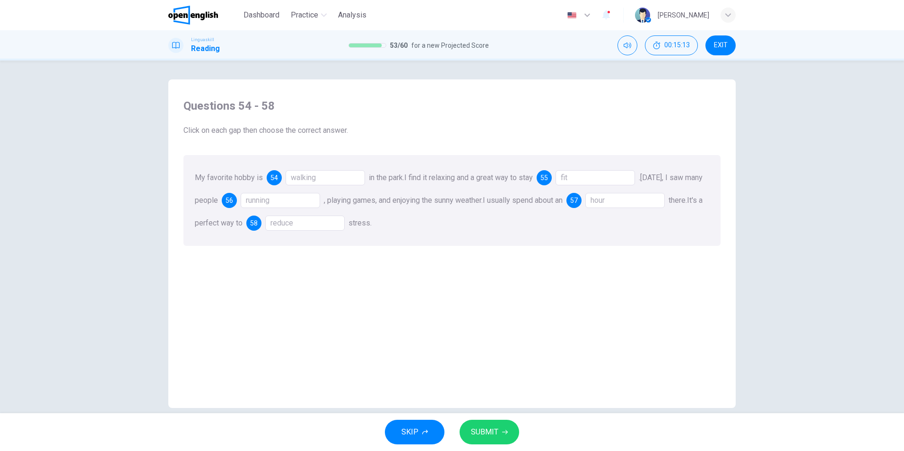
click at [515, 443] on div "SKIP SUBMIT" at bounding box center [452, 432] width 904 height 38
click at [504, 436] on button "SUBMIT" at bounding box center [490, 432] width 60 height 25
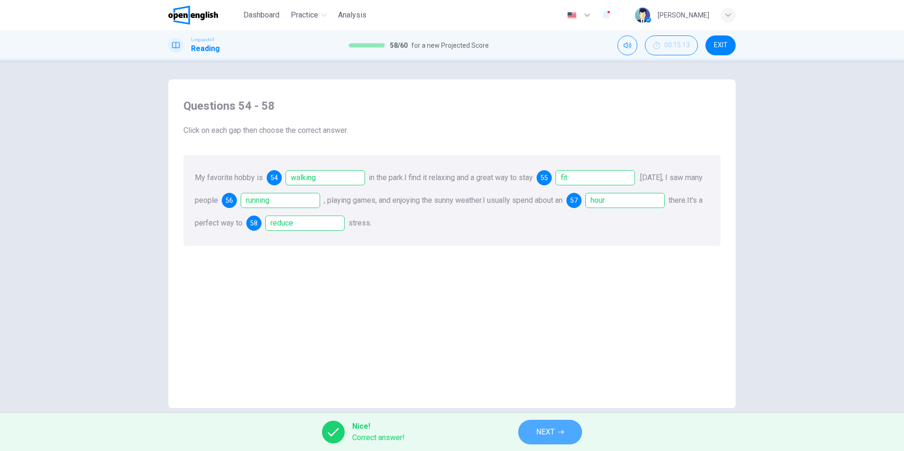
click at [553, 442] on button "NEXT" at bounding box center [550, 432] width 64 height 25
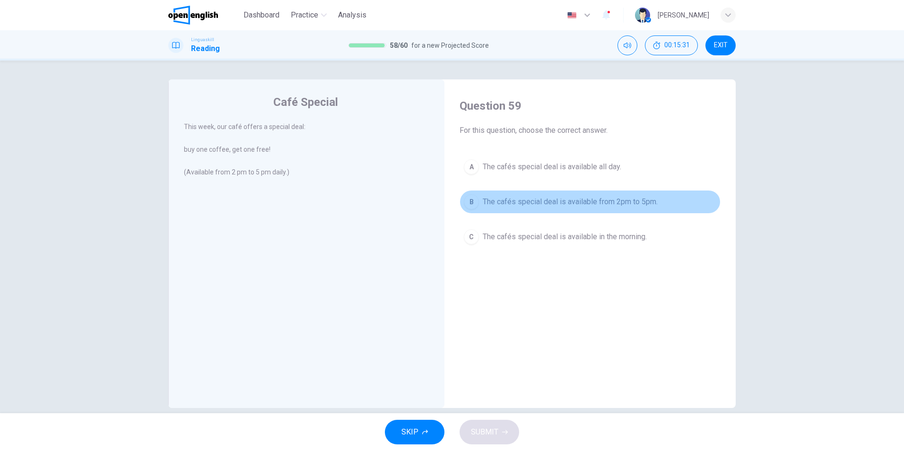
click at [642, 200] on span "The cafés special deal is available from 2pm to 5pm." at bounding box center [570, 201] width 175 height 11
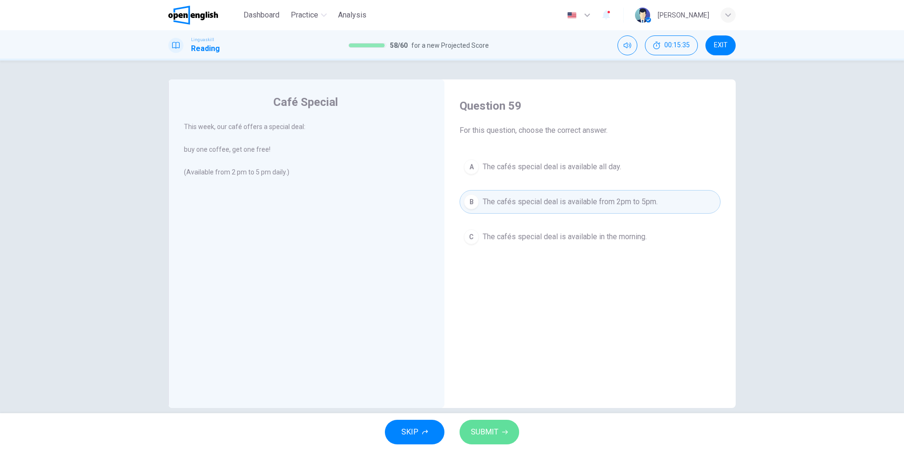
click at [483, 431] on span "SUBMIT" at bounding box center [484, 431] width 27 height 13
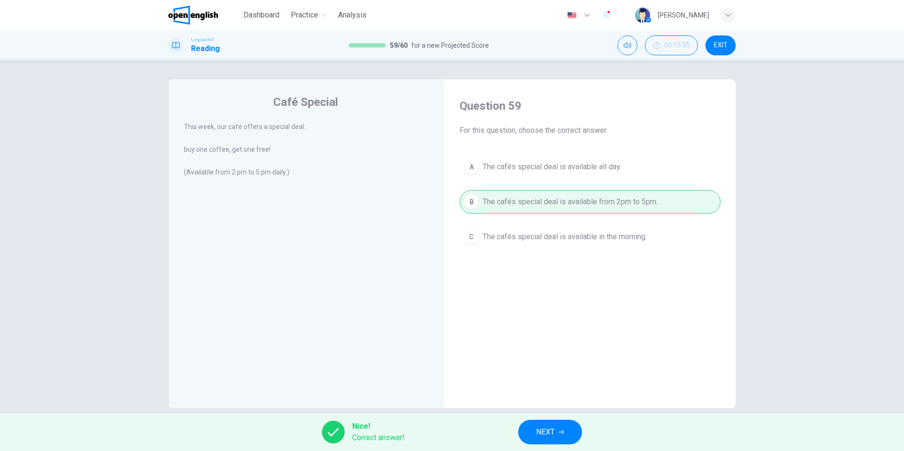
click at [569, 449] on div "Nice! Correct answer! NEXT" at bounding box center [452, 432] width 904 height 38
click at [564, 435] on button "NEXT" at bounding box center [550, 432] width 64 height 25
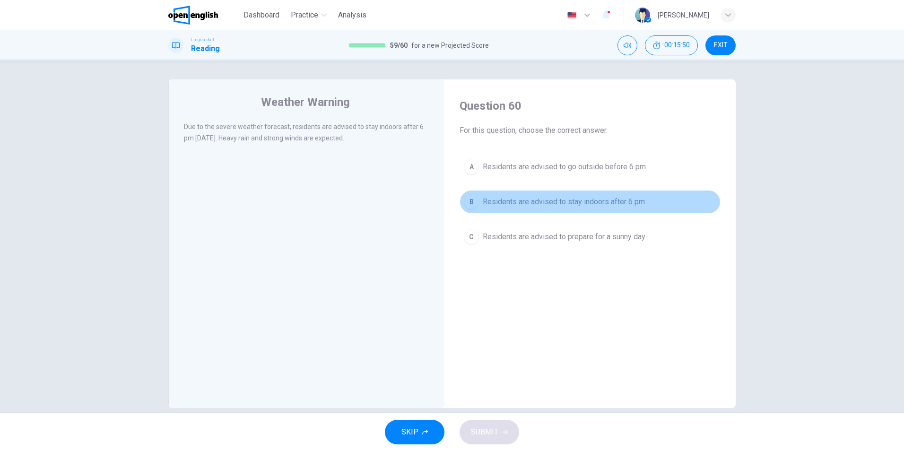
click at [526, 205] on span "Residents are advised to stay indoors after 6 pm" at bounding box center [564, 201] width 162 height 11
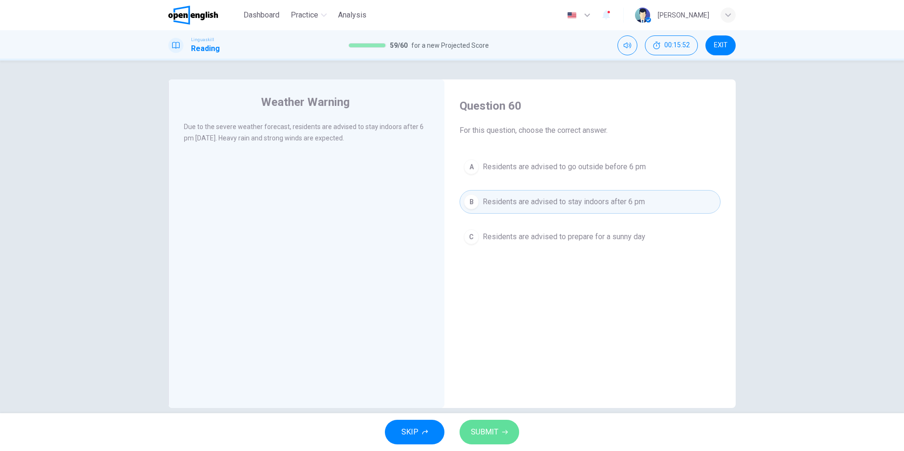
click at [483, 421] on button "SUBMIT" at bounding box center [490, 432] width 60 height 25
